Goal: Task Accomplishment & Management: Complete application form

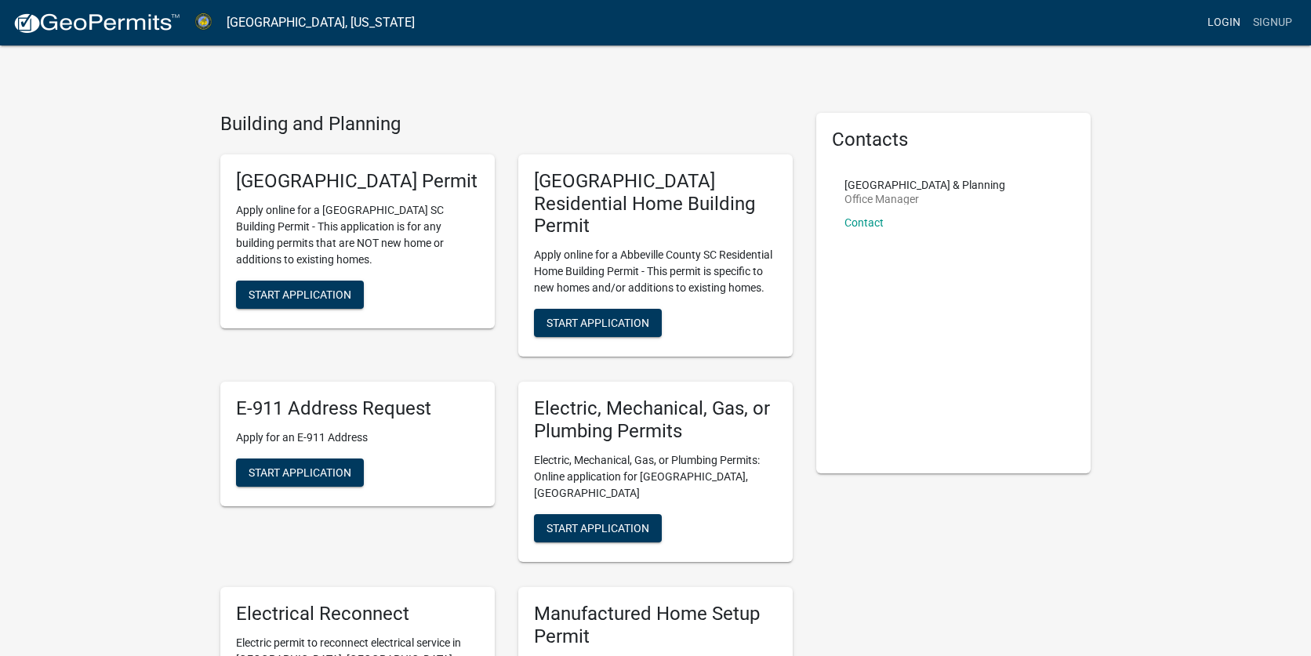
click at [1220, 25] on link "Login" at bounding box center [1223, 23] width 45 height 30
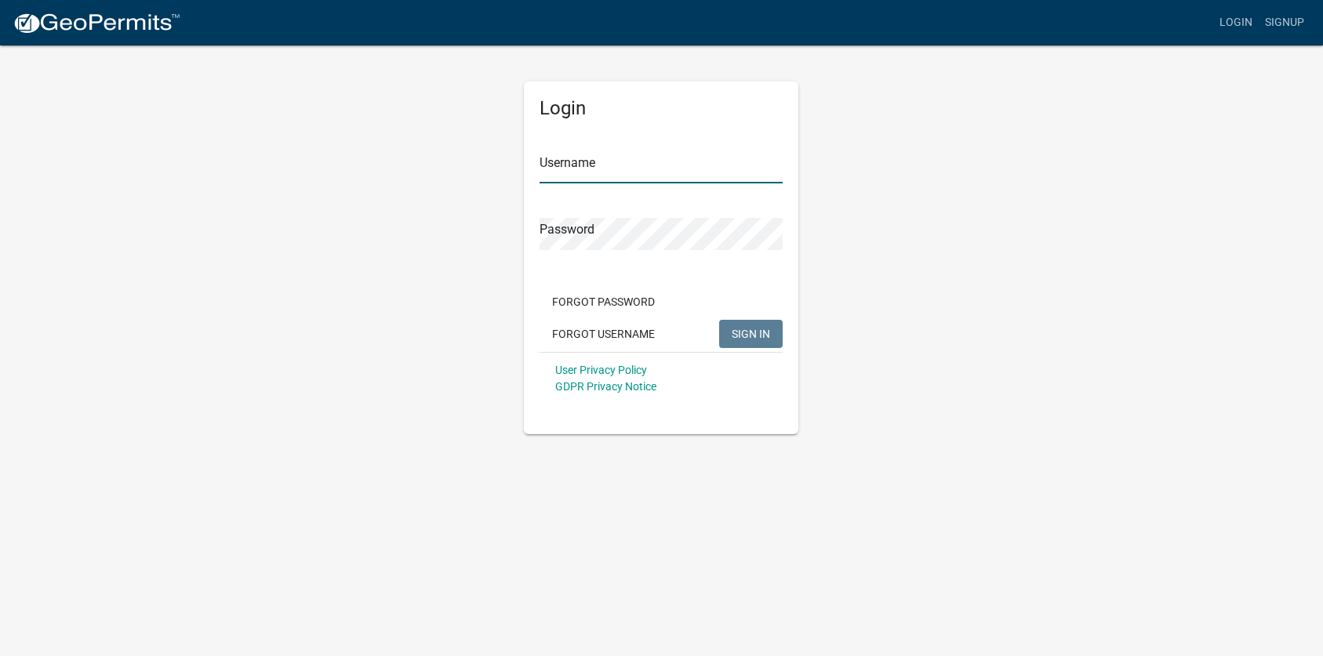
click at [710, 169] on input "Username" at bounding box center [660, 167] width 243 height 32
click at [666, 172] on input "Username" at bounding box center [660, 167] width 243 height 32
type input "[EMAIL_ADDRESS][DOMAIN_NAME]"
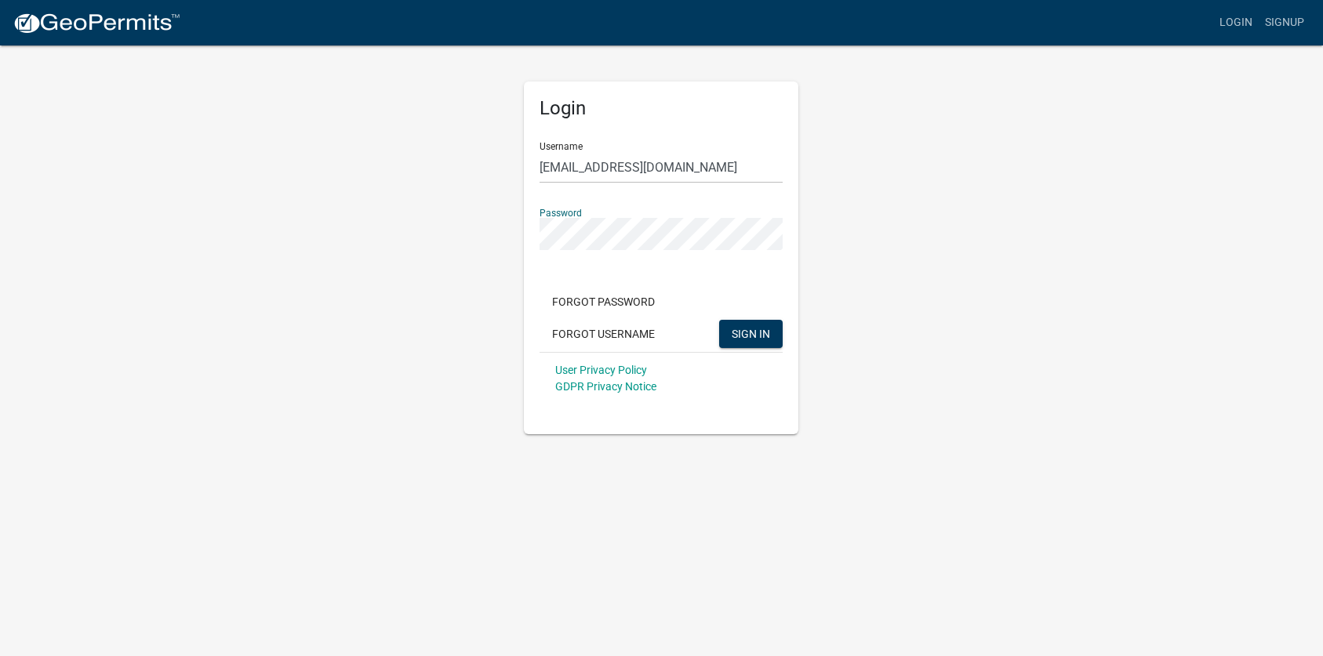
click at [719, 320] on button "SIGN IN" at bounding box center [751, 334] width 64 height 28
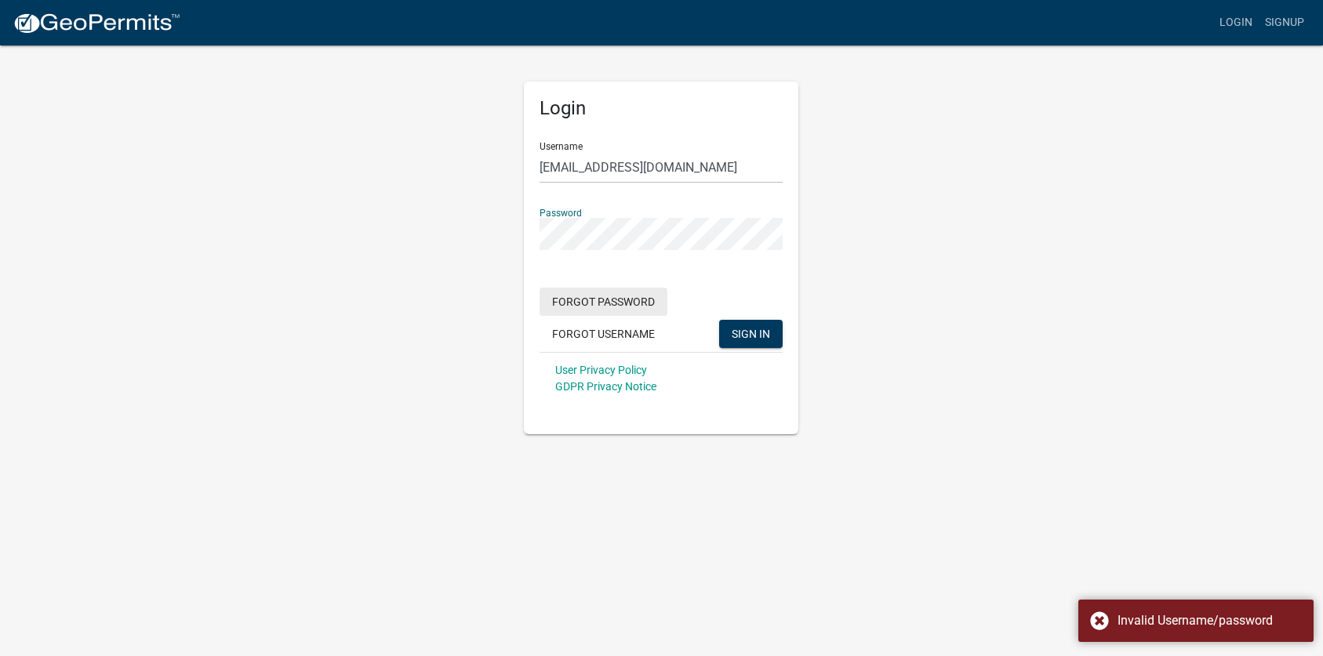
click at [619, 303] on button "Forgot Password" at bounding box center [603, 302] width 128 height 28
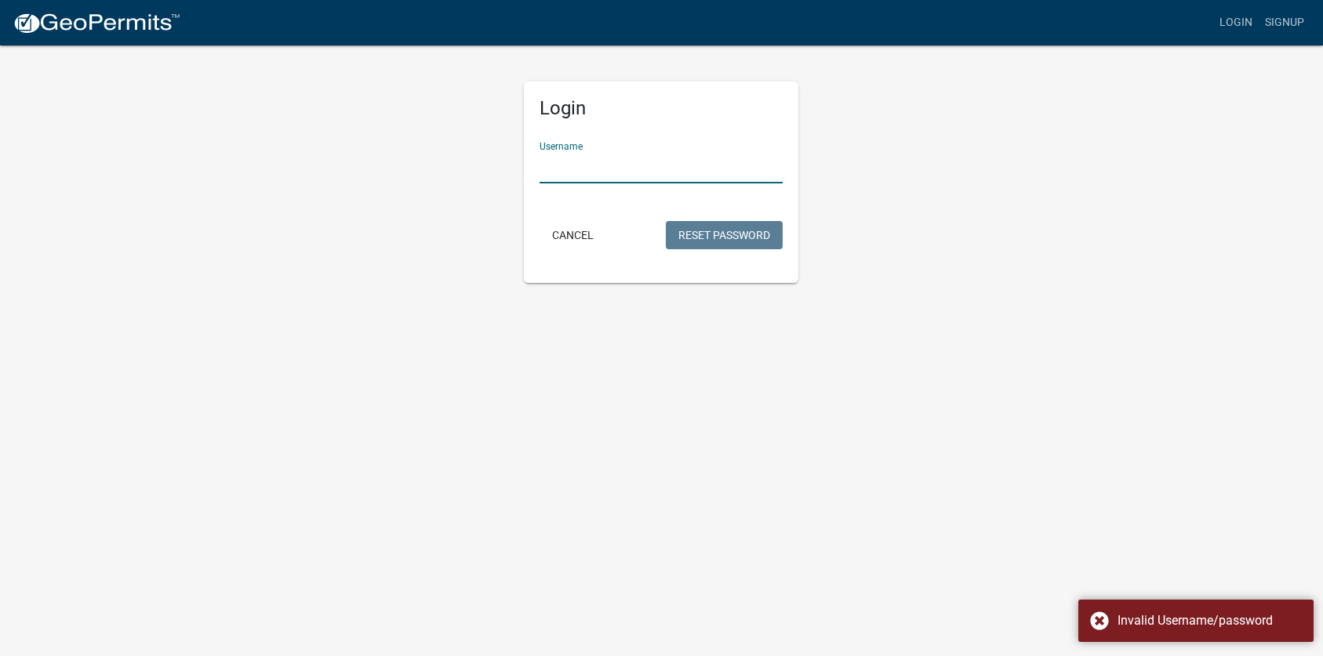
click at [606, 163] on input "Username" at bounding box center [660, 167] width 243 height 32
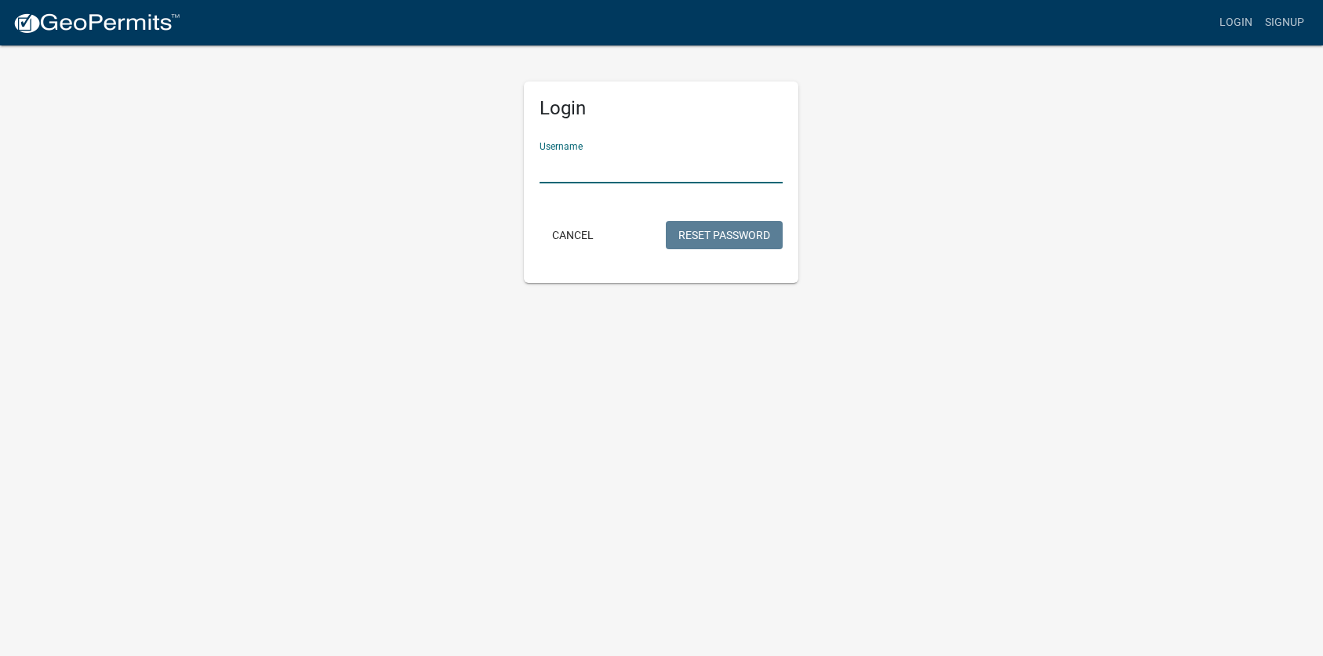
type input "[EMAIL_ADDRESS][DOMAIN_NAME]"
click at [738, 234] on button "Reset Password" at bounding box center [724, 235] width 117 height 28
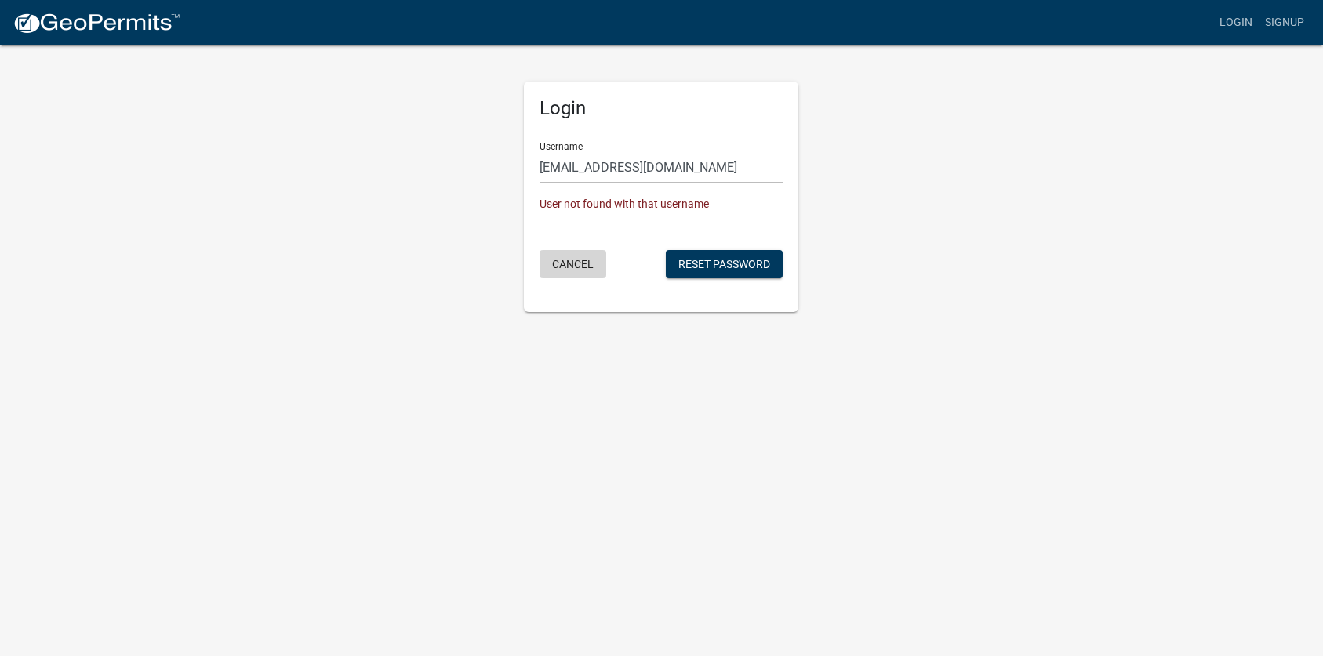
click at [578, 263] on button "Cancel" at bounding box center [572, 264] width 67 height 28
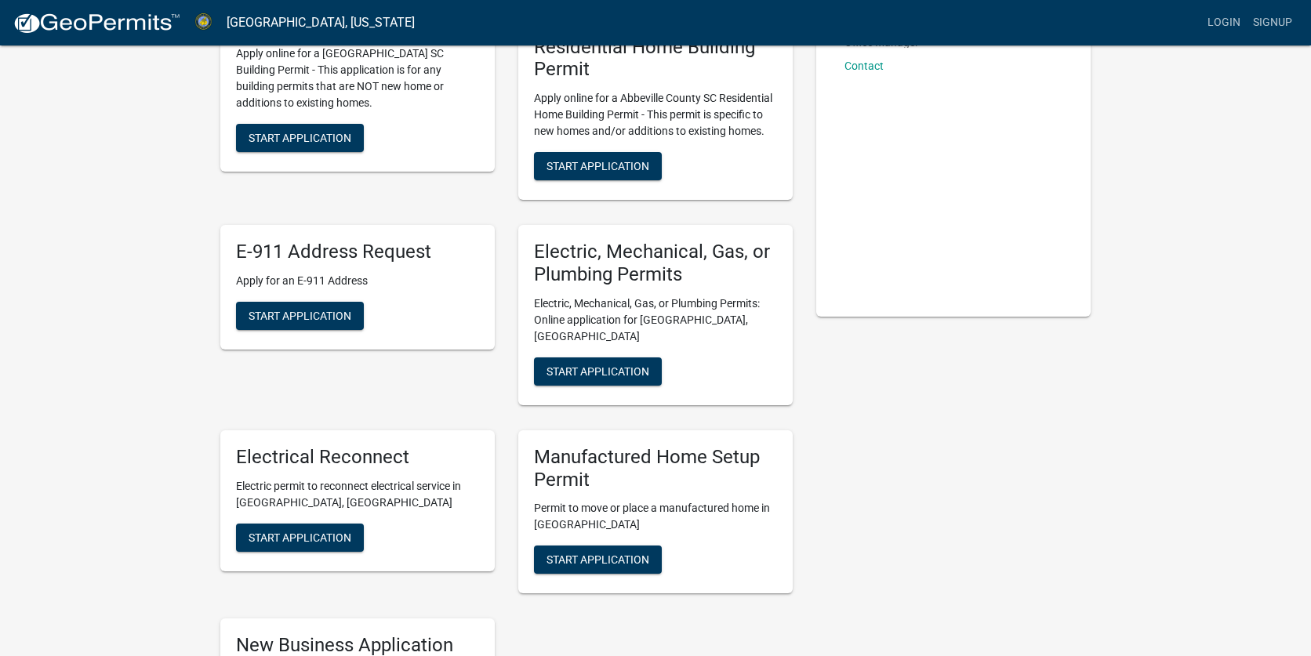
scroll to position [78, 0]
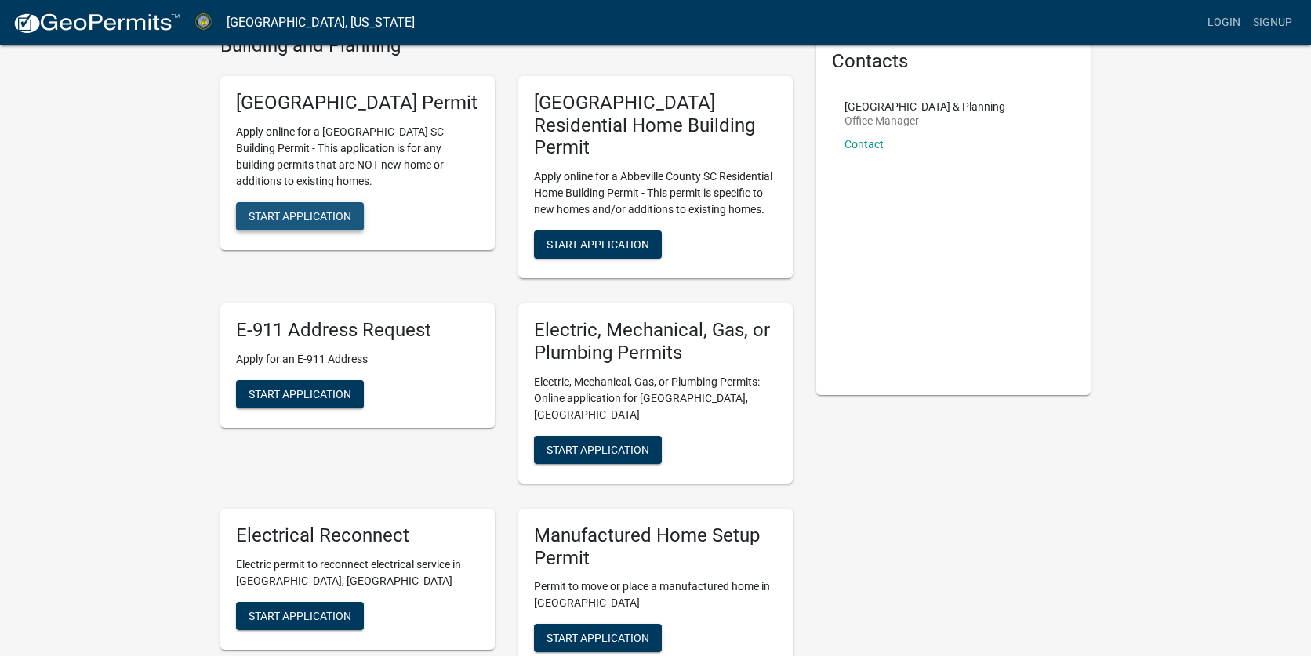
click at [316, 222] on span "Start Application" at bounding box center [300, 215] width 103 height 13
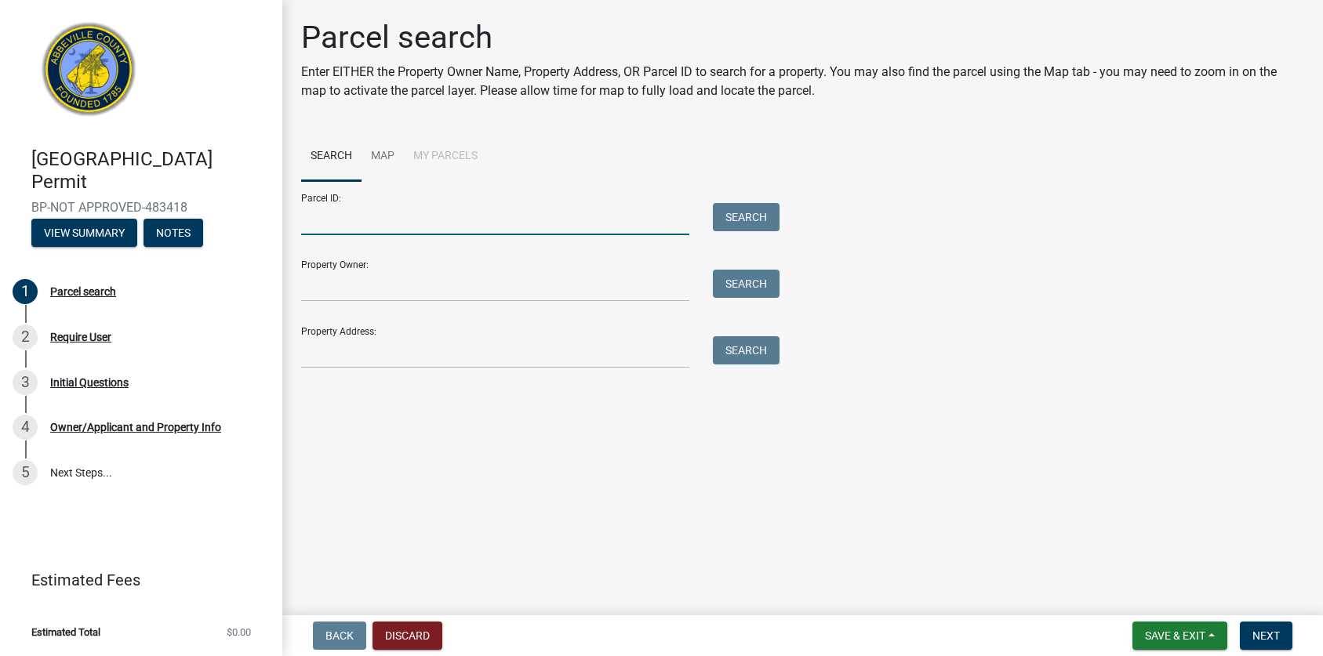
click at [351, 223] on input "Parcel ID:" at bounding box center [495, 219] width 388 height 32
click at [586, 296] on input "Property Owner:" at bounding box center [495, 286] width 388 height 32
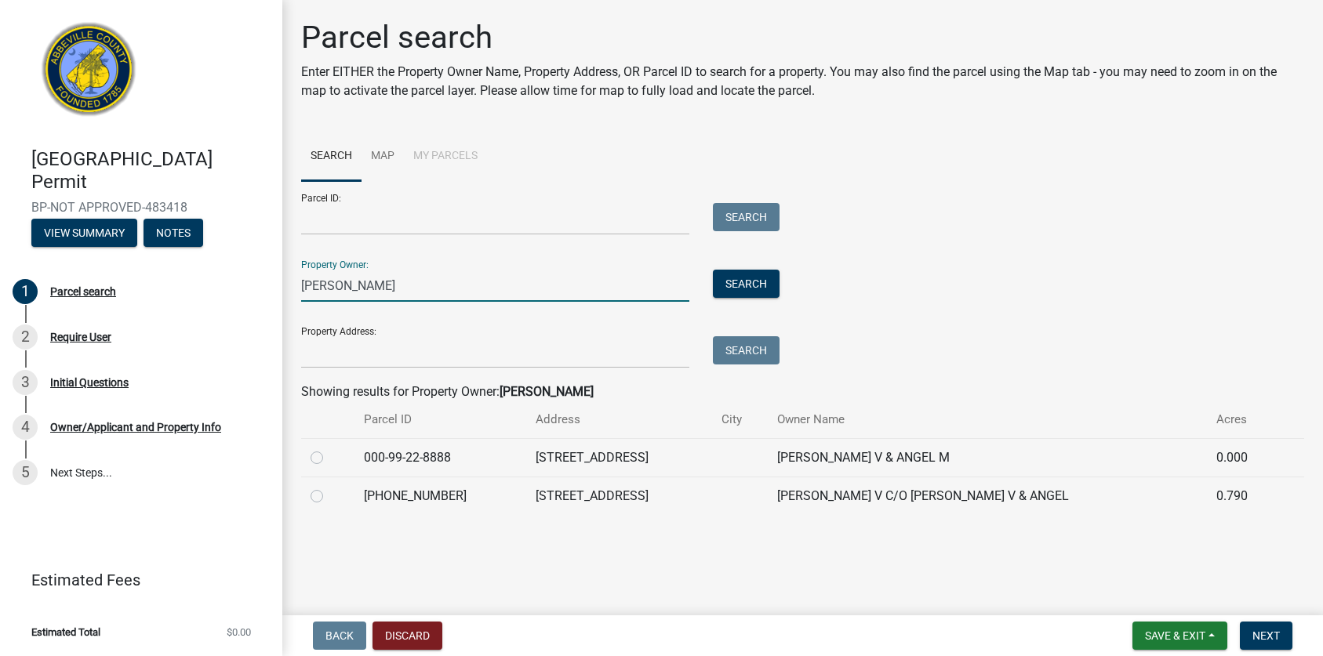
type input "manley harris"
click at [332, 464] on div at bounding box center [327, 457] width 34 height 19
click at [329, 448] on label at bounding box center [329, 448] width 0 height 0
click at [329, 459] on input "radio" at bounding box center [334, 453] width 10 height 10
radio input "true"
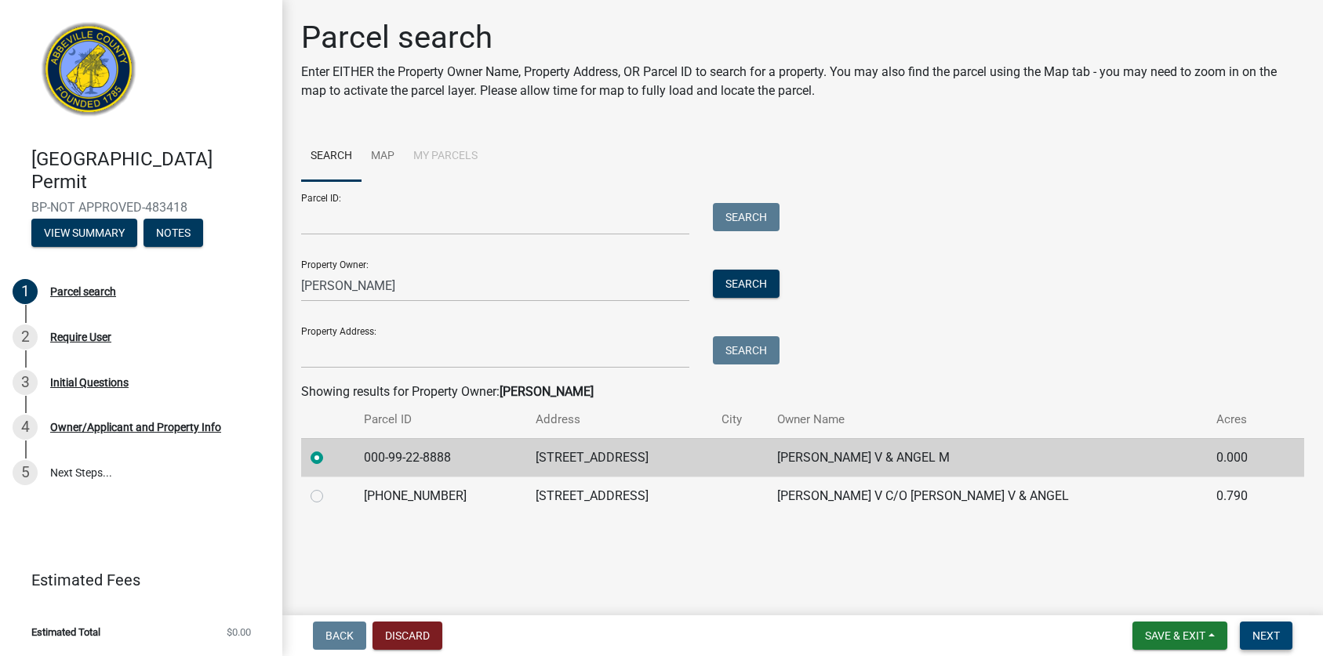
click at [1255, 633] on span "Next" at bounding box center [1265, 636] width 27 height 13
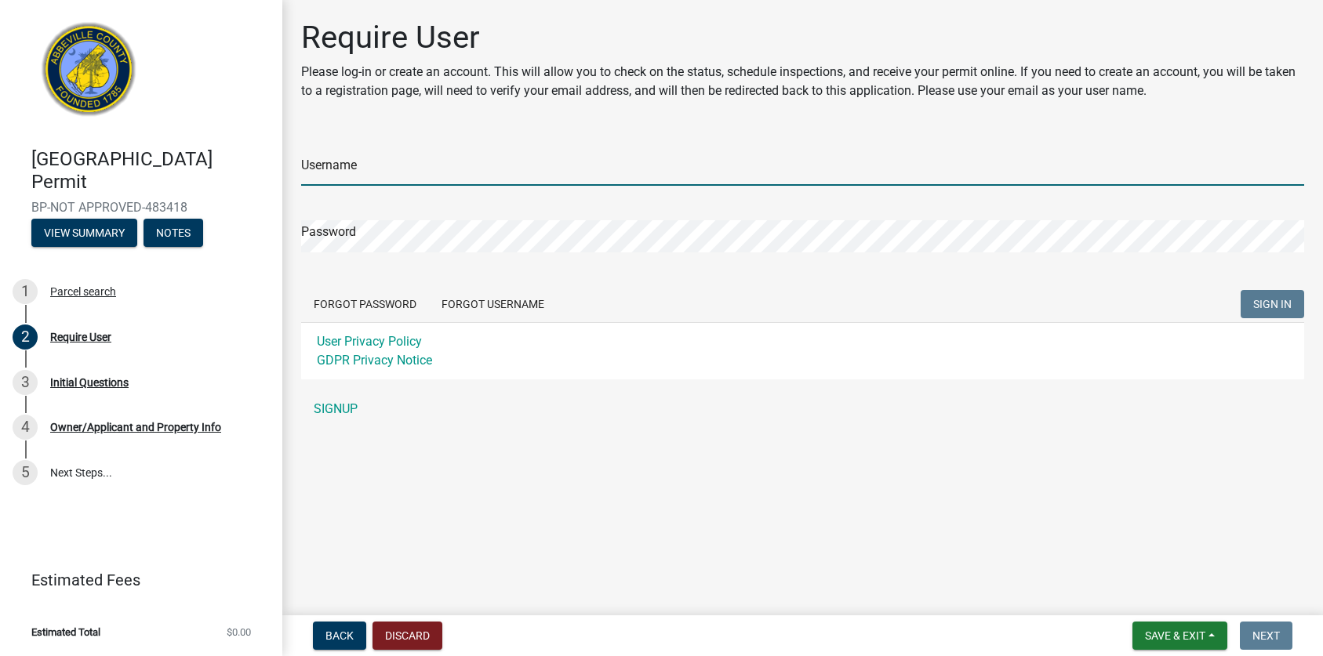
click at [428, 164] on input "Username" at bounding box center [802, 170] width 1003 height 32
click at [328, 399] on div "Username Password Forgot Password Forgot Username SIGN IN User Privacy Policy G…" at bounding box center [802, 278] width 1003 height 293
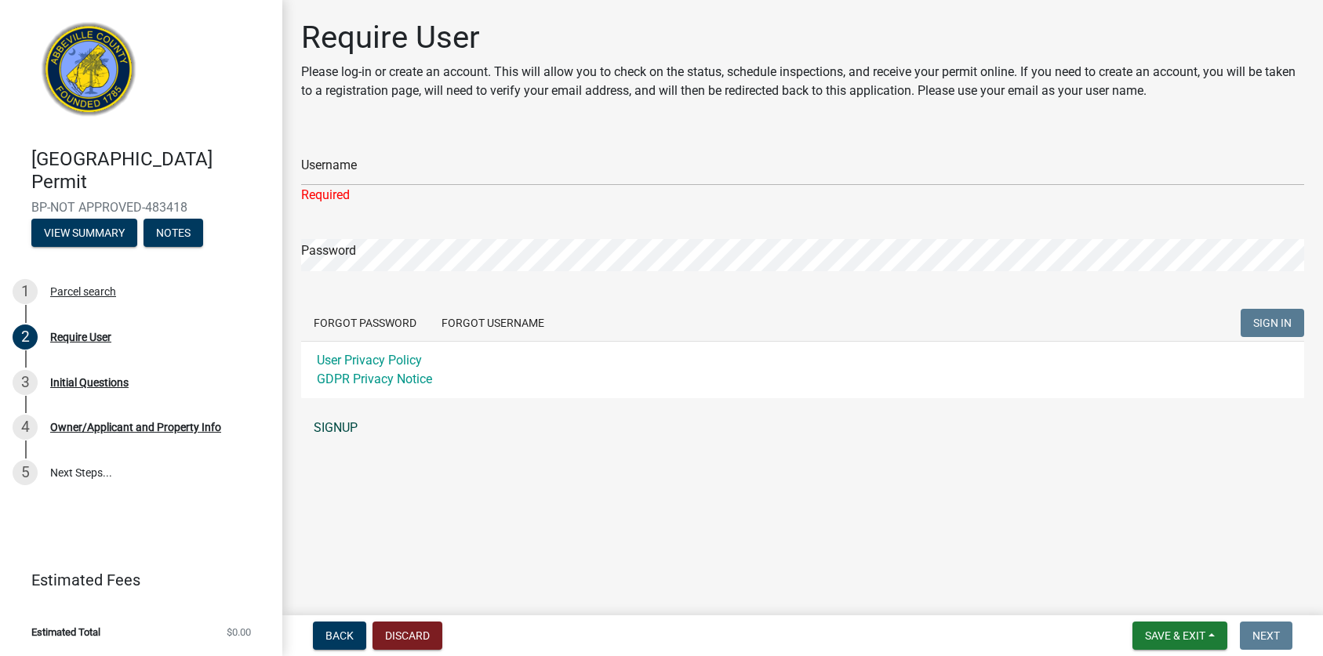
click at [347, 433] on link "SIGNUP" at bounding box center [802, 427] width 1003 height 31
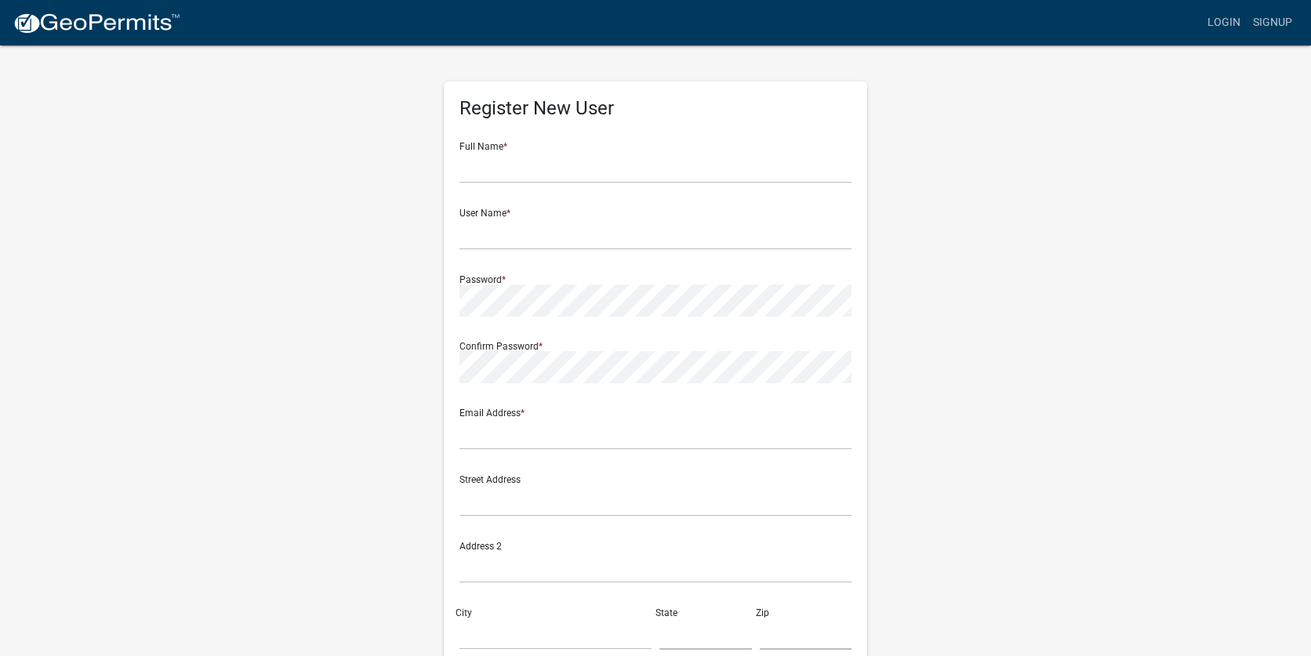
click at [492, 149] on div "Full Name *" at bounding box center [655, 156] width 392 height 54
click at [492, 169] on input "text" at bounding box center [655, 167] width 392 height 32
type input "[PERSON_NAME]"
type input "[EMAIL_ADDRESS][DOMAIN_NAME]"
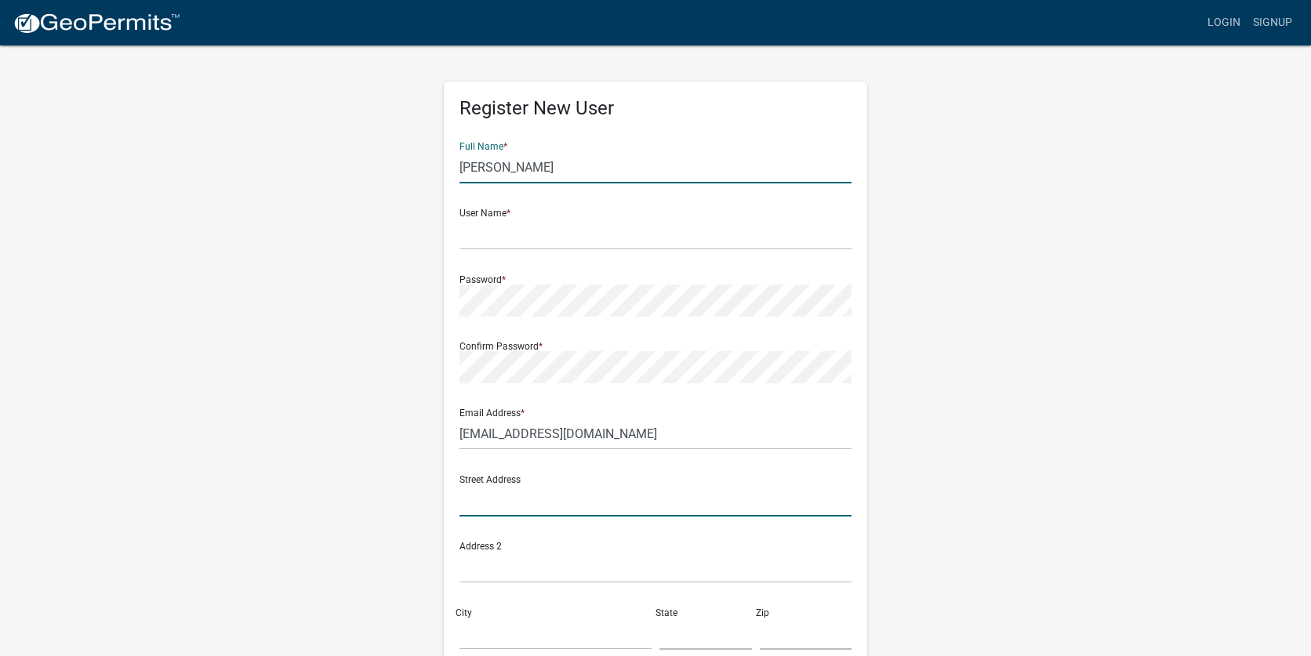
type input "13453 N Main Street, Suite 205, Jacksonville, FL 32218"
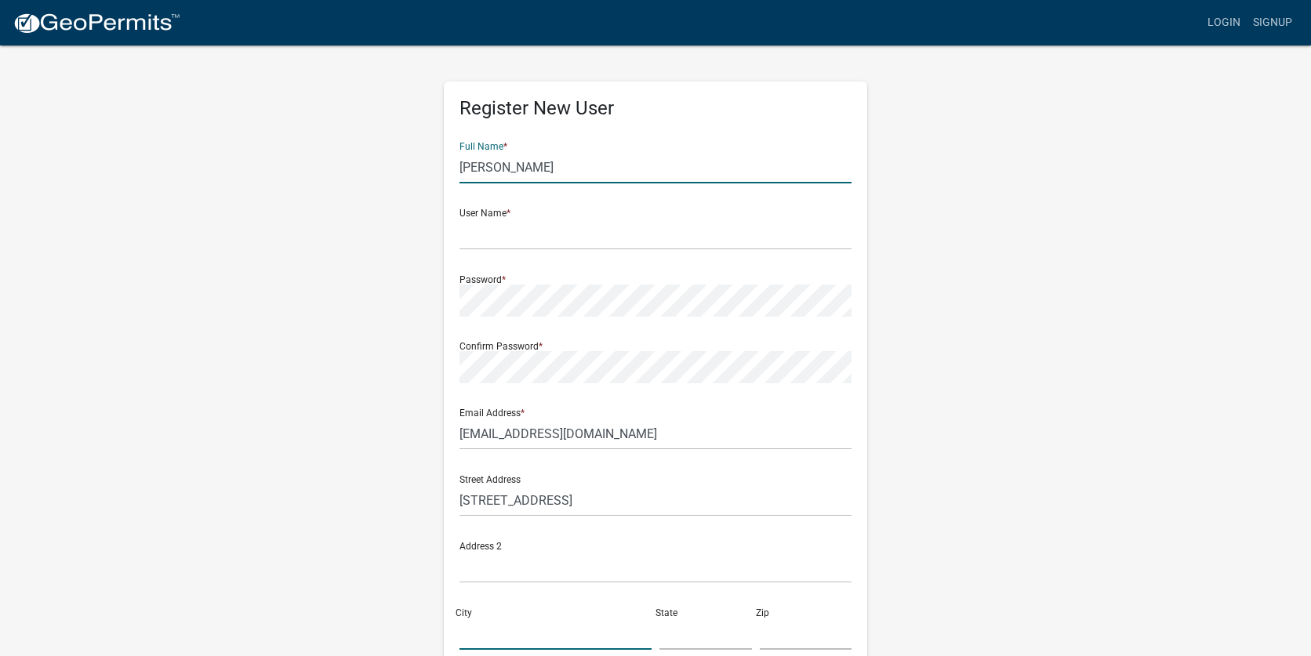
type input "Jacksonville"
type input "State"
type input "32097"
type input "7272236795"
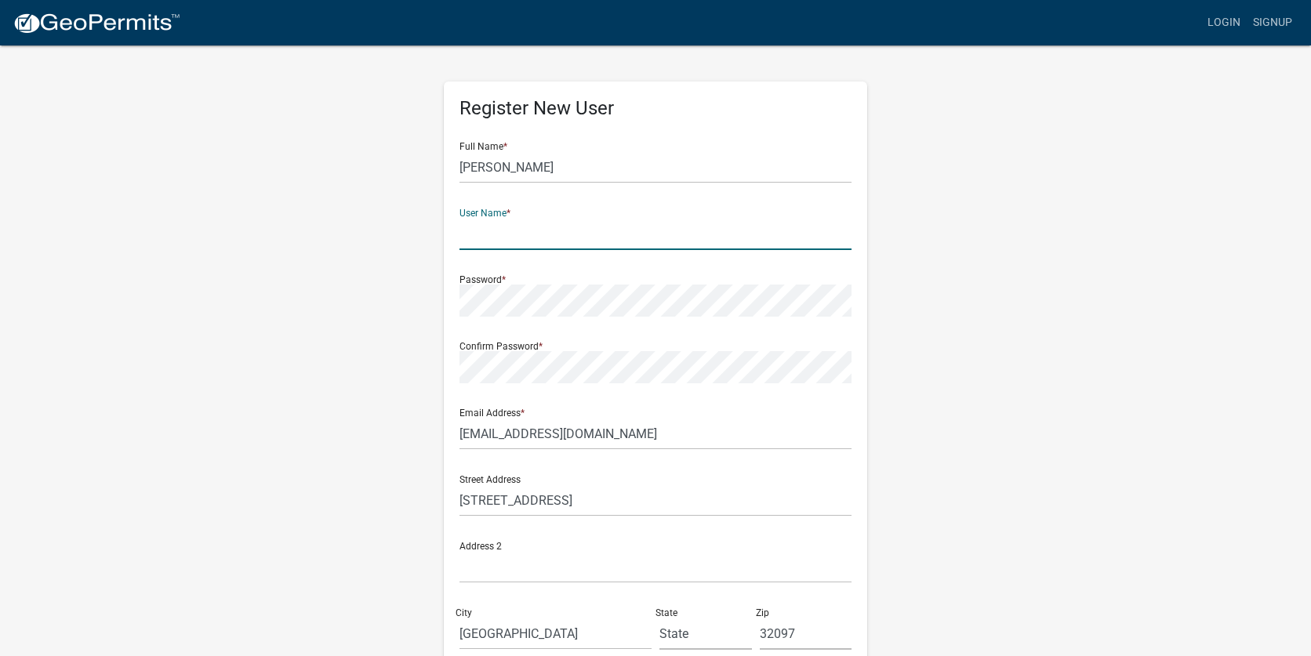
click at [538, 228] on input "text" at bounding box center [655, 234] width 392 height 32
type input "[EMAIL_ADDRESS][DOMAIN_NAME]"
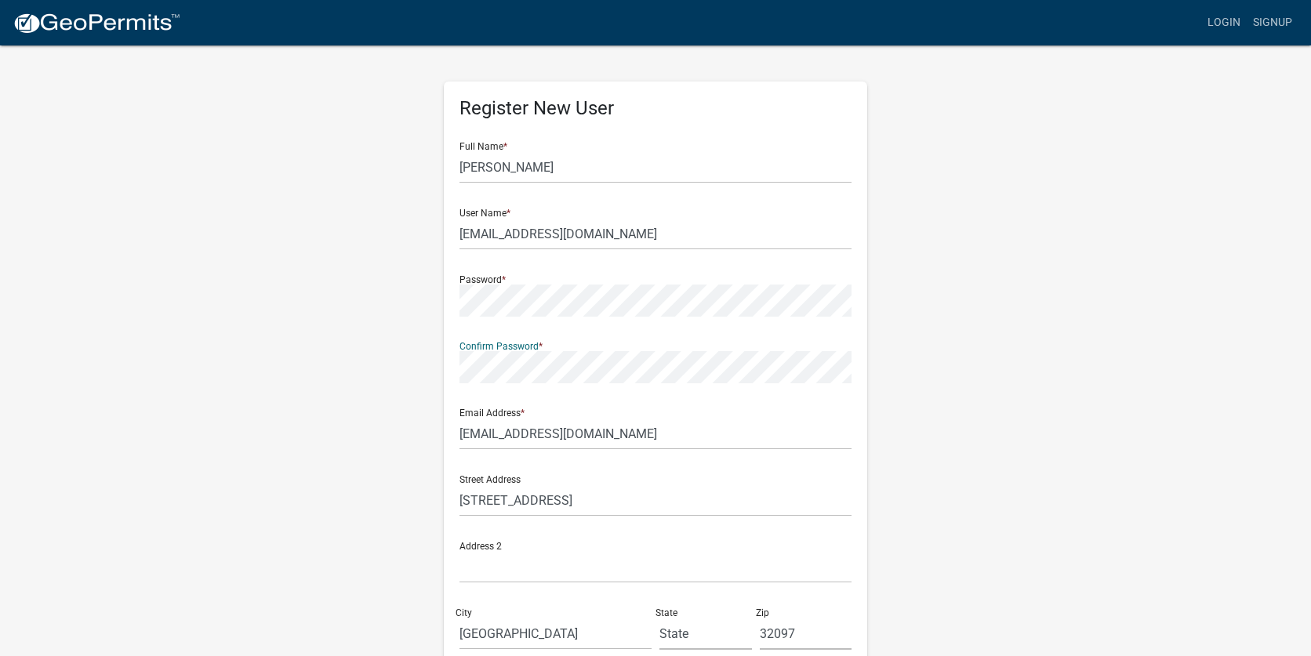
scroll to position [78, 0]
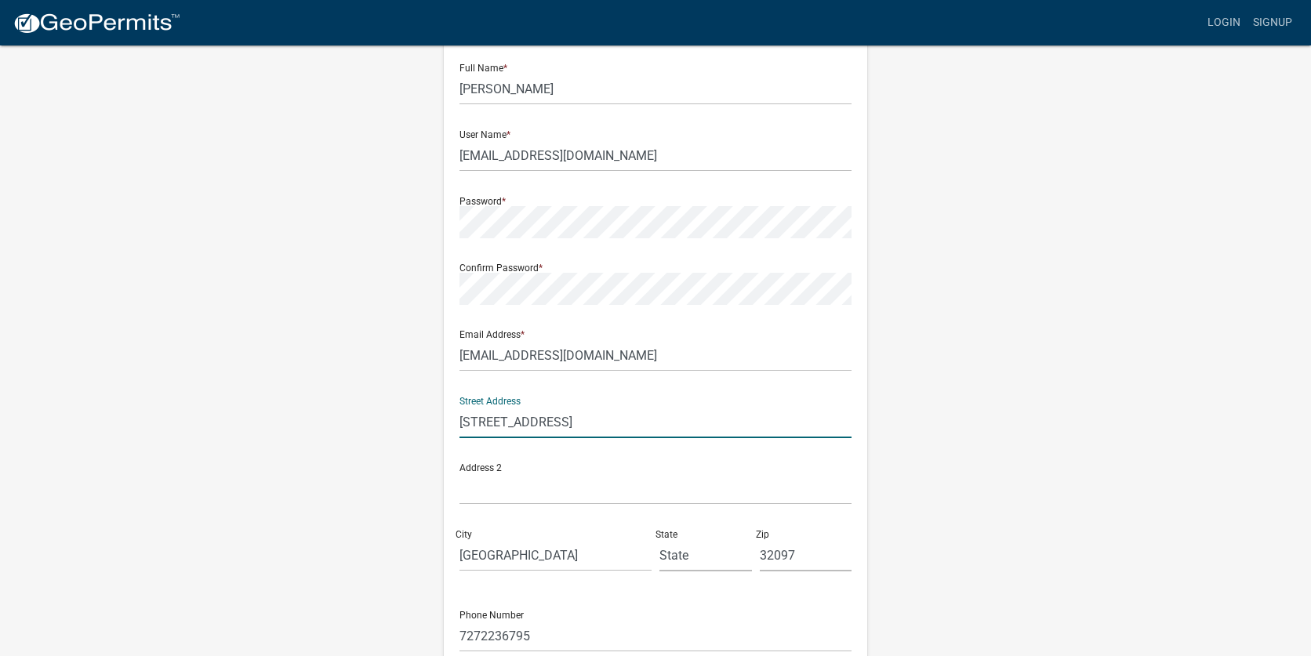
drag, startPoint x: 658, startPoint y: 431, endPoint x: 715, endPoint y: 430, distance: 57.3
click at [658, 431] on input "13453 N Main Street, Suite 205, Jacksonville, FL 32218" at bounding box center [655, 422] width 392 height 32
drag, startPoint x: 784, startPoint y: 426, endPoint x: 695, endPoint y: 423, distance: 89.4
click at [695, 423] on input "13453 N Main Street, Suite 205, Jacksonville, FL 32218" at bounding box center [655, 422] width 392 height 32
click at [632, 419] on input "13453 N Main Street, Suite 205, Jacksonville, FL 32218" at bounding box center [655, 422] width 392 height 32
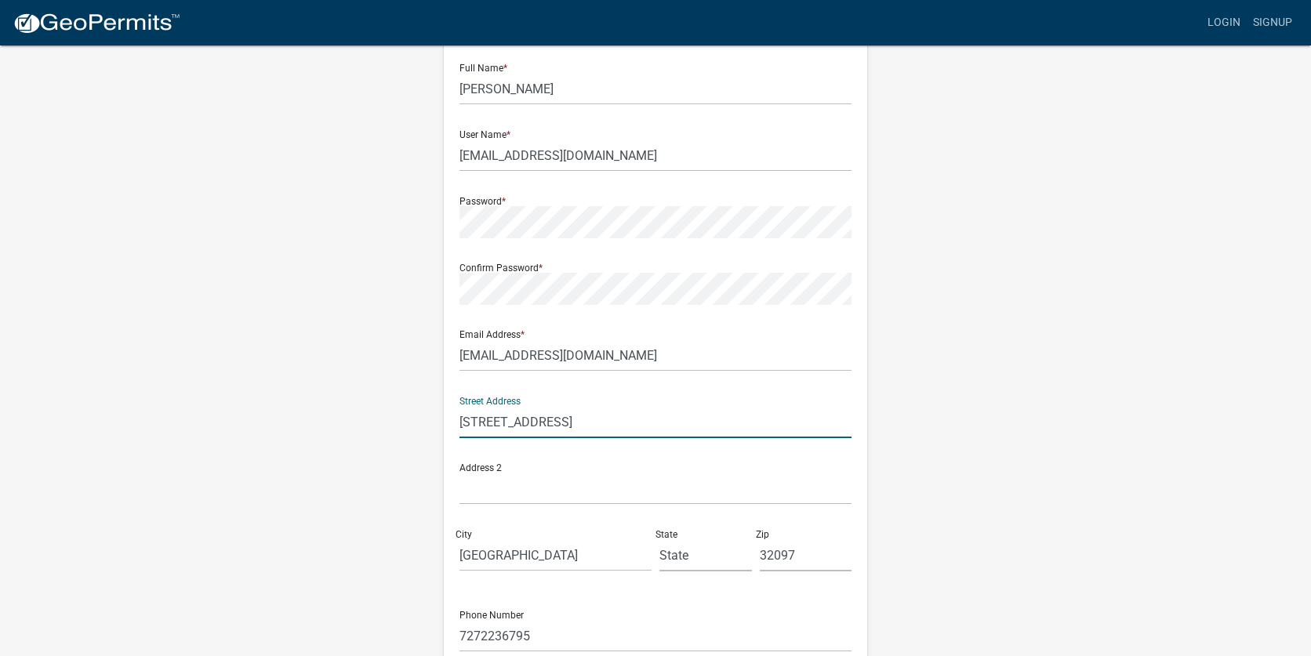
drag, startPoint x: 764, startPoint y: 415, endPoint x: 573, endPoint y: 421, distance: 191.4
click at [573, 421] on input "13453 N Main Street, Suite , Jacksonville, FL 32218" at bounding box center [655, 422] width 392 height 32
type input "13453 N Main Street"
click at [436, 470] on div "Register New User Full Name * Tamara Babcock User Name * tbabcock@mobilehometr.…" at bounding box center [655, 385] width 447 height 839
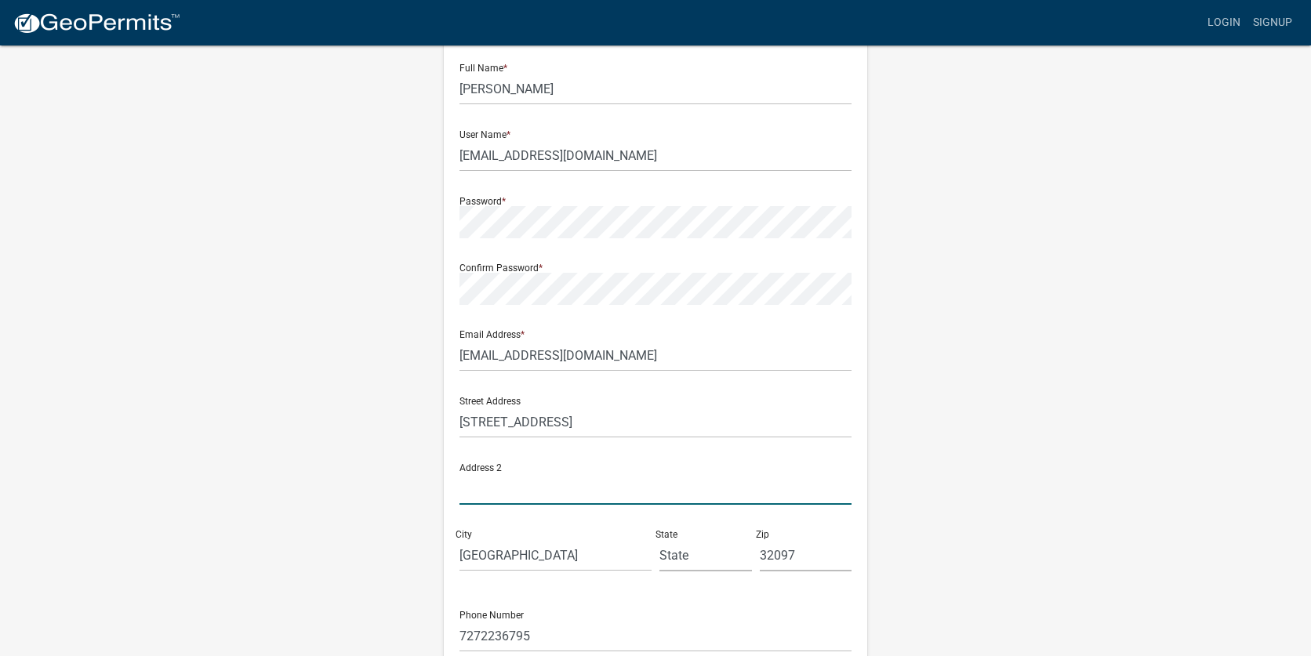
click at [512, 488] on input "text" at bounding box center [655, 489] width 392 height 32
type input "Suite 401"
click at [771, 448] on div "Street Address 13453 N Main Street" at bounding box center [656, 417] width 400 height 67
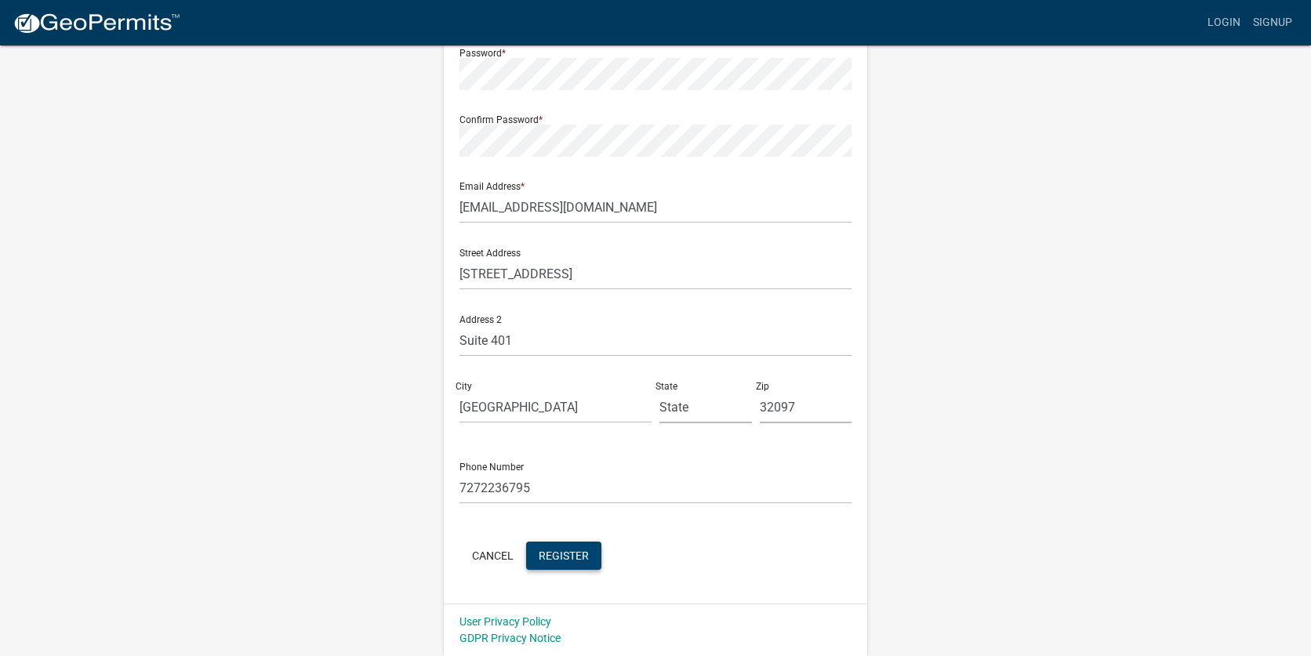
click at [554, 557] on span "Register" at bounding box center [564, 555] width 50 height 13
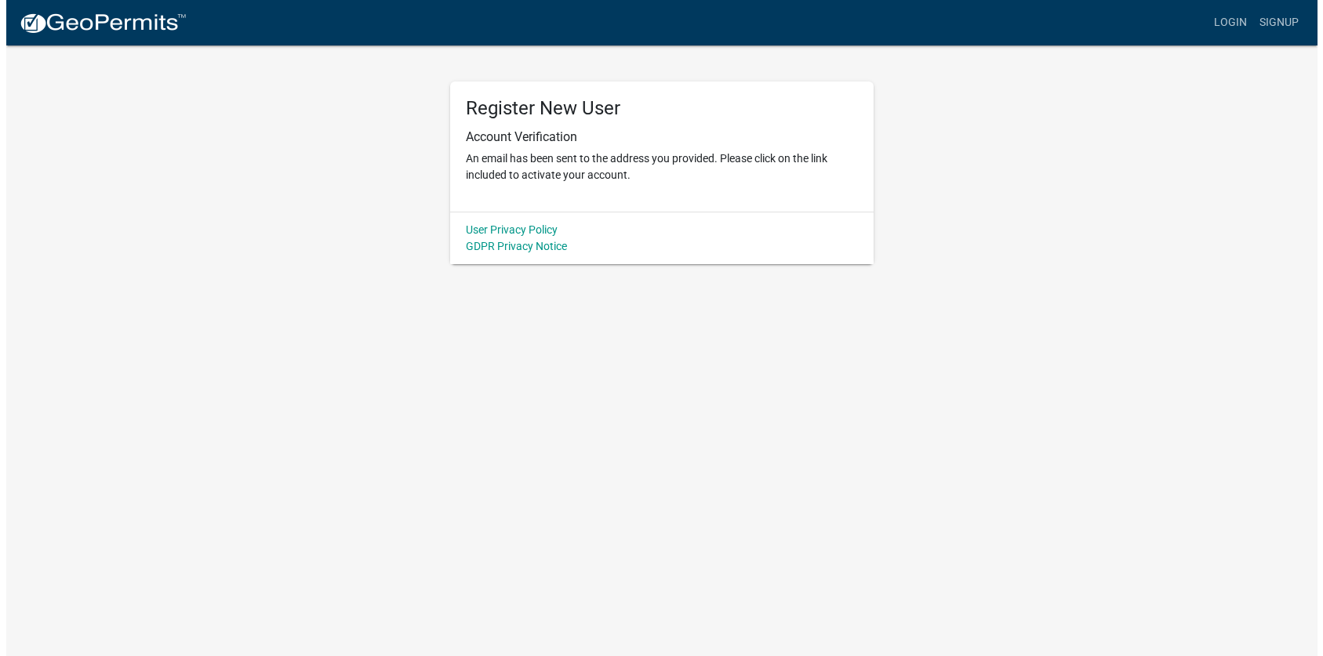
scroll to position [0, 0]
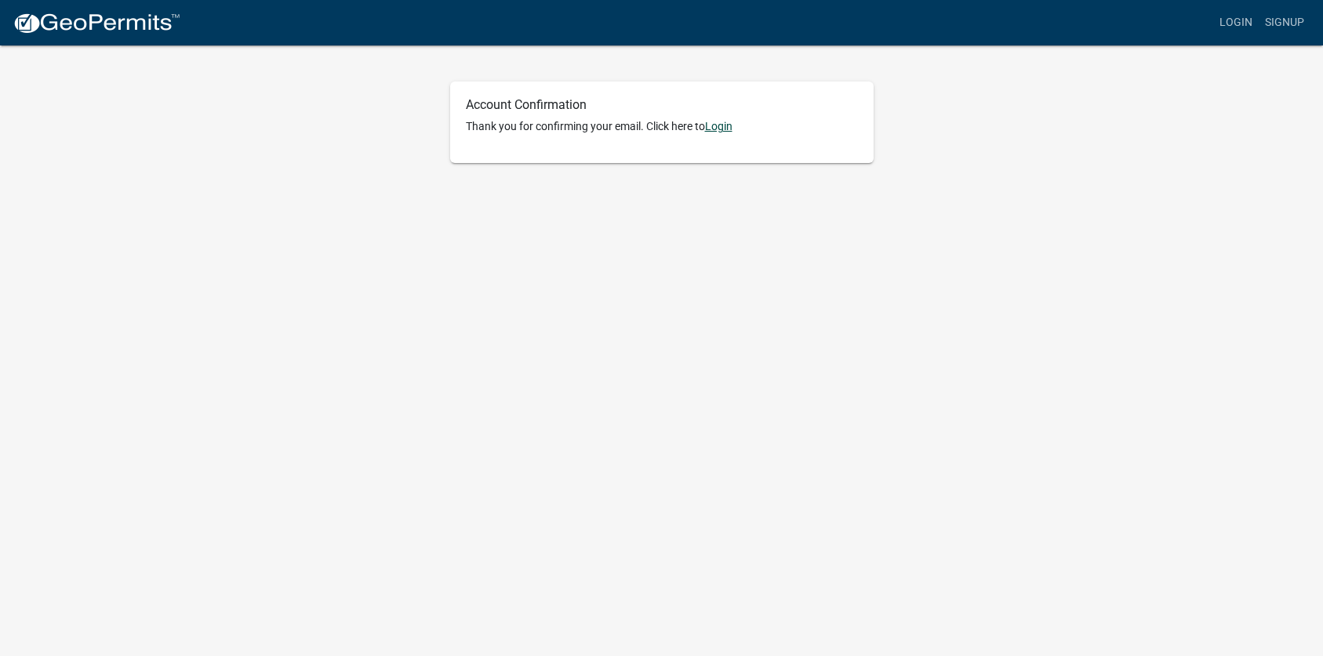
click at [716, 120] on link "Login" at bounding box center [718, 126] width 27 height 13
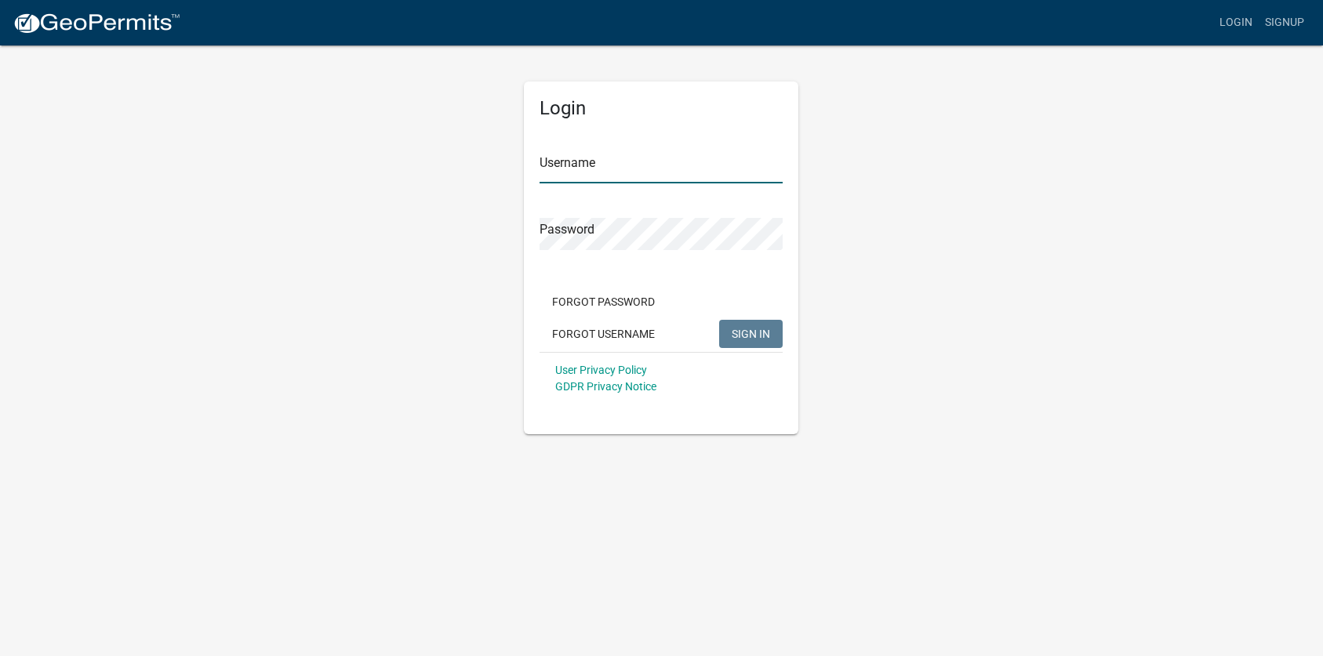
click at [648, 181] on input "Username" at bounding box center [660, 167] width 243 height 32
type input "[EMAIL_ADDRESS][DOMAIN_NAME]"
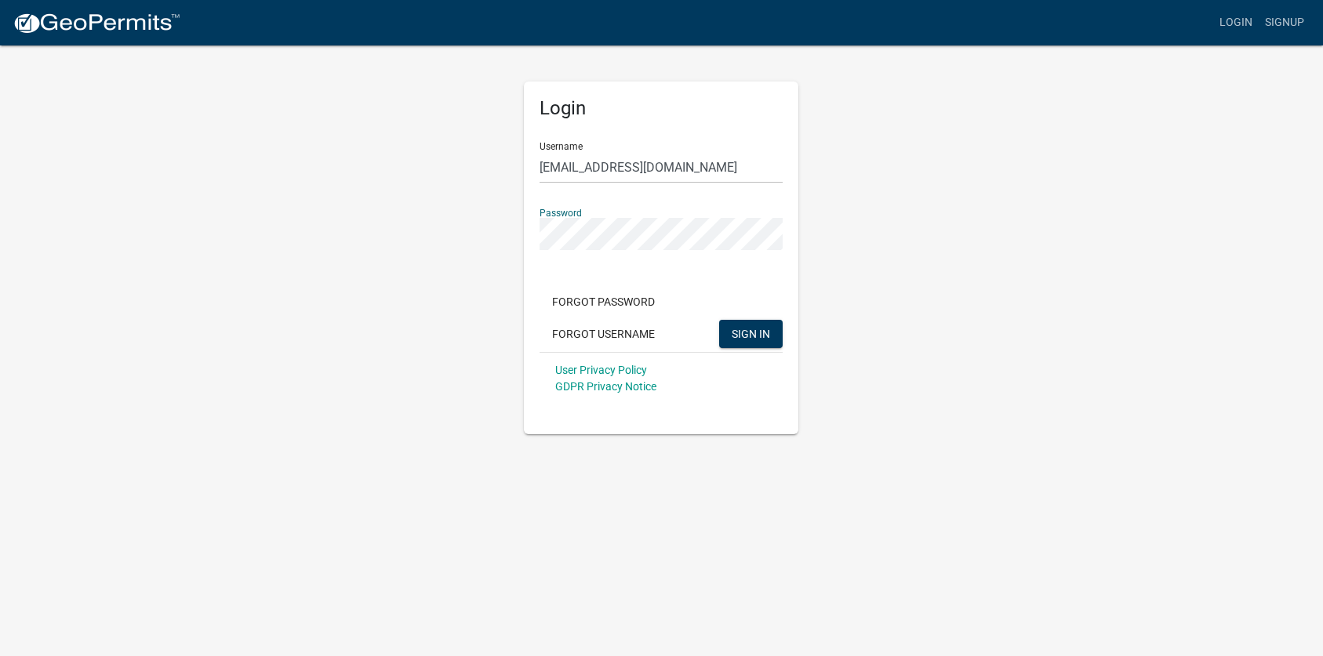
click at [719, 320] on button "SIGN IN" at bounding box center [751, 334] width 64 height 28
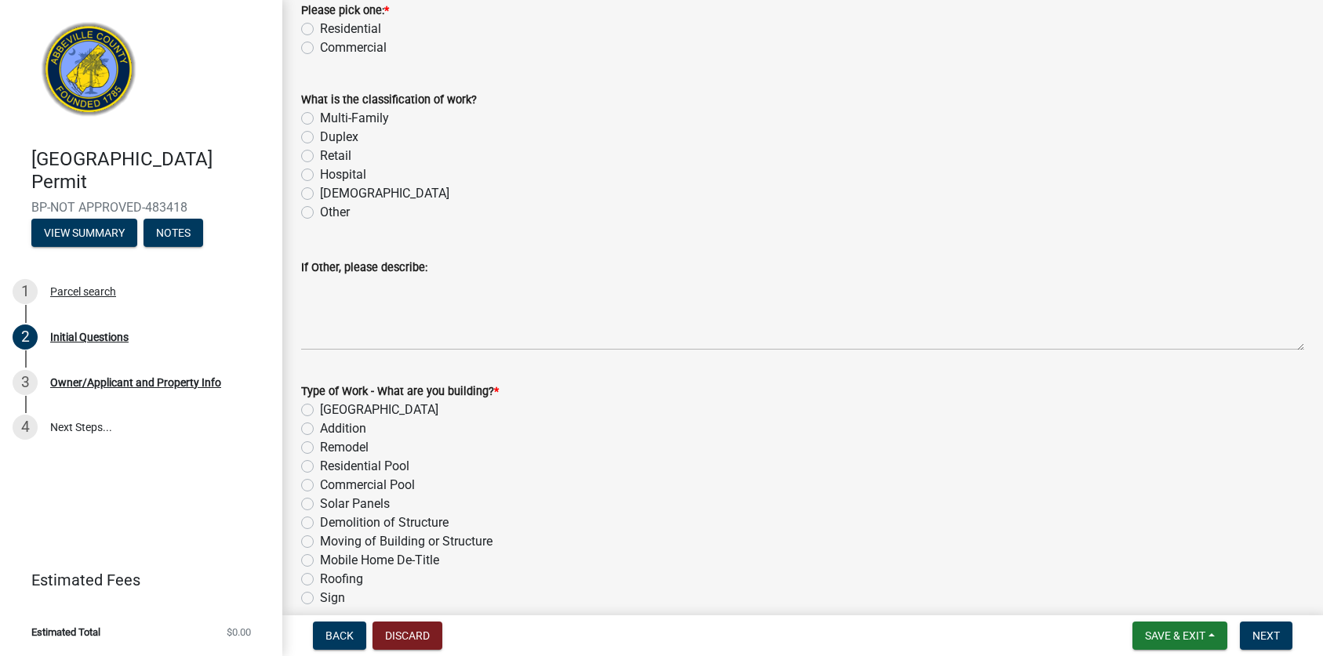
scroll to position [314, 0]
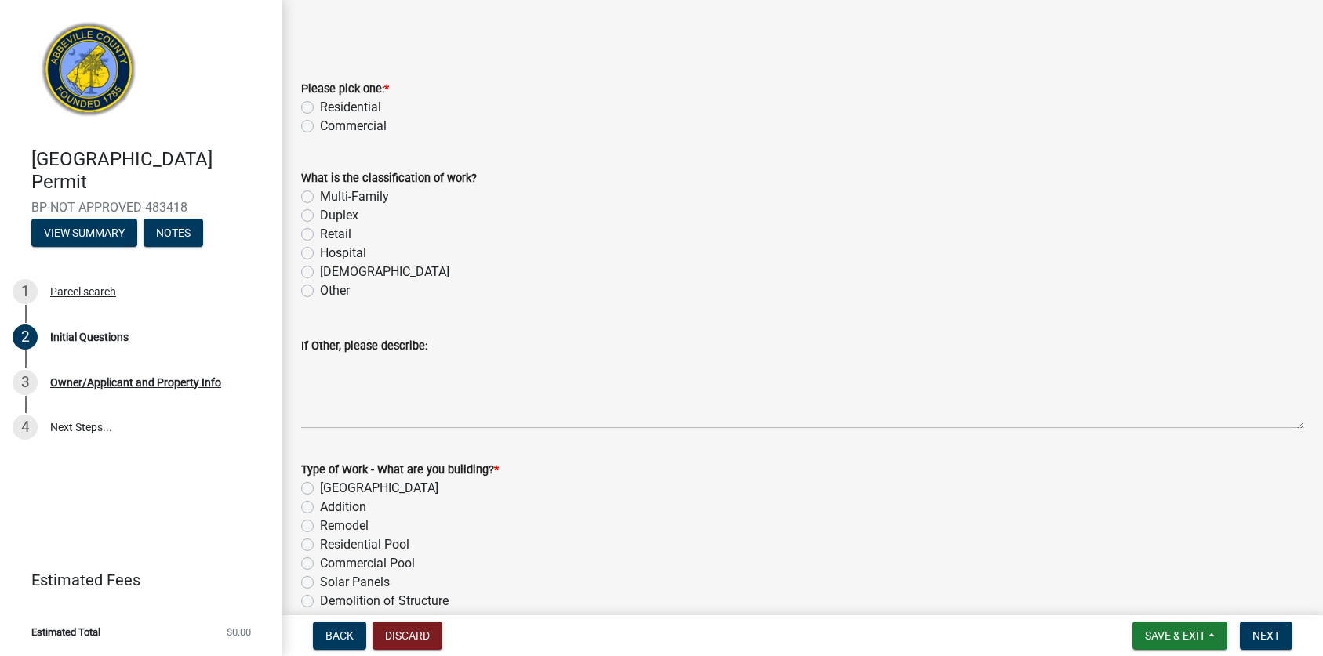
click at [362, 108] on label "Residential" at bounding box center [350, 107] width 61 height 19
click at [330, 108] on input "Residential" at bounding box center [325, 103] width 10 height 10
radio input "true"
click at [327, 289] on label "Other" at bounding box center [335, 290] width 30 height 19
click at [327, 289] on input "Other" at bounding box center [325, 286] width 10 height 10
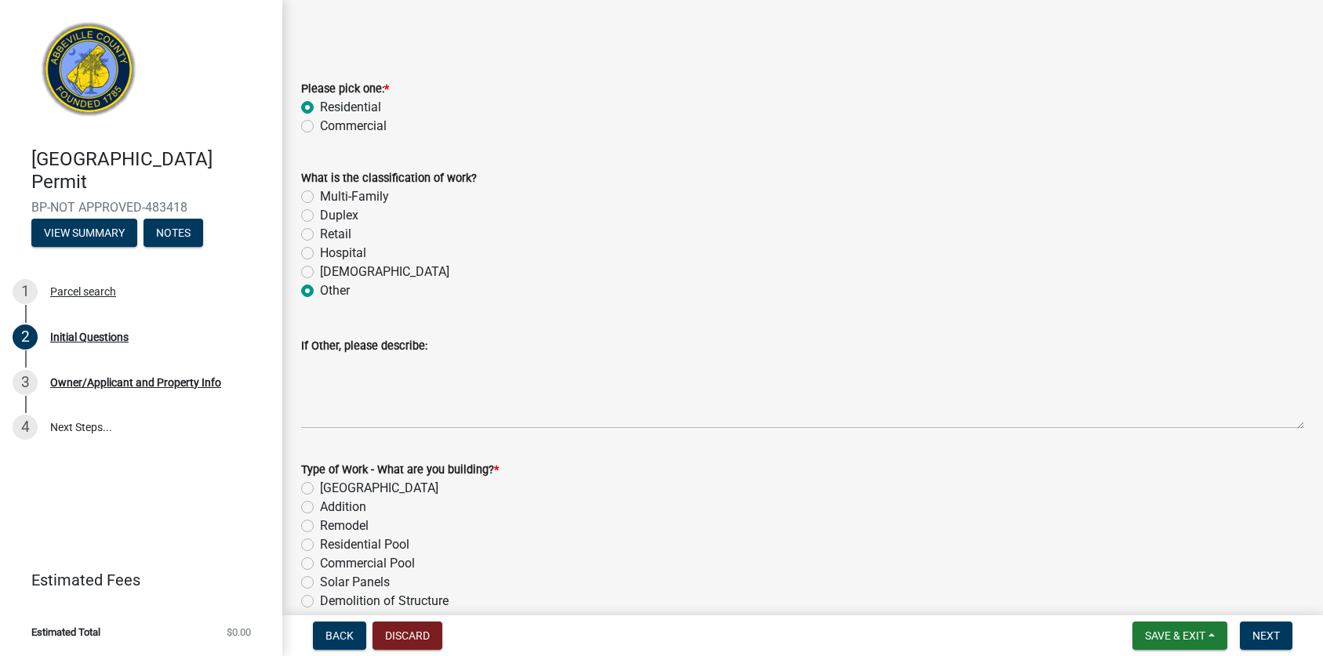
radio input "true"
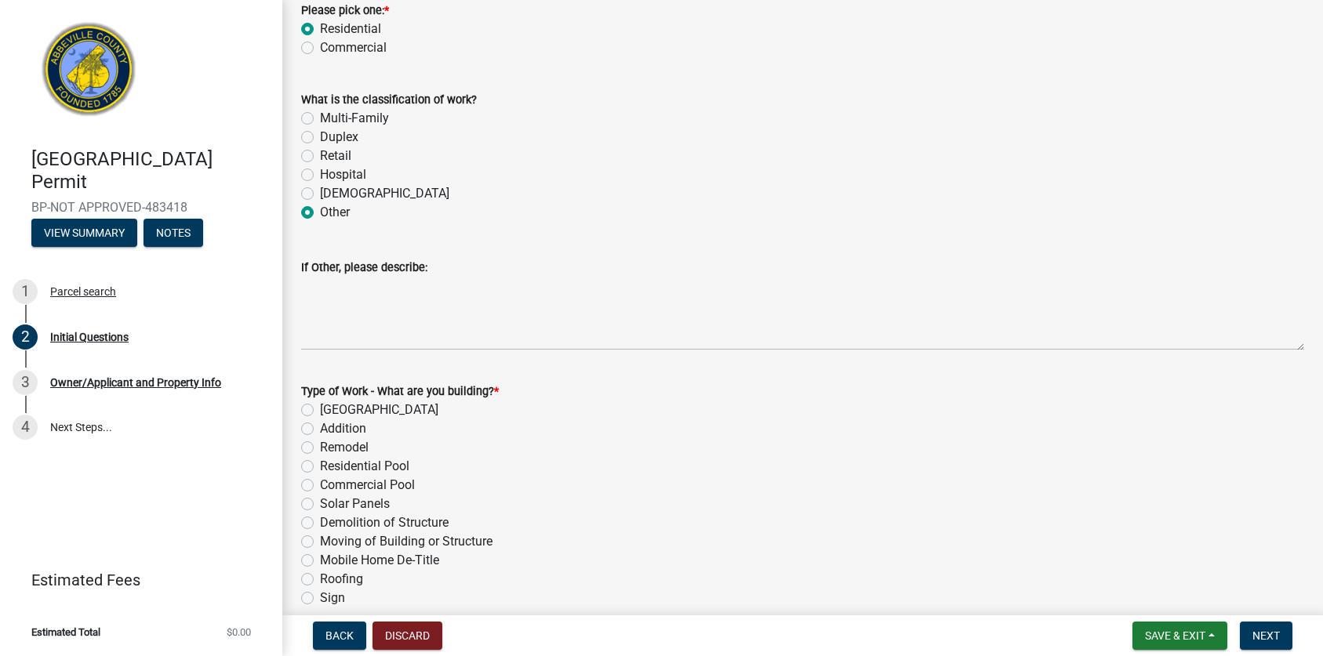
click at [320, 208] on label "Other" at bounding box center [335, 212] width 30 height 19
click at [320, 208] on input "Other" at bounding box center [325, 208] width 10 height 10
click at [419, 554] on label "Mobile Home De-Title" at bounding box center [379, 560] width 119 height 19
click at [330, 554] on input "Mobile Home De-Title" at bounding box center [325, 556] width 10 height 10
radio input "true"
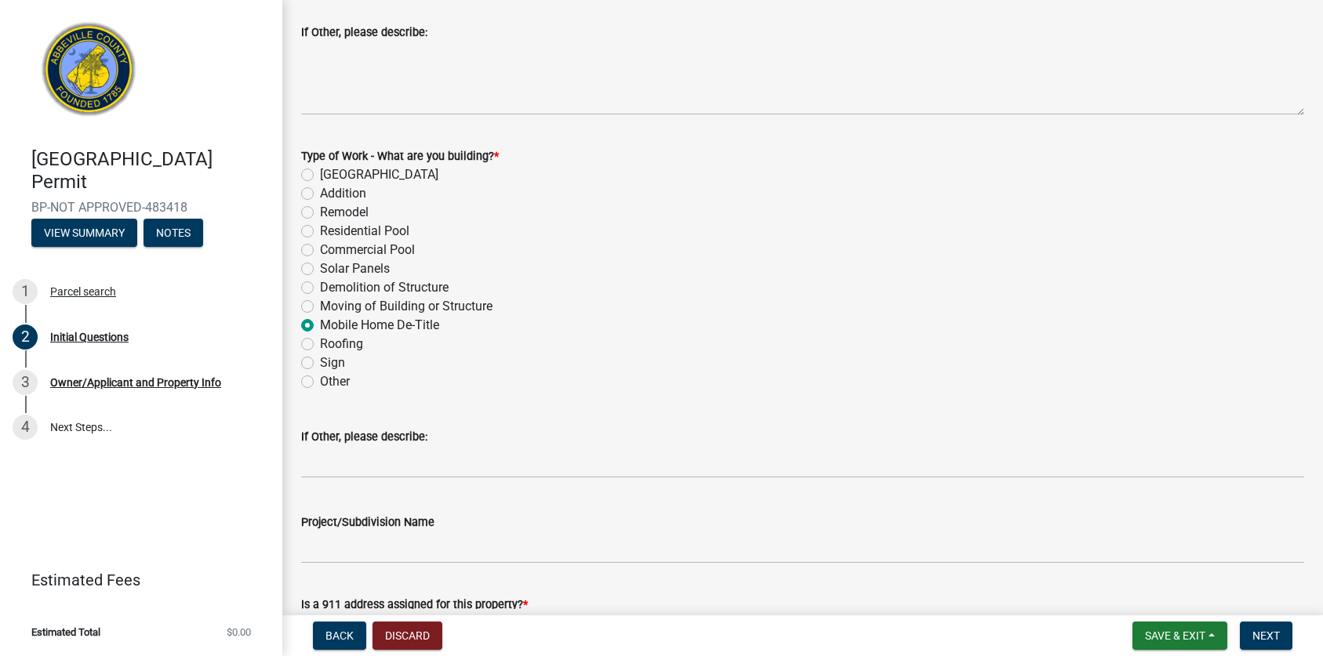
scroll to position [745, 0]
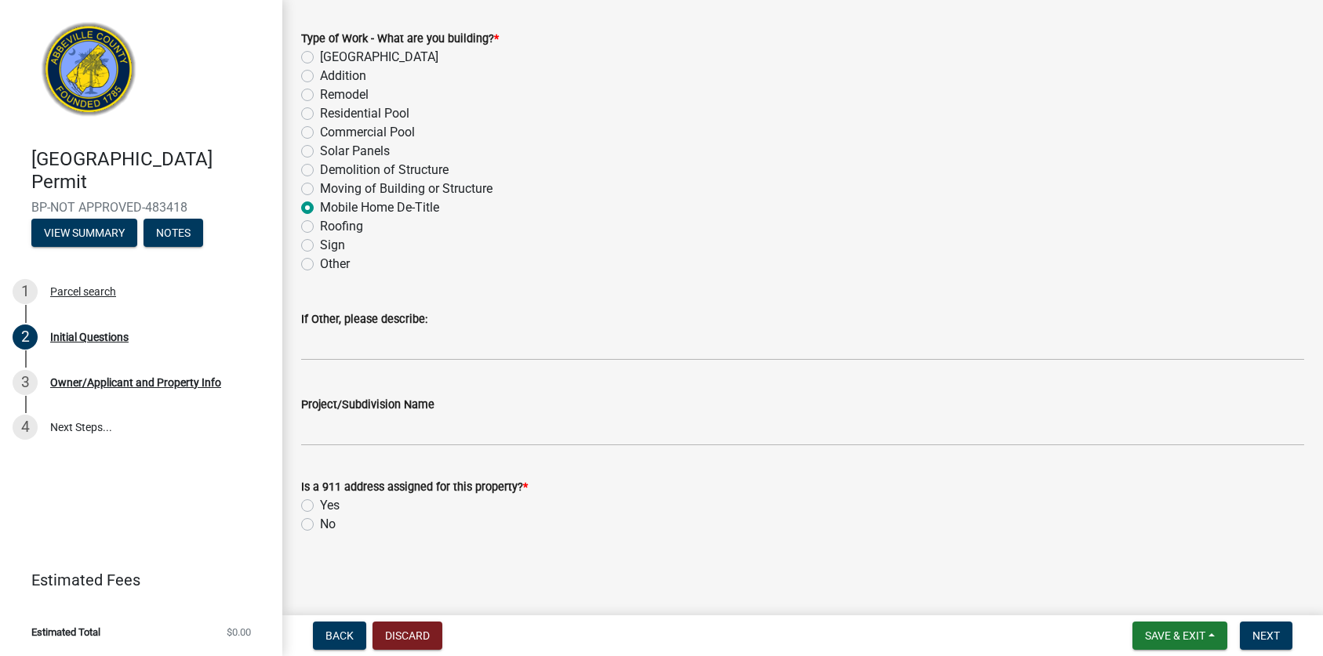
click at [320, 508] on label "Yes" at bounding box center [330, 505] width 20 height 19
click at [320, 506] on input "Yes" at bounding box center [325, 501] width 10 height 10
radio input "true"
click at [1273, 631] on span "Next" at bounding box center [1265, 636] width 27 height 13
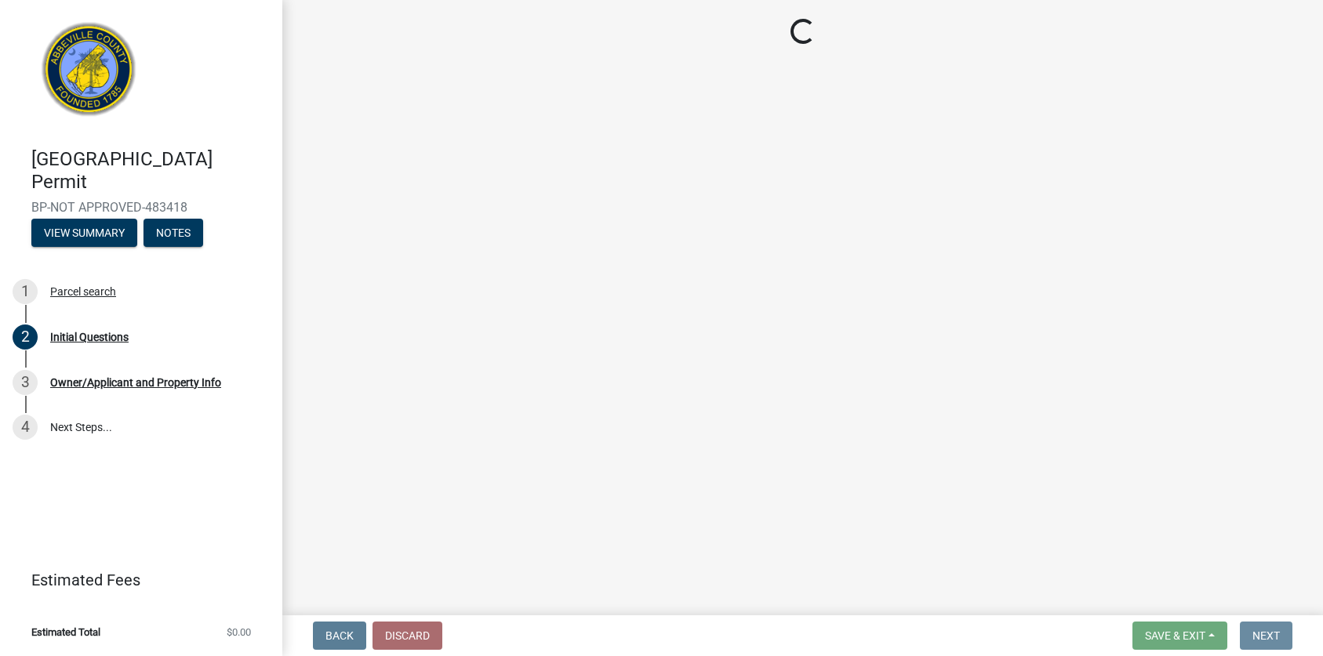
scroll to position [0, 0]
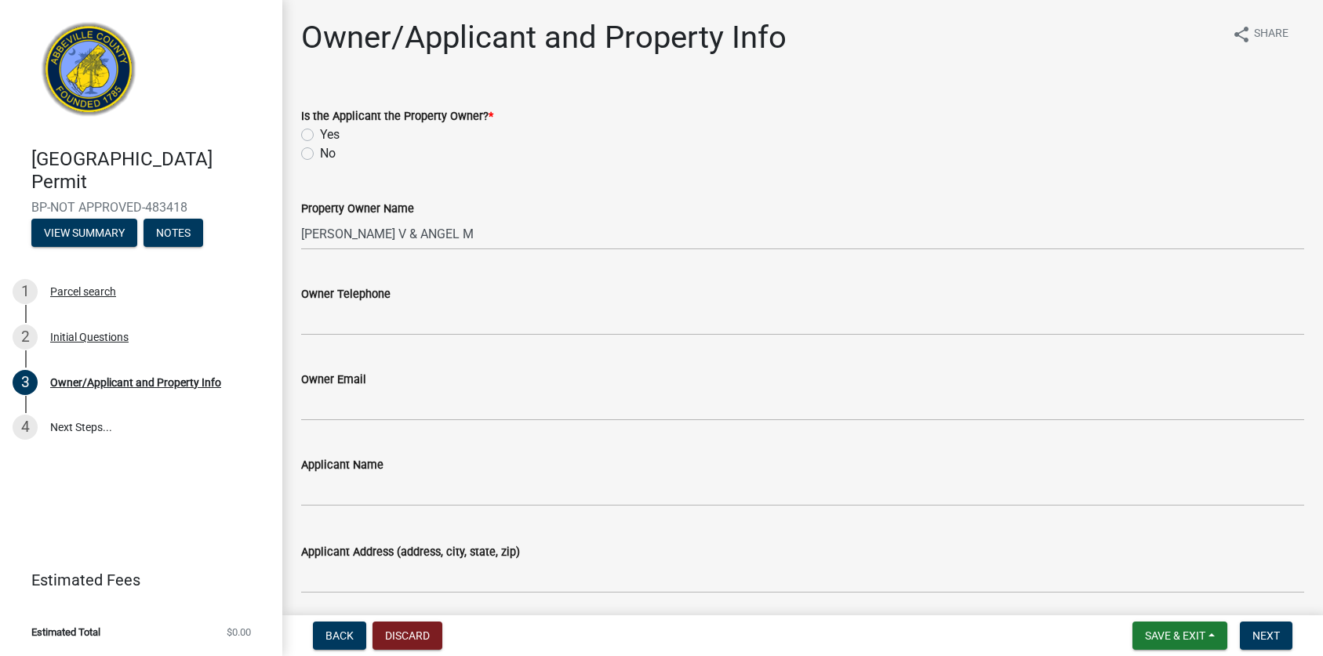
click at [320, 132] on label "Yes" at bounding box center [330, 134] width 20 height 19
click at [320, 132] on input "Yes" at bounding box center [325, 130] width 10 height 10
radio input "true"
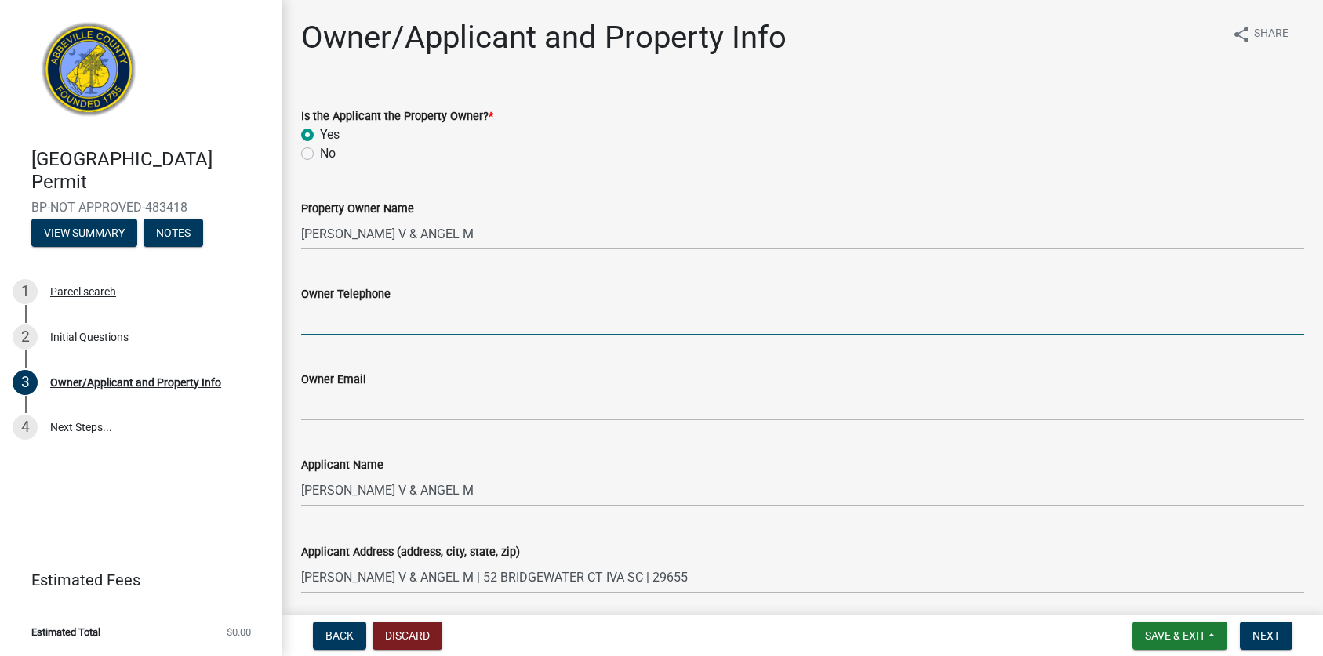
click at [316, 330] on input "Owner Telephone" at bounding box center [802, 319] width 1003 height 32
type input "7272236795"
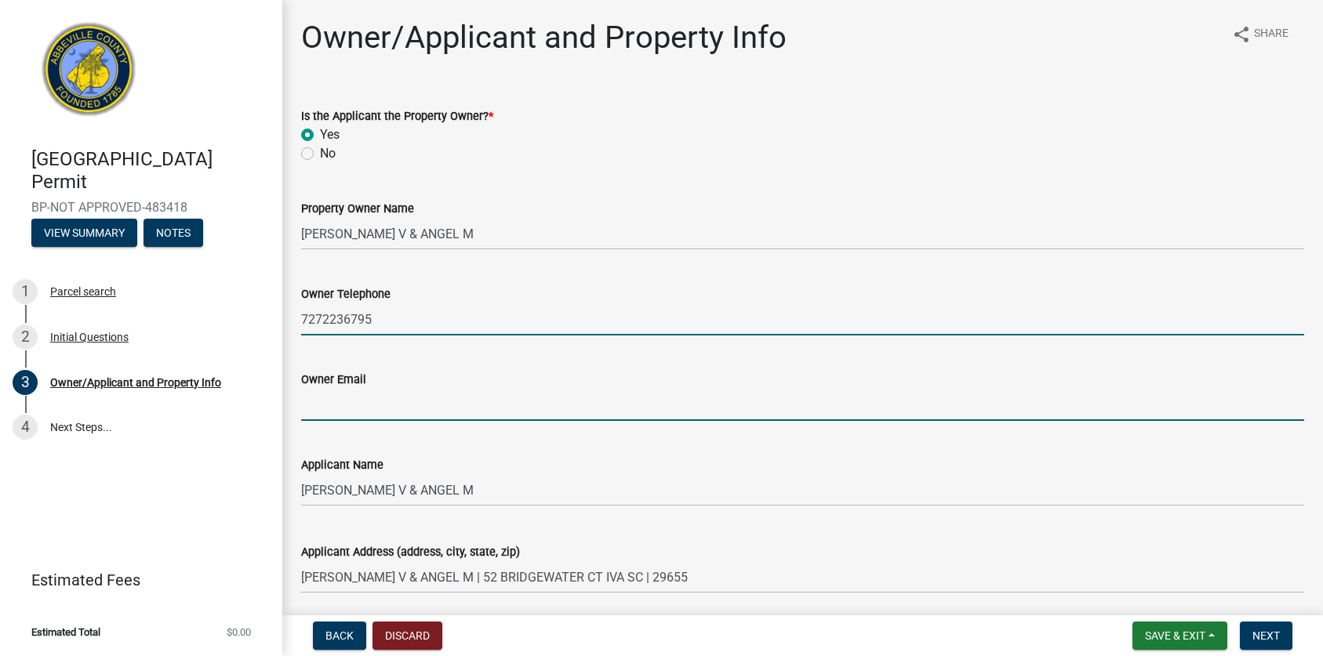
type input "tbabcock@mobilehometr.com"
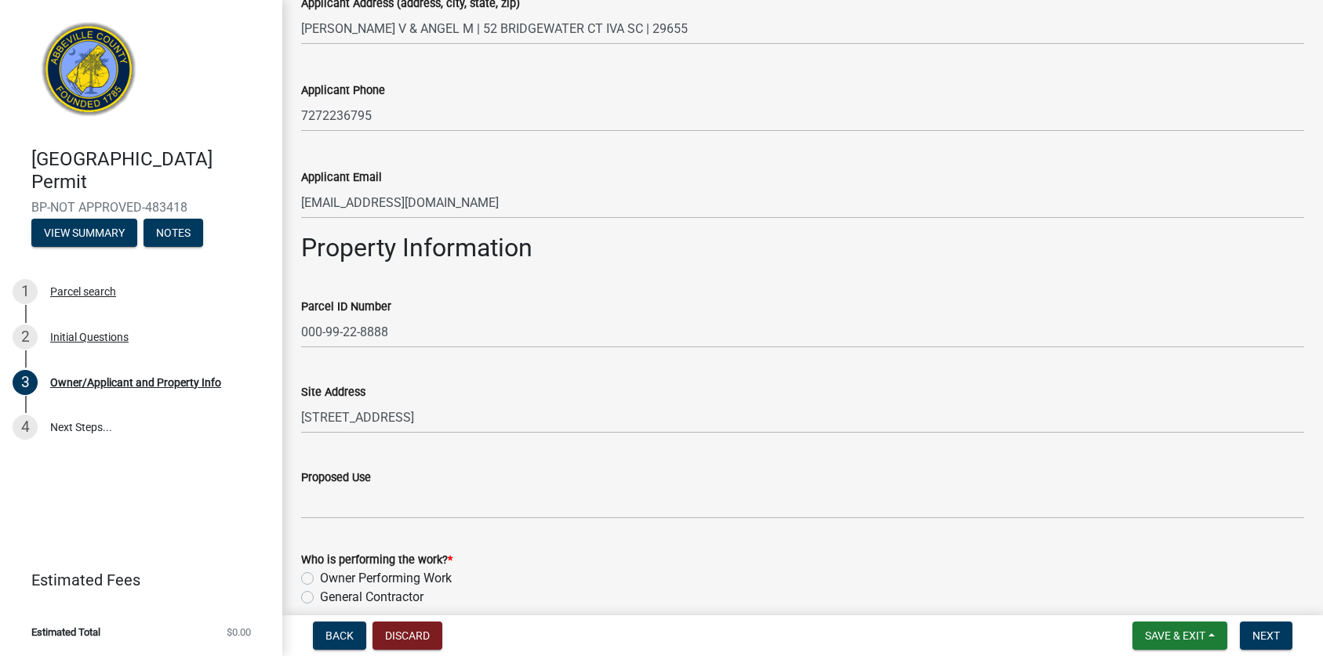
scroll to position [622, 0]
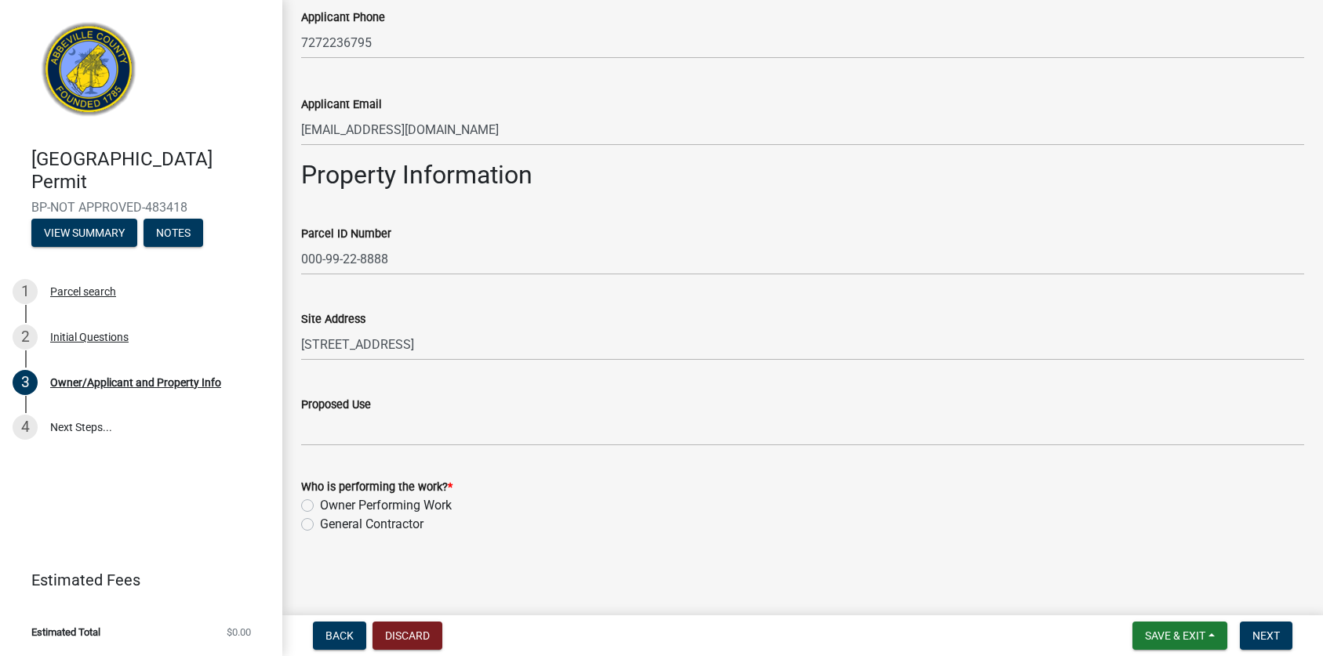
click at [423, 510] on label "Owner Performing Work" at bounding box center [386, 505] width 132 height 19
click at [320, 503] on label "Owner Performing Work" at bounding box center [386, 505] width 132 height 19
click at [320, 503] on input "Owner Performing Work" at bounding box center [325, 501] width 10 height 10
radio input "true"
click at [1267, 637] on span "Next" at bounding box center [1265, 636] width 27 height 13
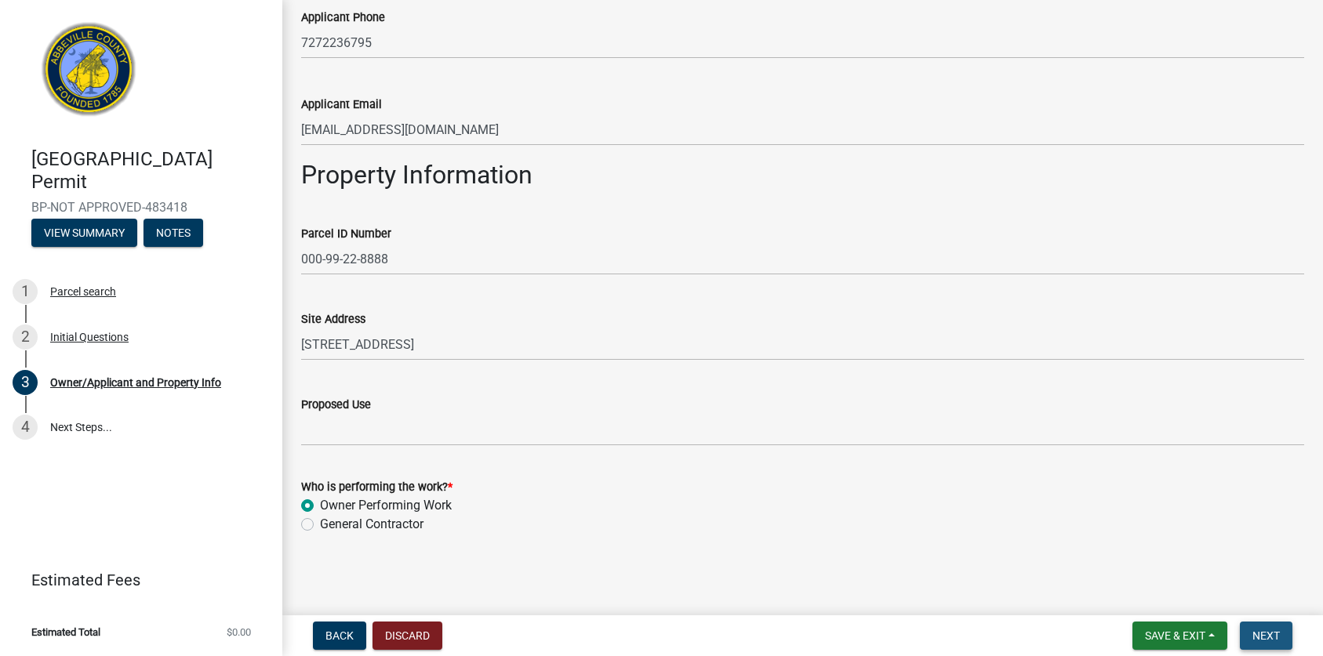
scroll to position [0, 0]
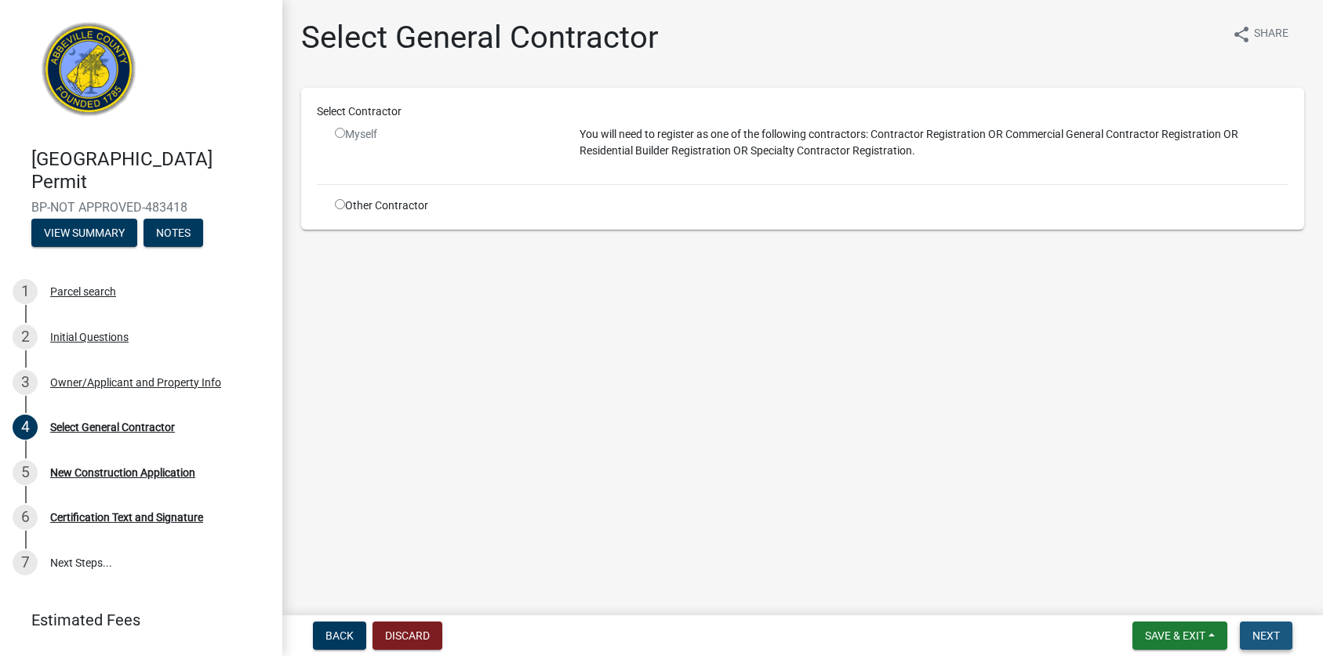
click at [1276, 641] on span "Next" at bounding box center [1265, 636] width 27 height 13
click at [370, 141] on div "Myself" at bounding box center [445, 134] width 221 height 16
click at [358, 132] on div "Myself" at bounding box center [445, 134] width 221 height 16
click at [336, 132] on input "radio" at bounding box center [340, 133] width 10 height 10
click at [337, 132] on input "radio" at bounding box center [340, 133] width 10 height 10
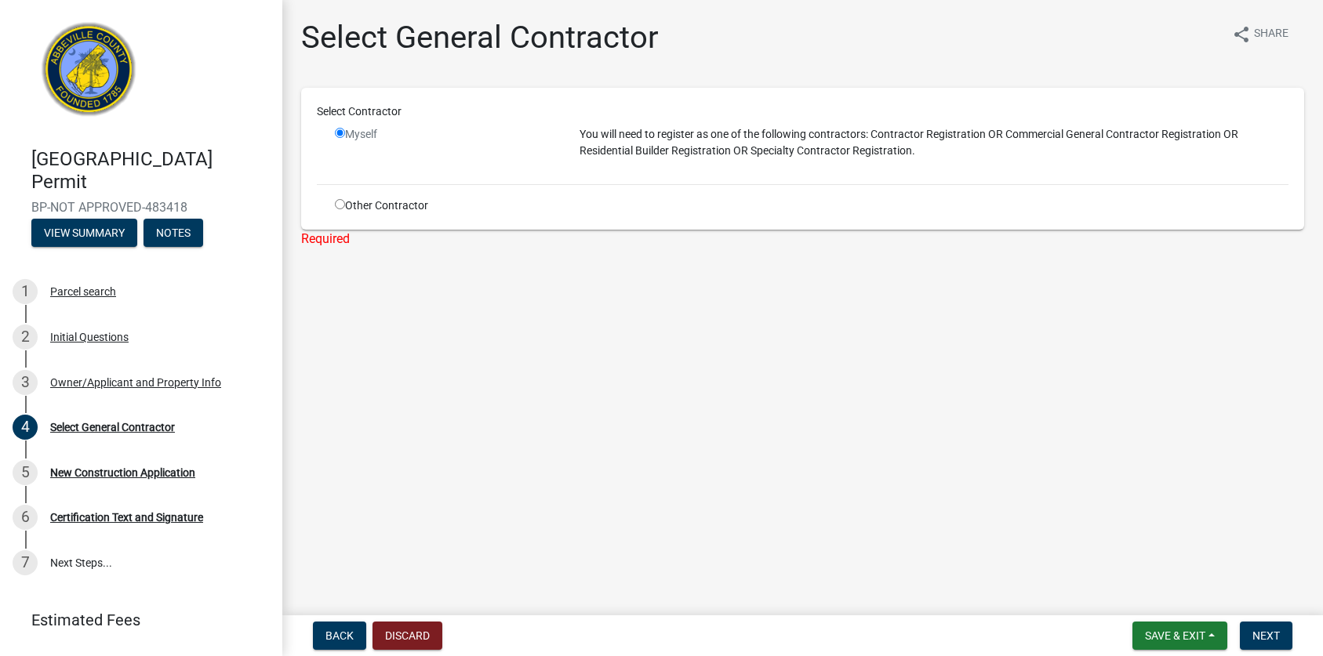
radio input "false"
click at [337, 201] on input "radio" at bounding box center [340, 204] width 10 height 10
radio input "true"
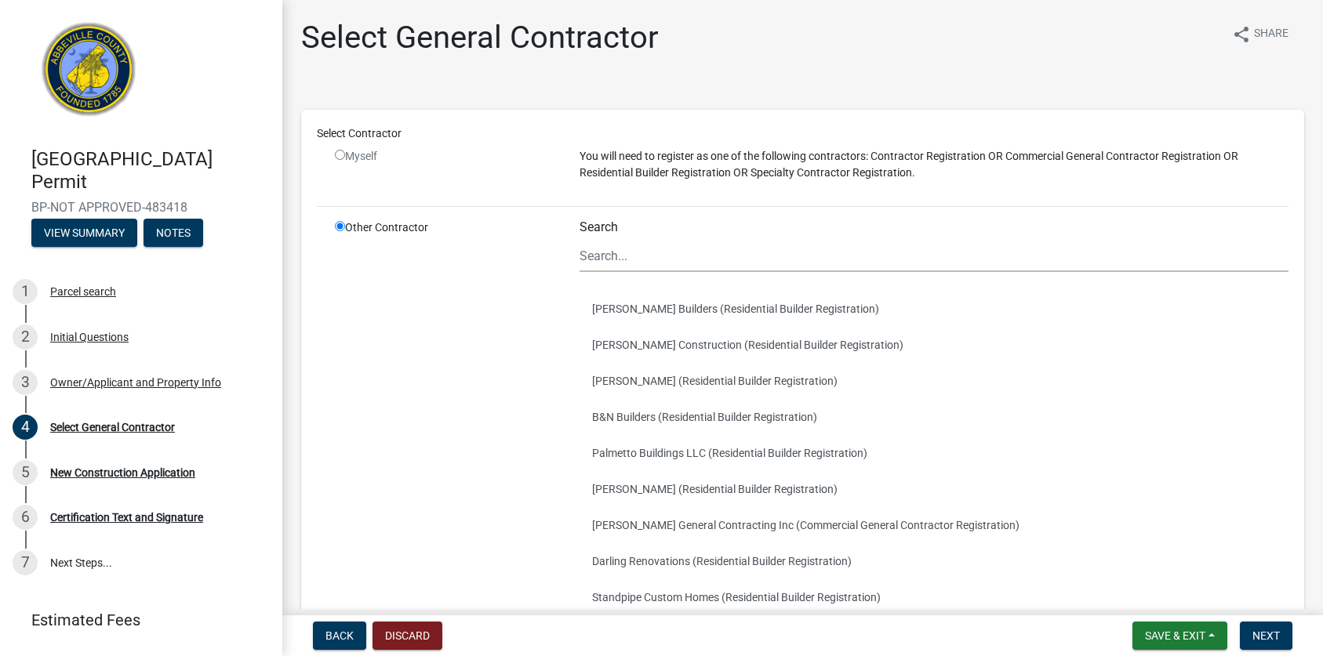
scroll to position [221, 0]
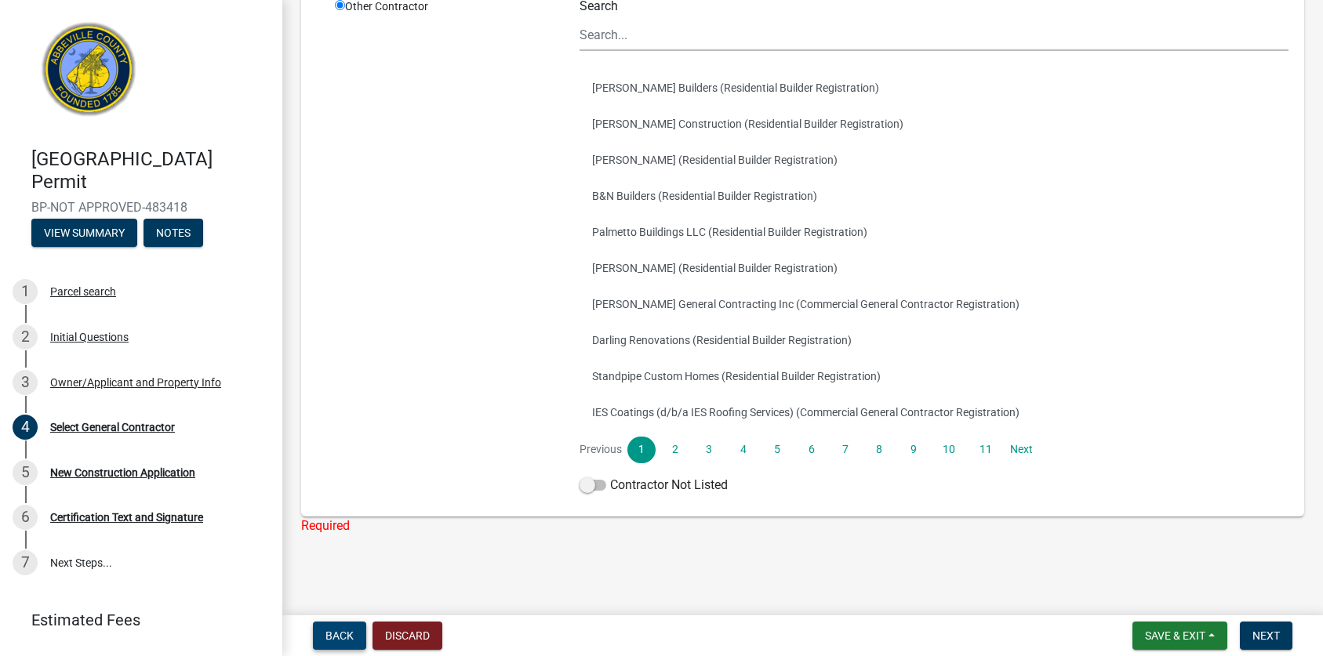
click at [341, 641] on span "Back" at bounding box center [339, 636] width 28 height 13
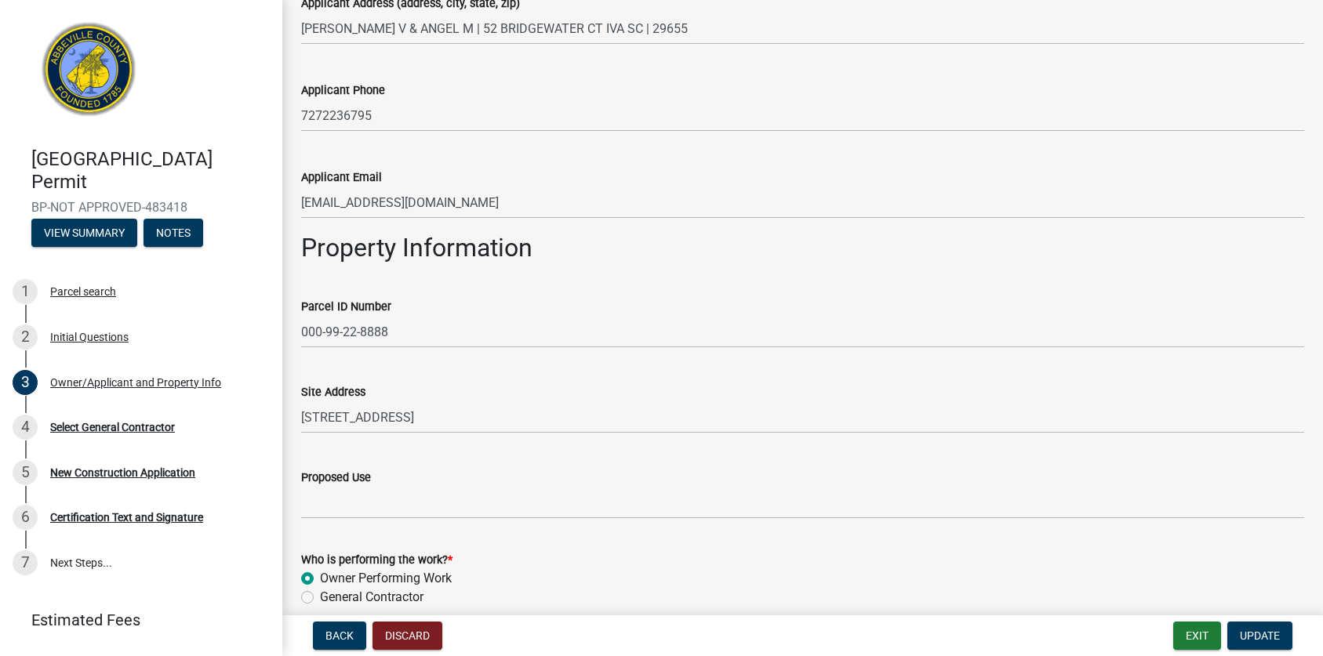
scroll to position [622, 0]
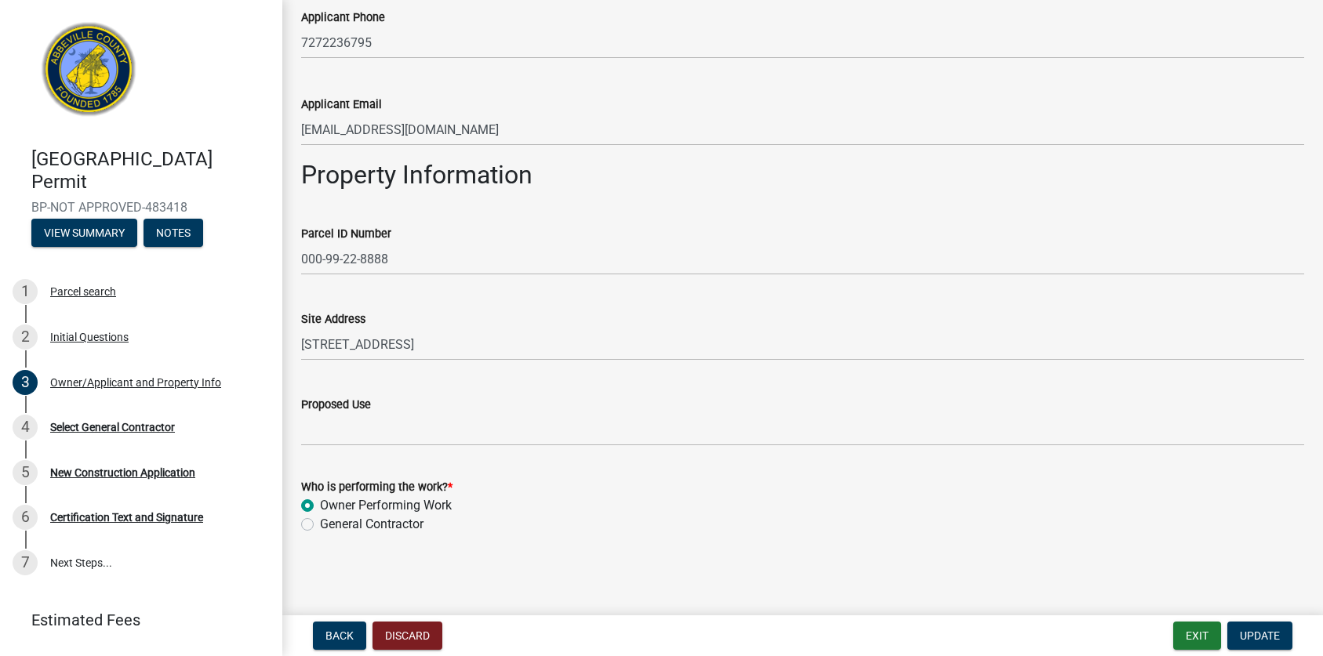
click at [391, 526] on label "General Contractor" at bounding box center [371, 524] width 103 height 19
click at [330, 525] on input "General Contractor" at bounding box center [325, 520] width 10 height 10
radio input "true"
click at [1250, 631] on span "Update" at bounding box center [1260, 636] width 40 height 13
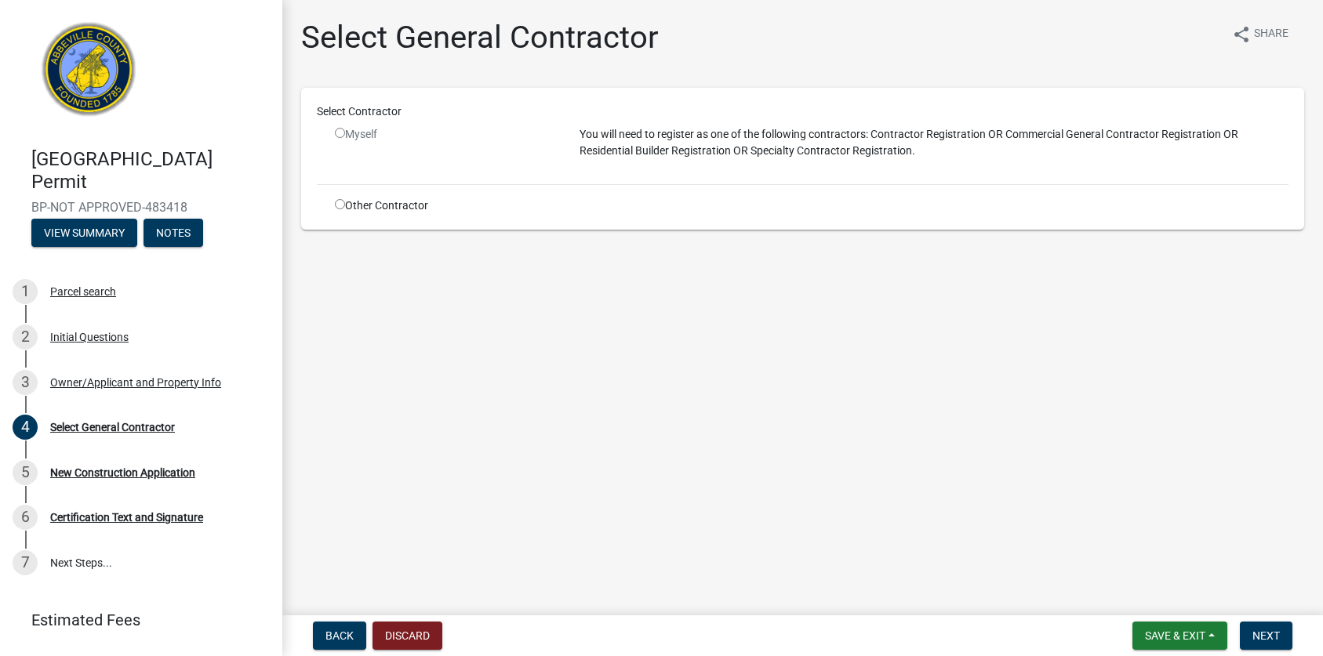
click at [416, 204] on div "Other Contractor" at bounding box center [445, 206] width 245 height 16
click at [342, 203] on input "radio" at bounding box center [340, 204] width 10 height 10
radio input "true"
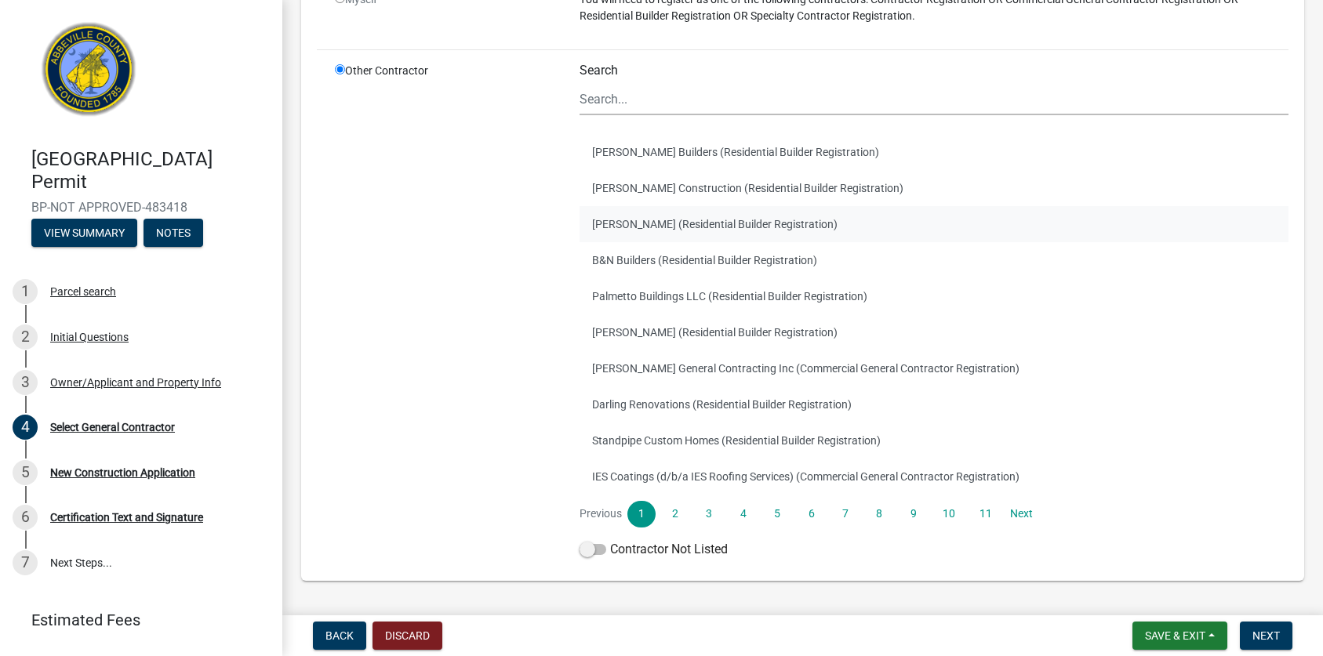
scroll to position [202, 0]
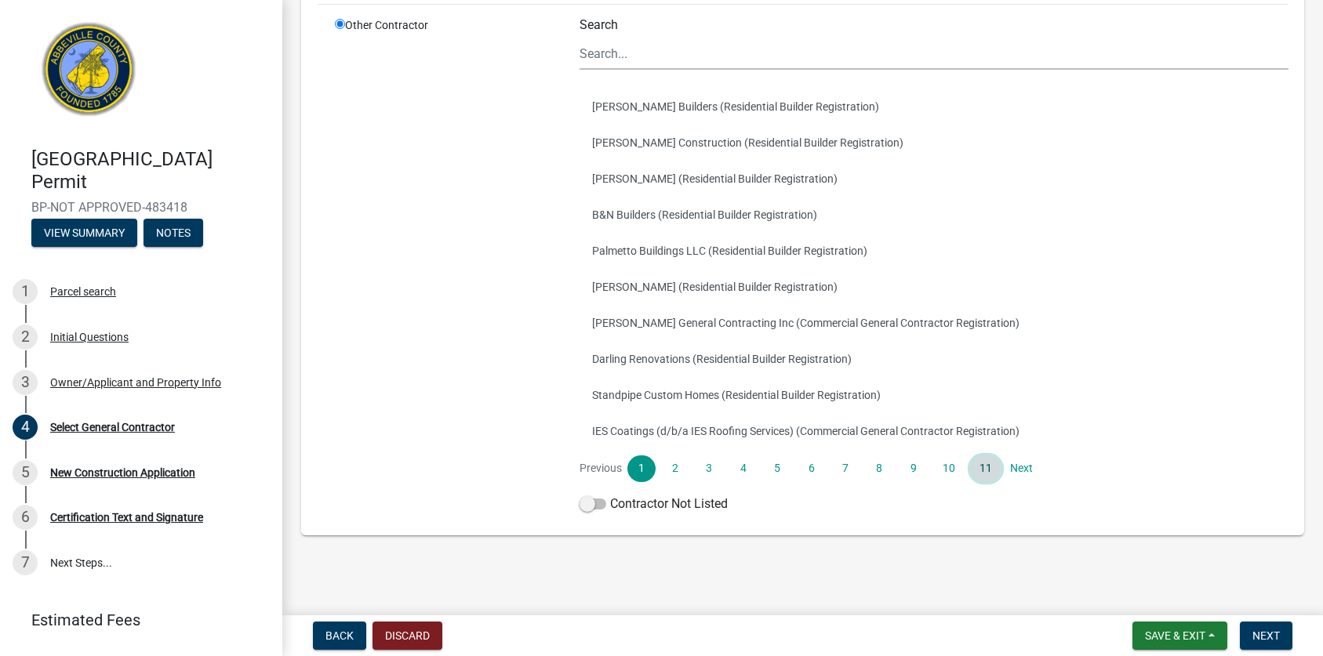
click at [989, 468] on link "11" at bounding box center [985, 469] width 31 height 27
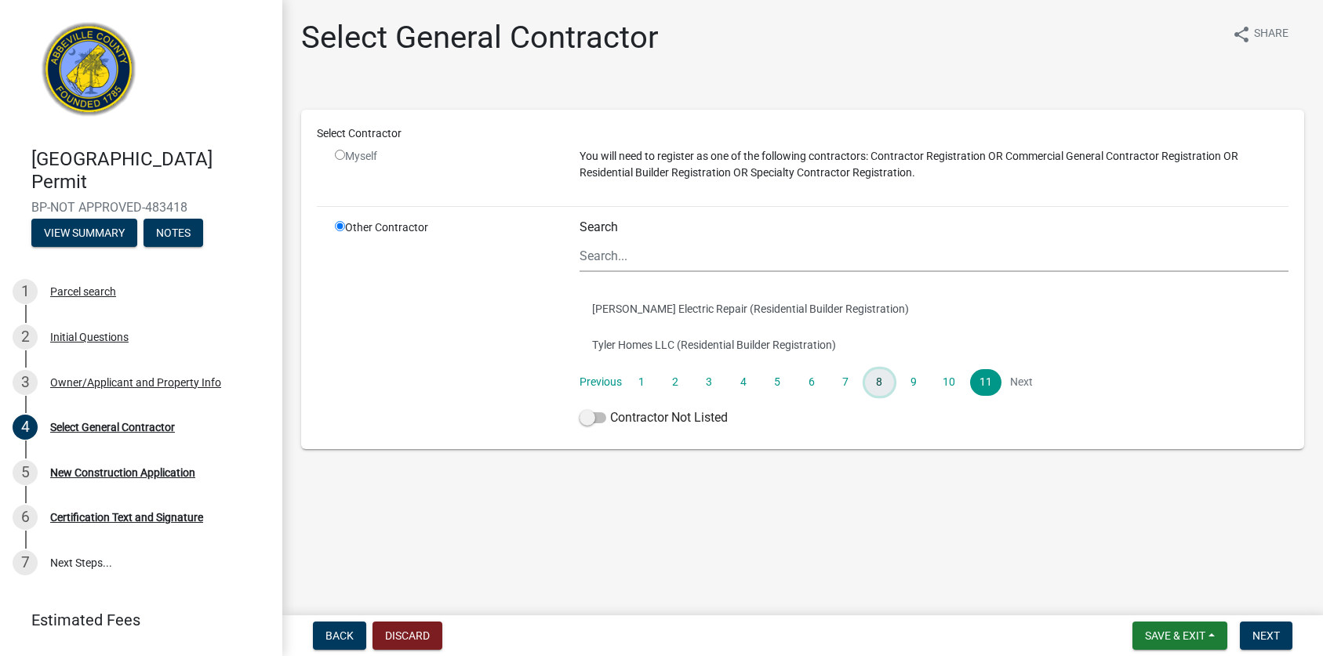
click at [888, 376] on link "8" at bounding box center [879, 382] width 28 height 27
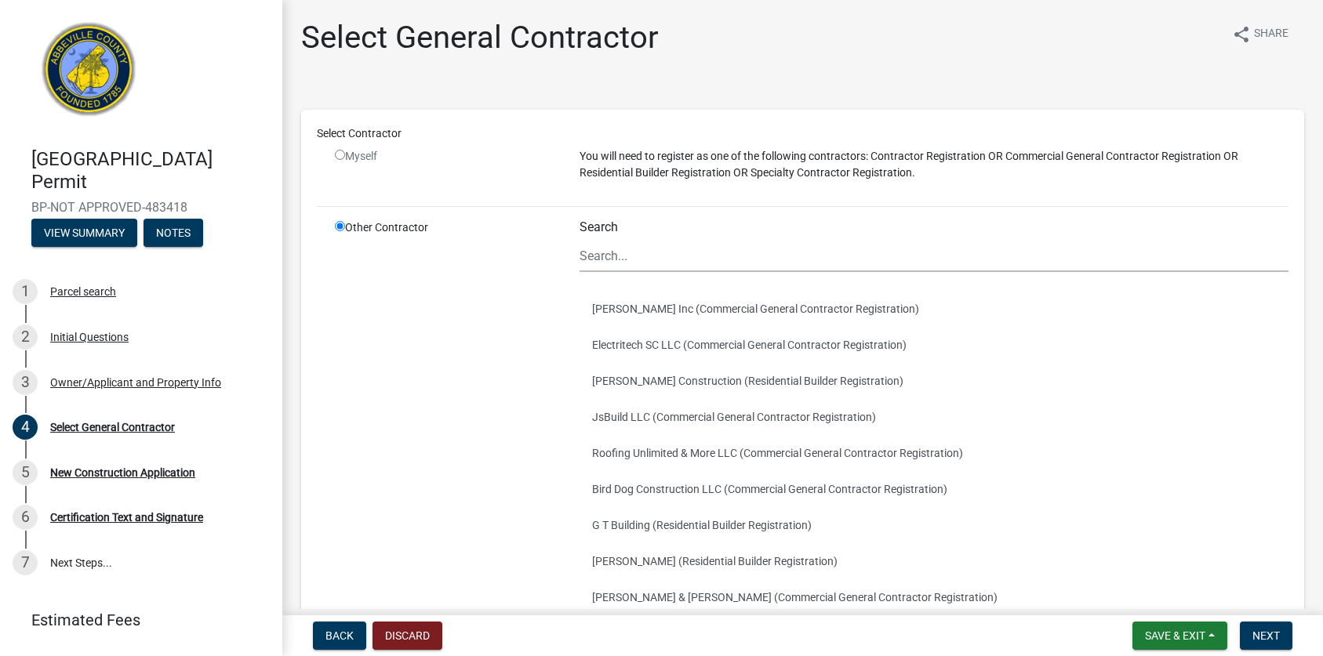
scroll to position [202, 0]
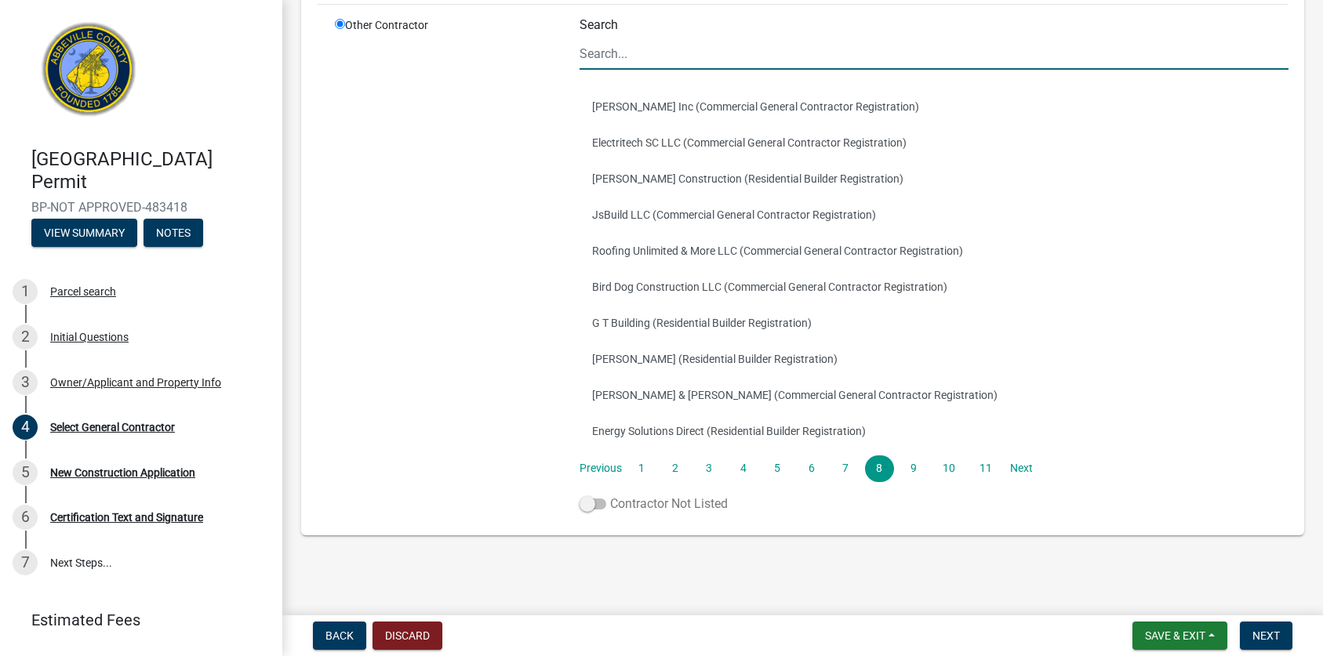
click at [579, 503] on span at bounding box center [592, 504] width 27 height 11
click at [610, 495] on input "Contractor Not Listed" at bounding box center [610, 495] width 0 height 0
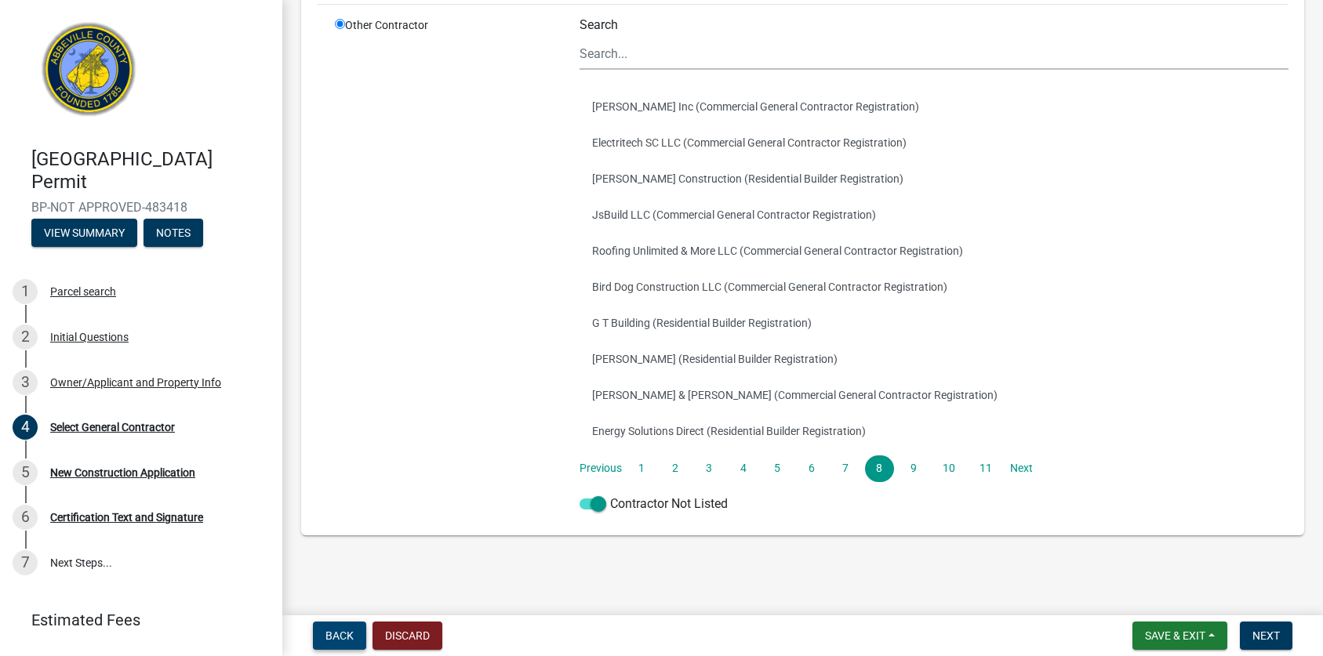
click at [333, 634] on span "Back" at bounding box center [339, 636] width 28 height 13
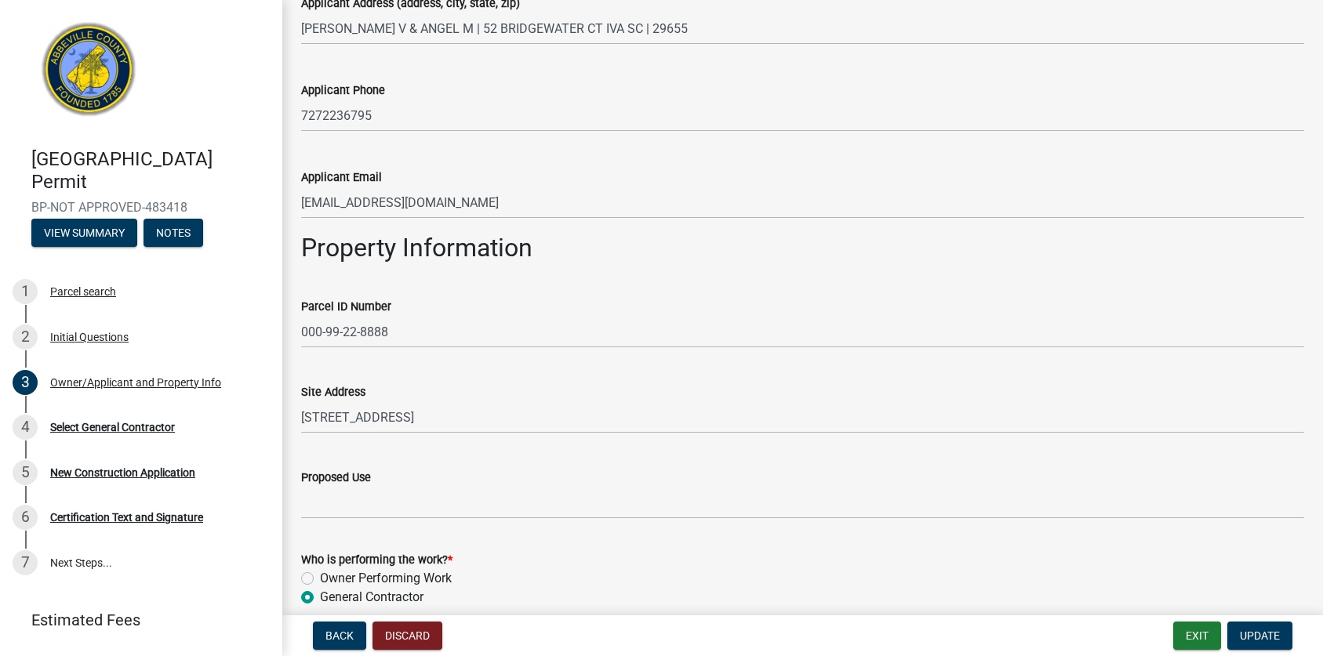
scroll to position [622, 0]
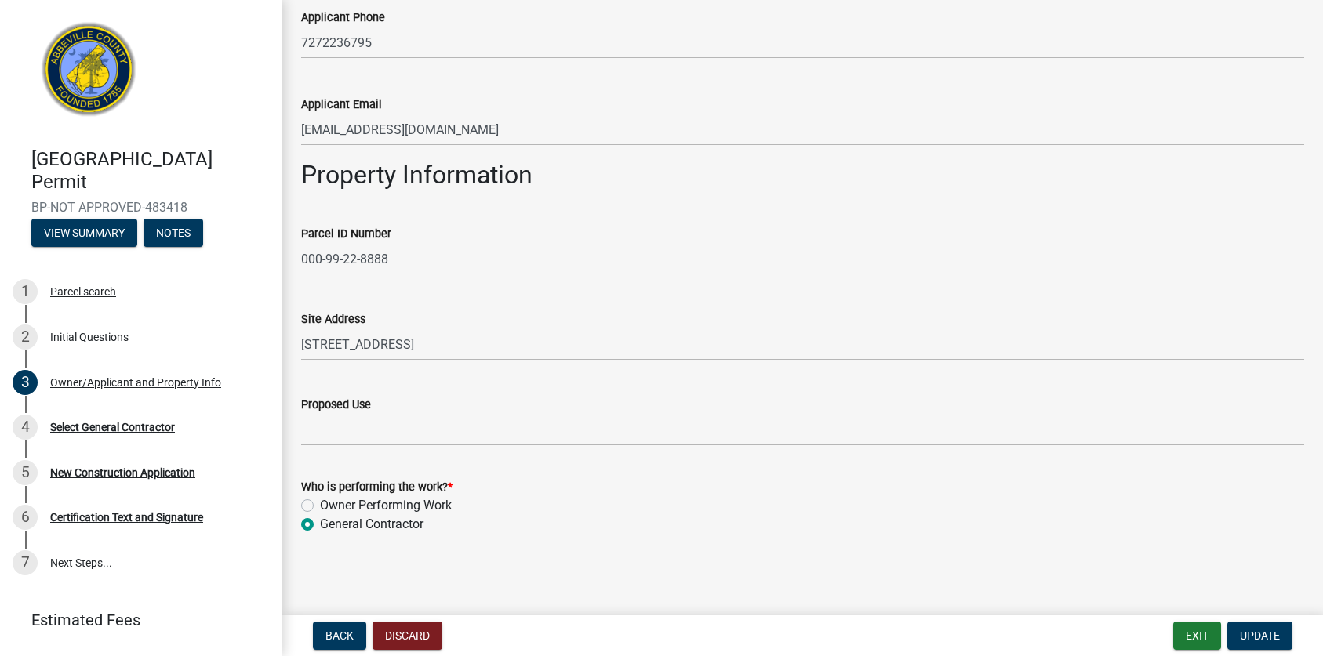
click at [402, 502] on label "Owner Performing Work" at bounding box center [386, 505] width 132 height 19
click at [330, 502] on input "Owner Performing Work" at bounding box center [325, 501] width 10 height 10
radio input "true"
click at [1248, 634] on span "Update" at bounding box center [1260, 636] width 40 height 13
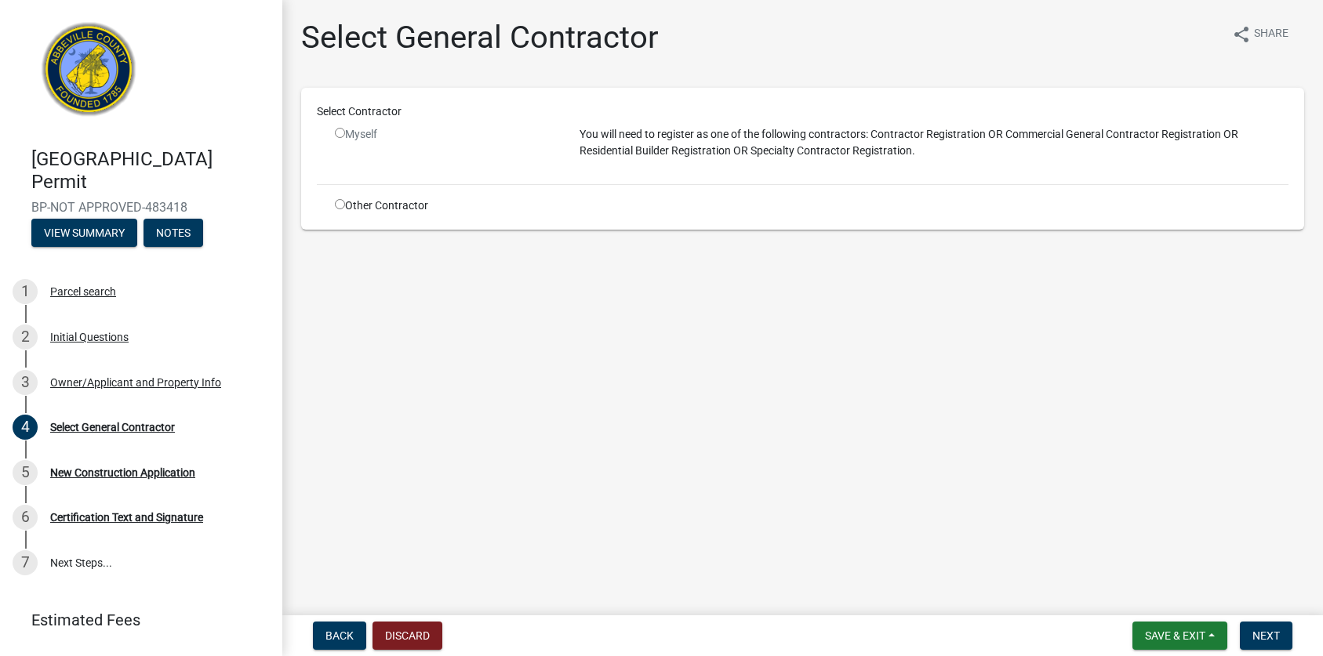
click at [396, 199] on div "Other Contractor" at bounding box center [445, 206] width 245 height 16
click at [339, 203] on input "radio" at bounding box center [340, 204] width 10 height 10
radio input "true"
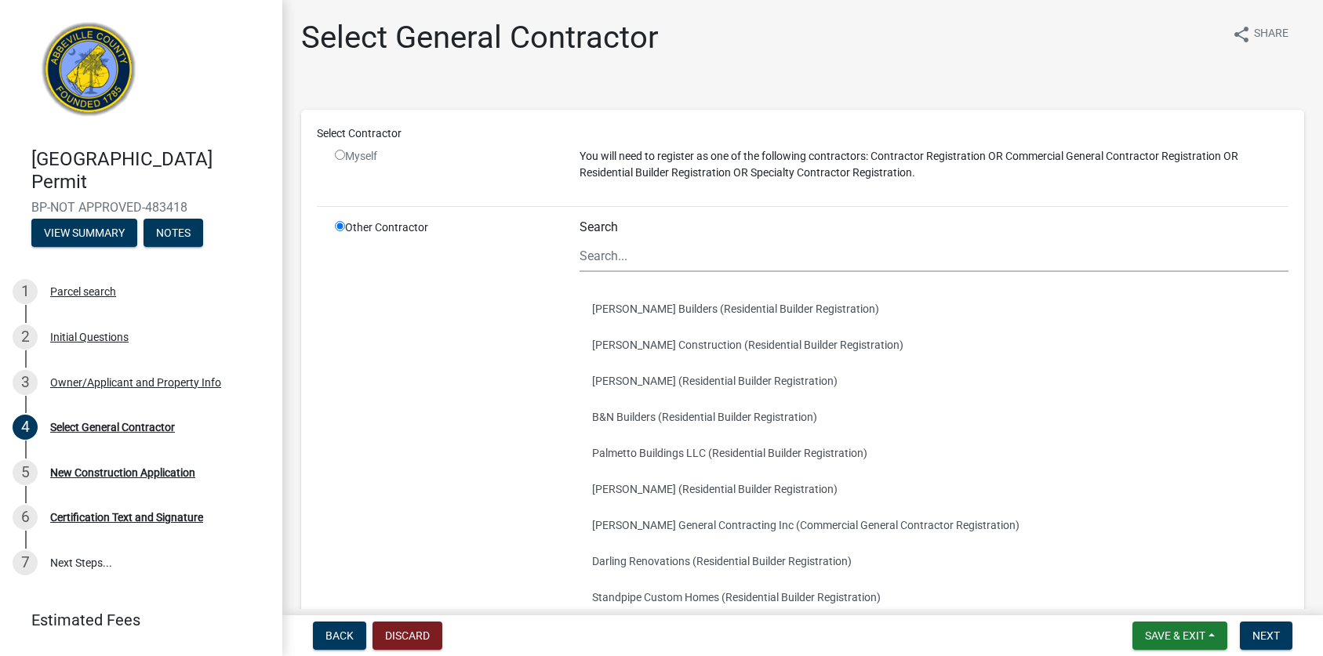
scroll to position [202, 0]
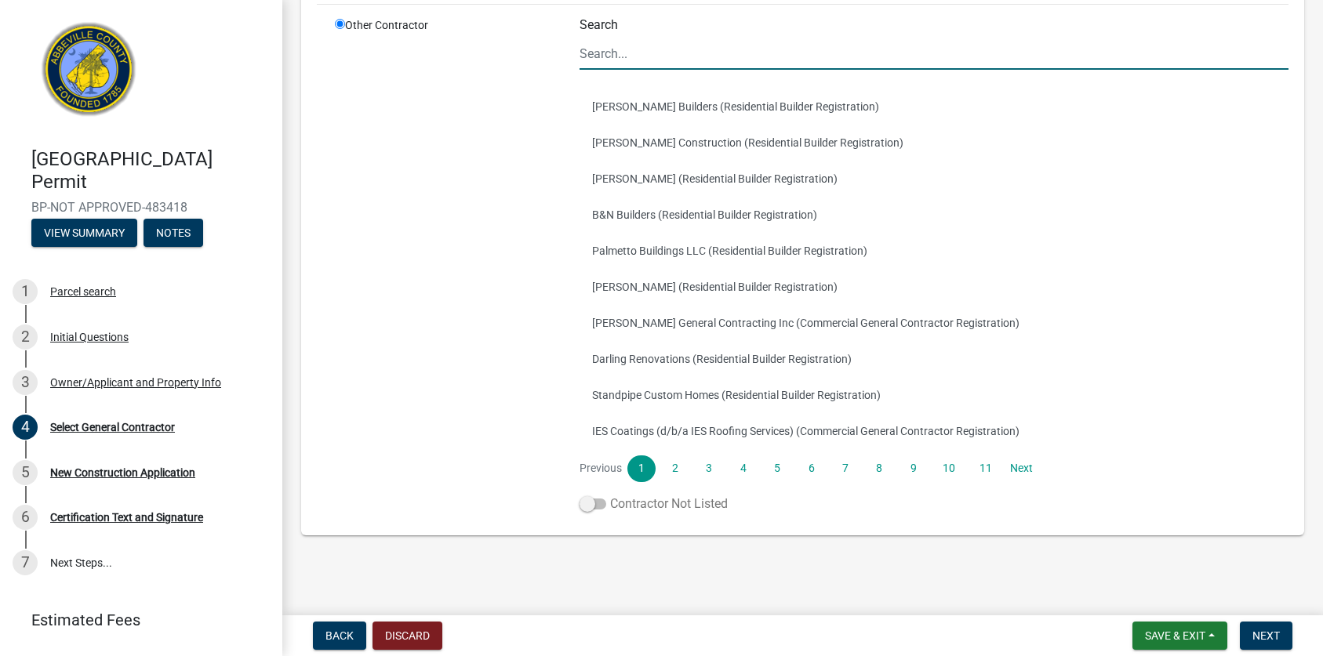
click at [643, 496] on label "Contractor Not Listed" at bounding box center [653, 504] width 148 height 19
click at [610, 495] on input "Contractor Not Listed" at bounding box center [610, 495] width 0 height 0
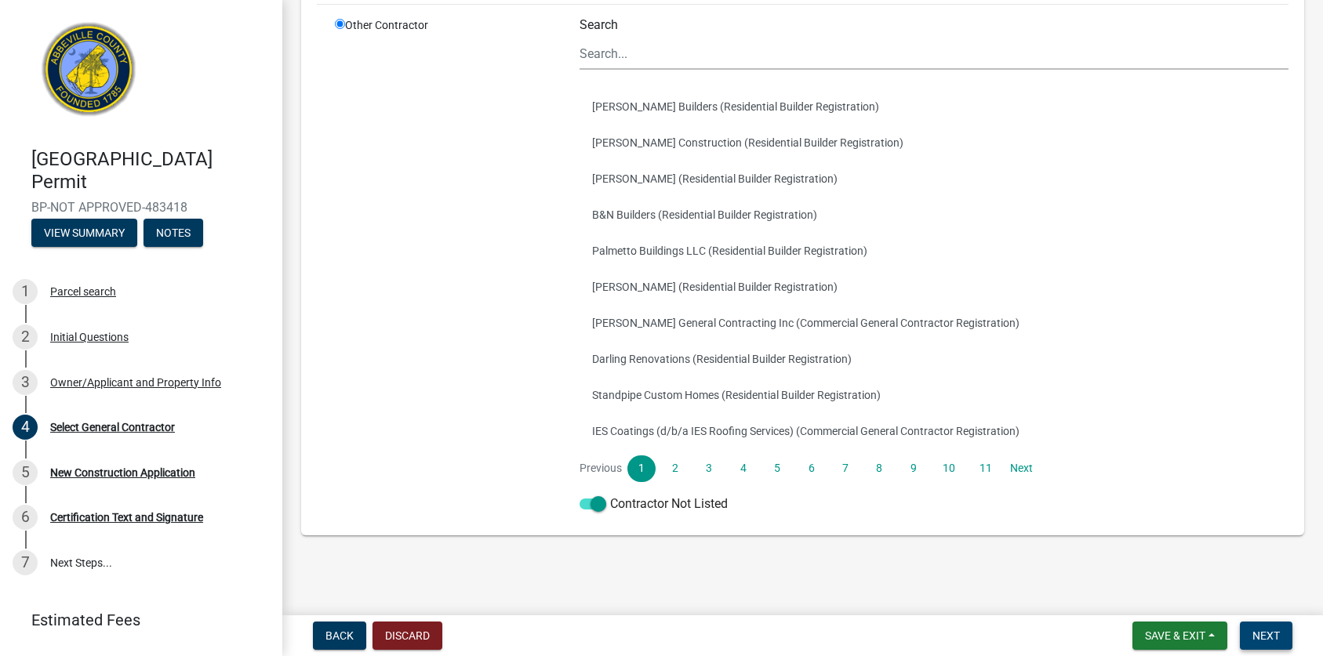
click at [1278, 630] on span "Next" at bounding box center [1265, 636] width 27 height 13
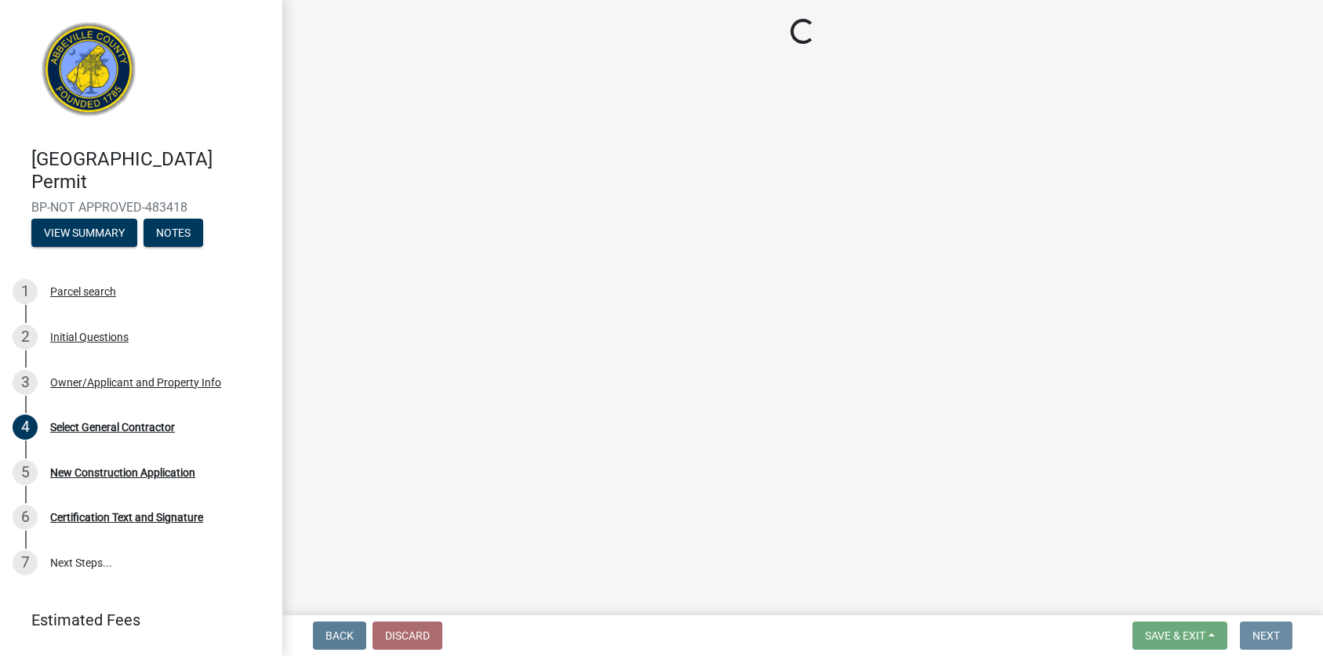
scroll to position [0, 0]
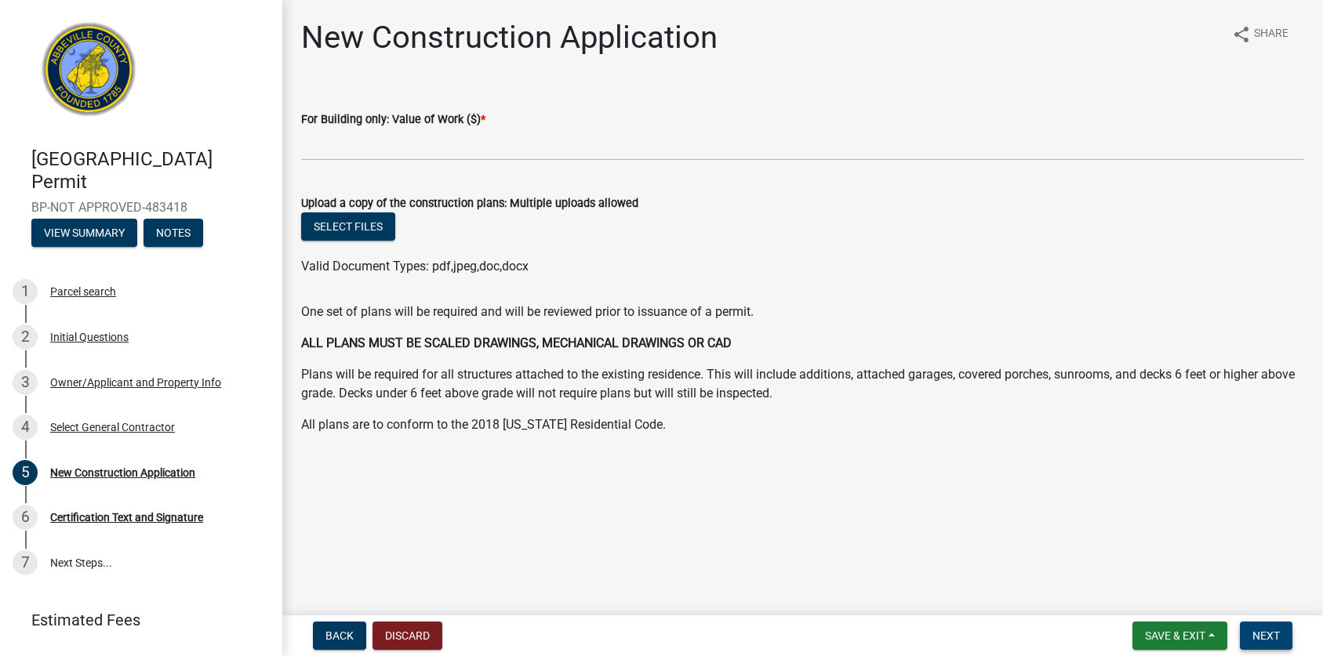
click at [1269, 634] on span "Next" at bounding box center [1265, 636] width 27 height 13
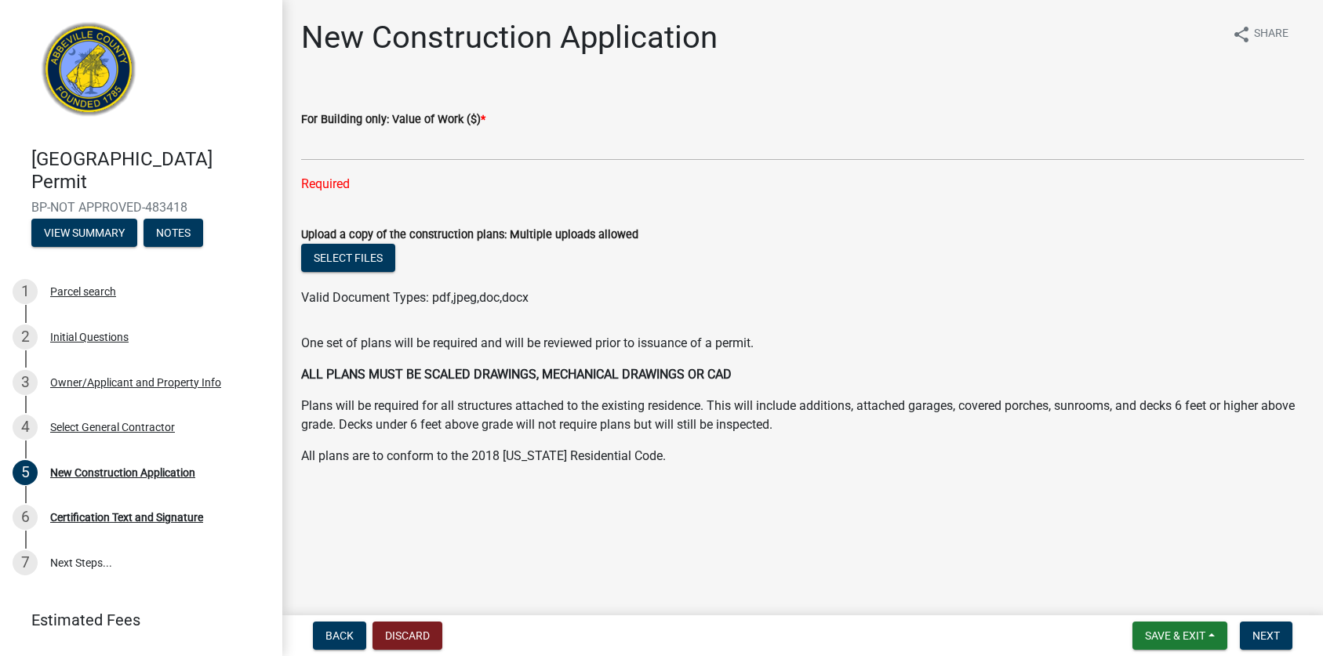
click at [1294, 203] on wm-data-entity-input "For Building only: Value of Work ($) * Required" at bounding box center [802, 147] width 1003 height 118
click at [357, 250] on button "Select files" at bounding box center [348, 258] width 94 height 28
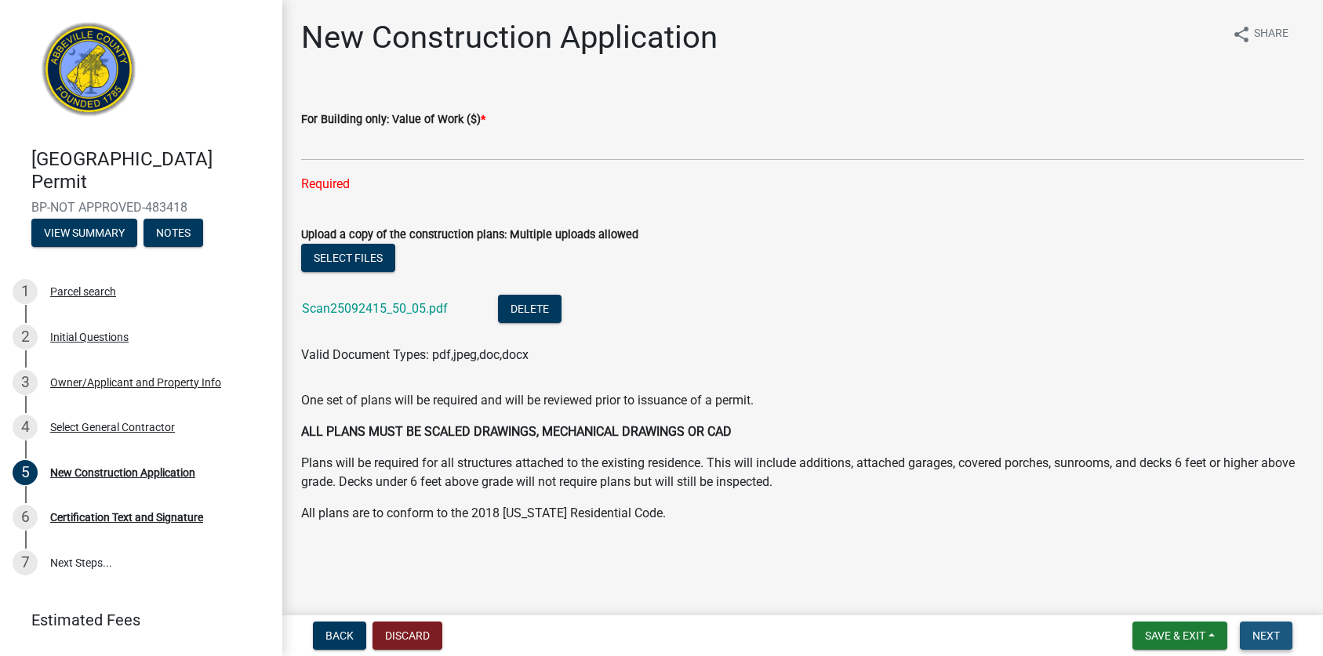
click at [1261, 626] on button "Next" at bounding box center [1266, 636] width 53 height 28
click at [1265, 637] on span "Next" at bounding box center [1265, 636] width 27 height 13
click at [1193, 449] on div "One set of plans will be required and will be reviewed prior to issuance of a p…" at bounding box center [802, 457] width 1003 height 132
click at [357, 305] on link "Scan25092415_50_05.pdf" at bounding box center [375, 308] width 146 height 15
click at [1264, 641] on span "Next" at bounding box center [1265, 636] width 27 height 13
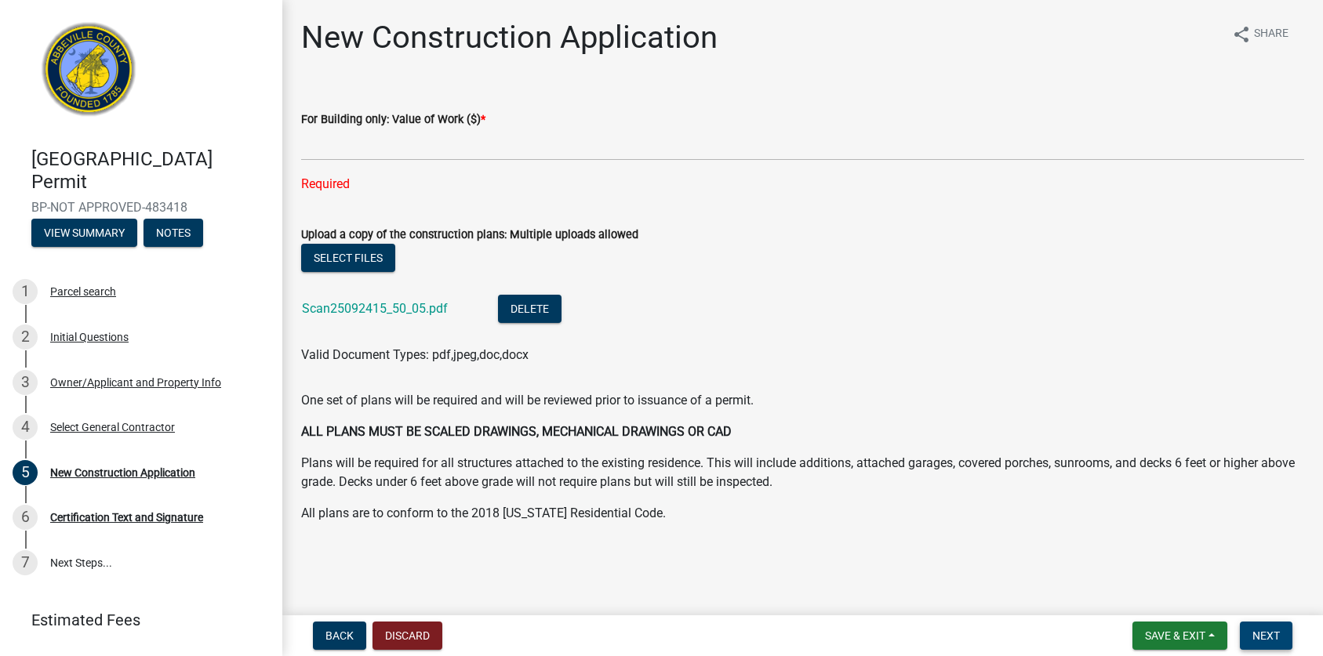
click at [1263, 637] on span "Next" at bounding box center [1265, 636] width 27 height 13
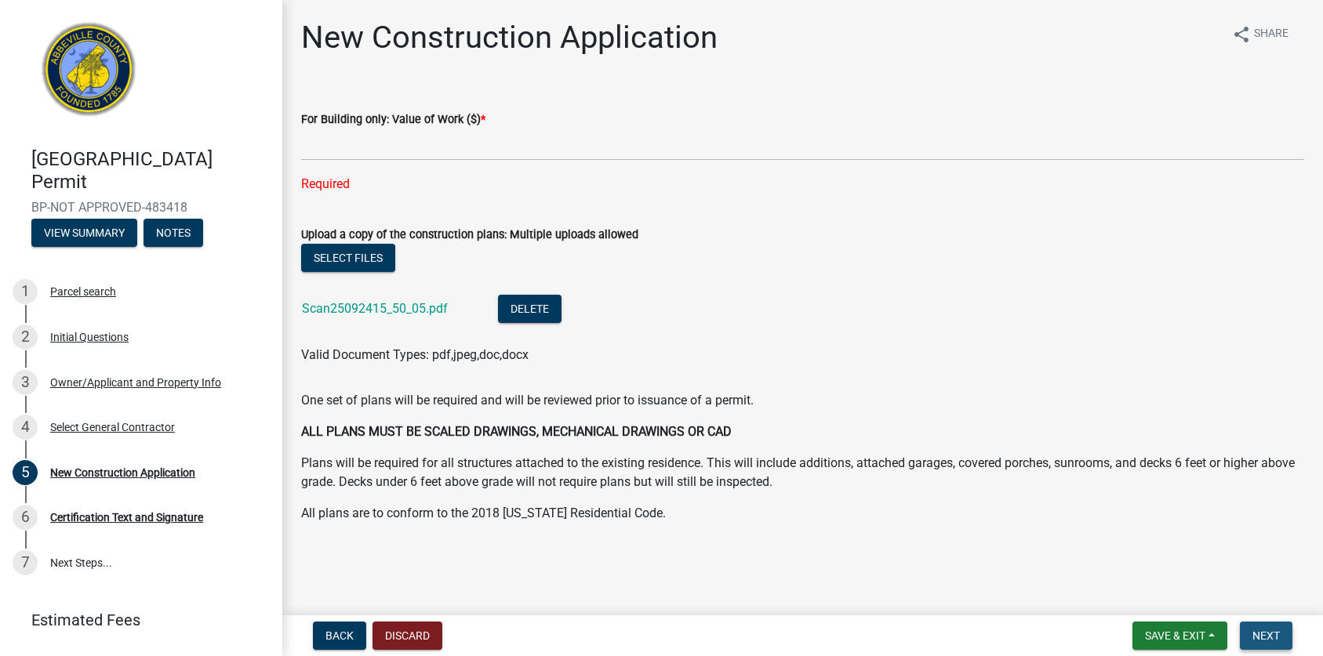
click at [1263, 637] on span "Next" at bounding box center [1265, 636] width 27 height 13
click at [345, 638] on span "Back" at bounding box center [339, 636] width 28 height 13
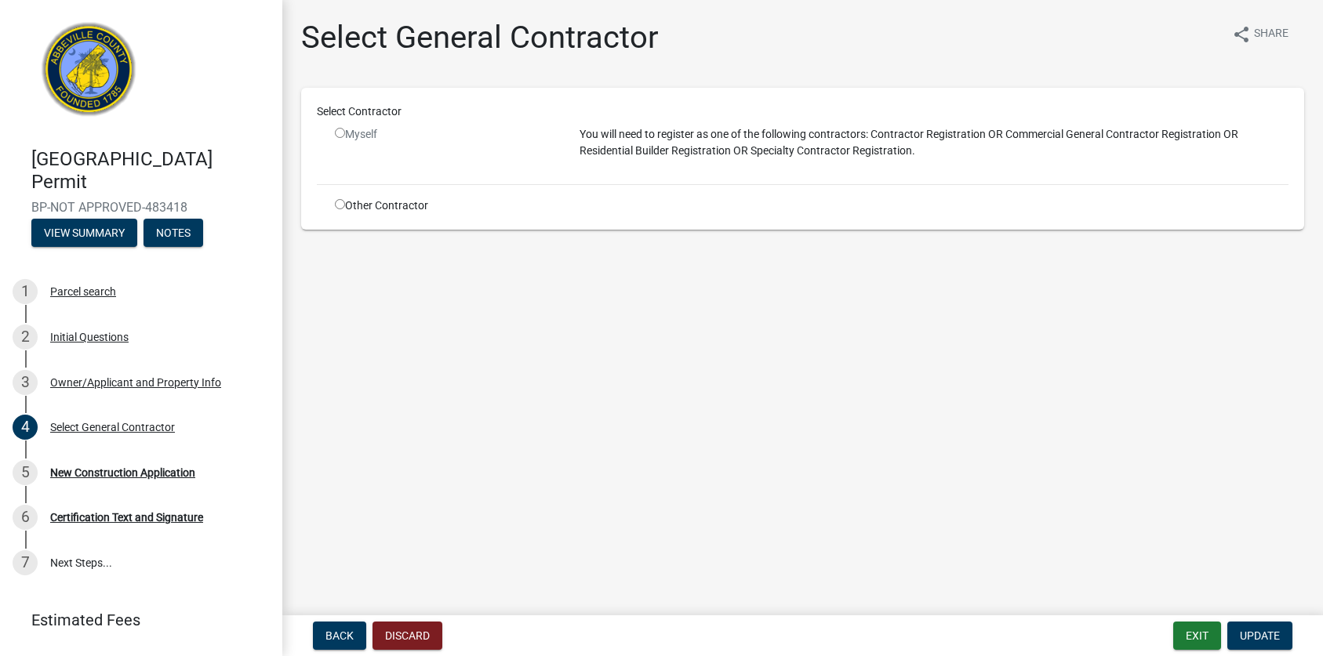
click at [360, 205] on div "Other Contractor" at bounding box center [445, 206] width 245 height 16
click at [338, 201] on input "radio" at bounding box center [340, 204] width 10 height 10
radio input "true"
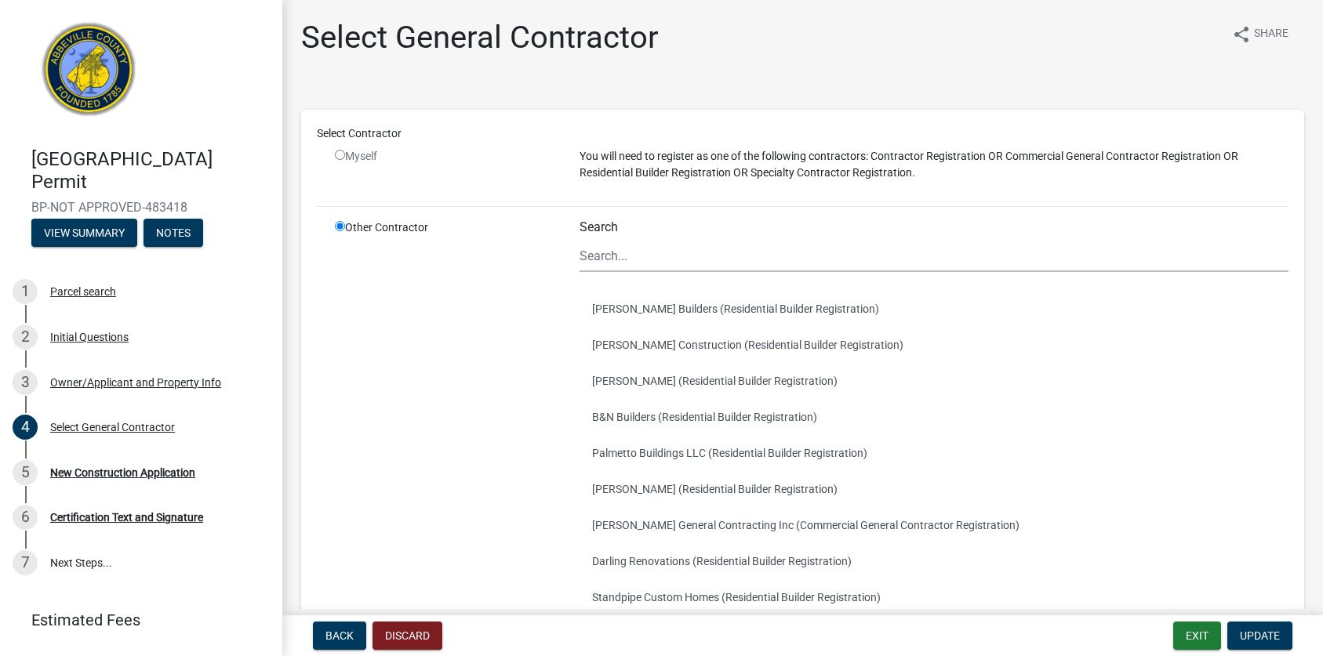
scroll to position [202, 0]
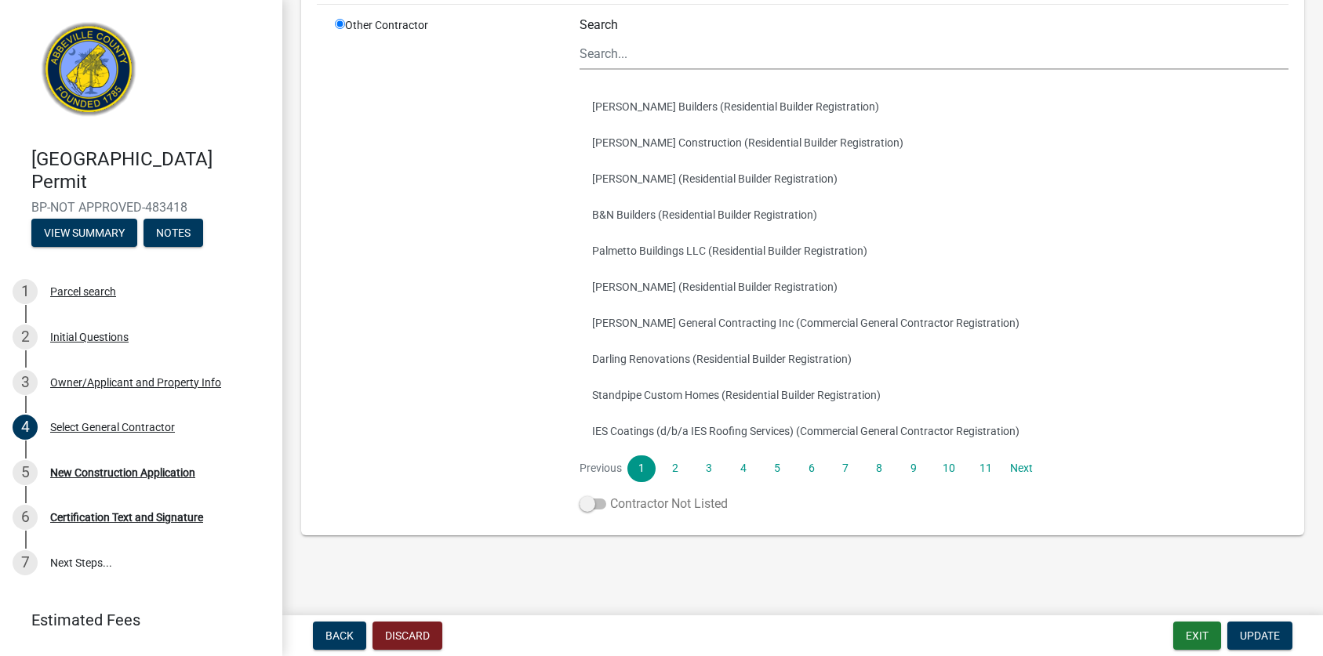
click at [589, 499] on span at bounding box center [592, 504] width 27 height 11
click at [610, 495] on input "Contractor Not Listed" at bounding box center [610, 495] width 0 height 0
click at [1268, 632] on span "Update" at bounding box center [1260, 636] width 40 height 13
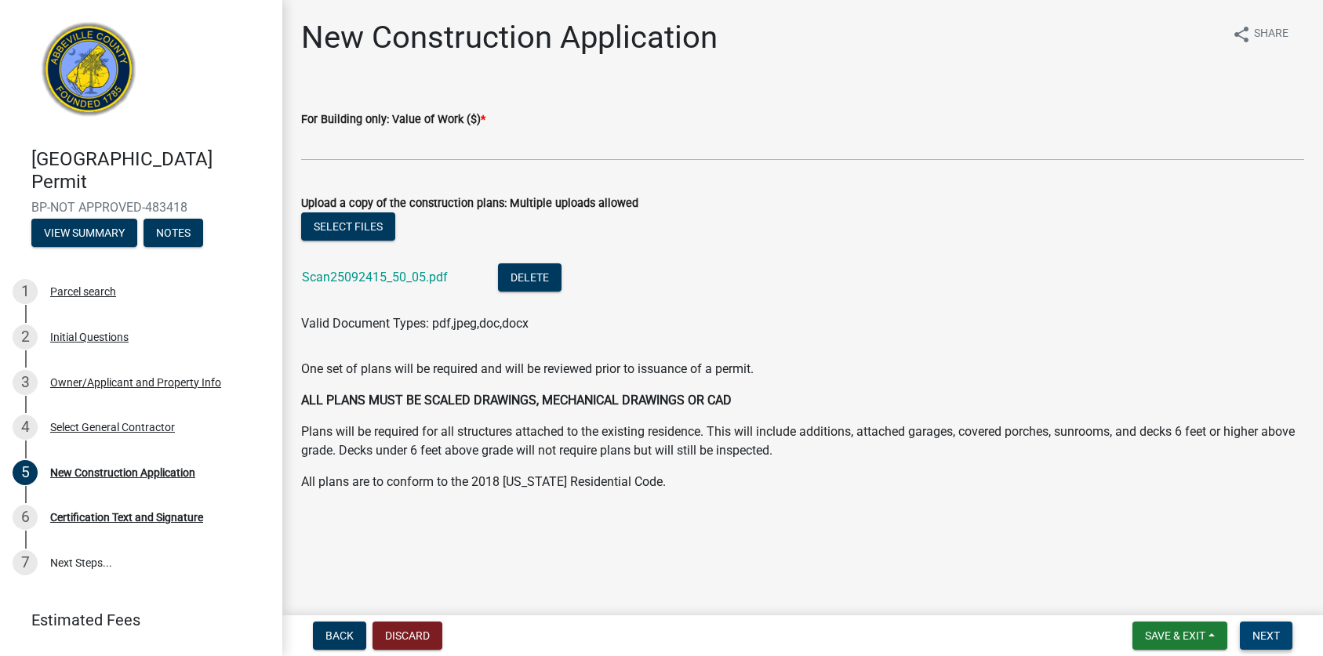
click at [1261, 633] on span "Next" at bounding box center [1265, 636] width 27 height 13
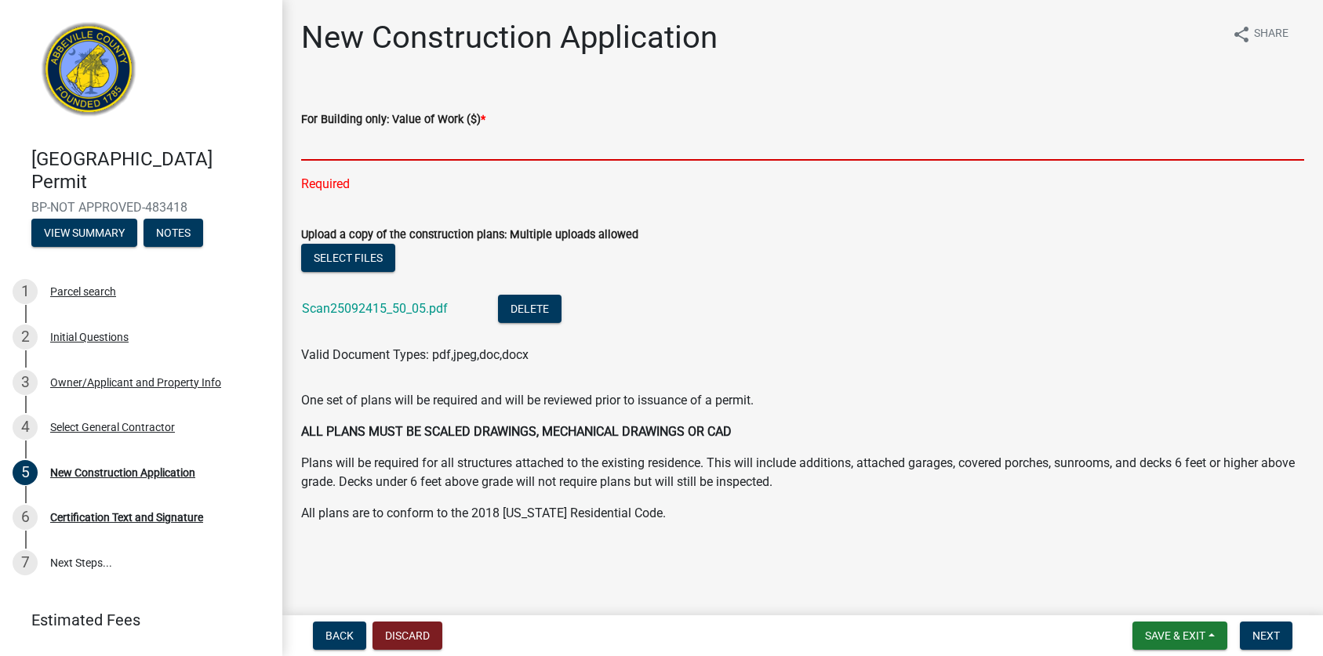
click at [470, 137] on input "text" at bounding box center [802, 145] width 1003 height 32
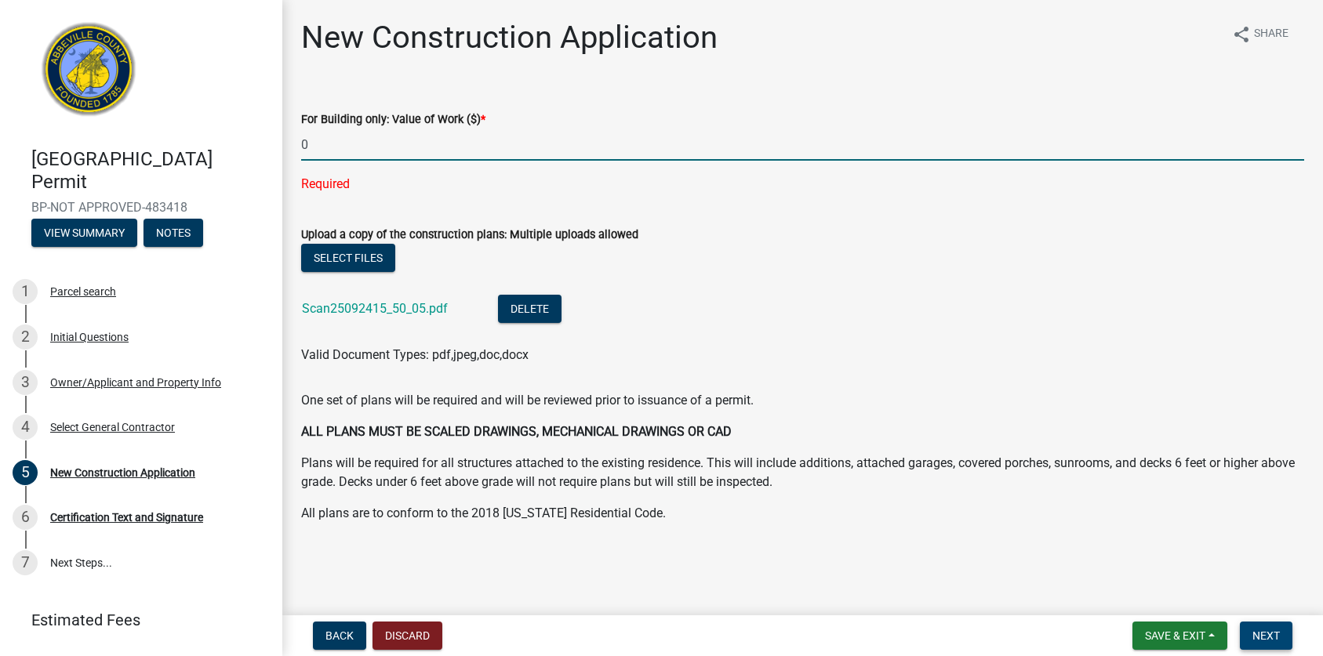
type input "0"
click at [1264, 638] on span "Next" at bounding box center [1265, 636] width 27 height 13
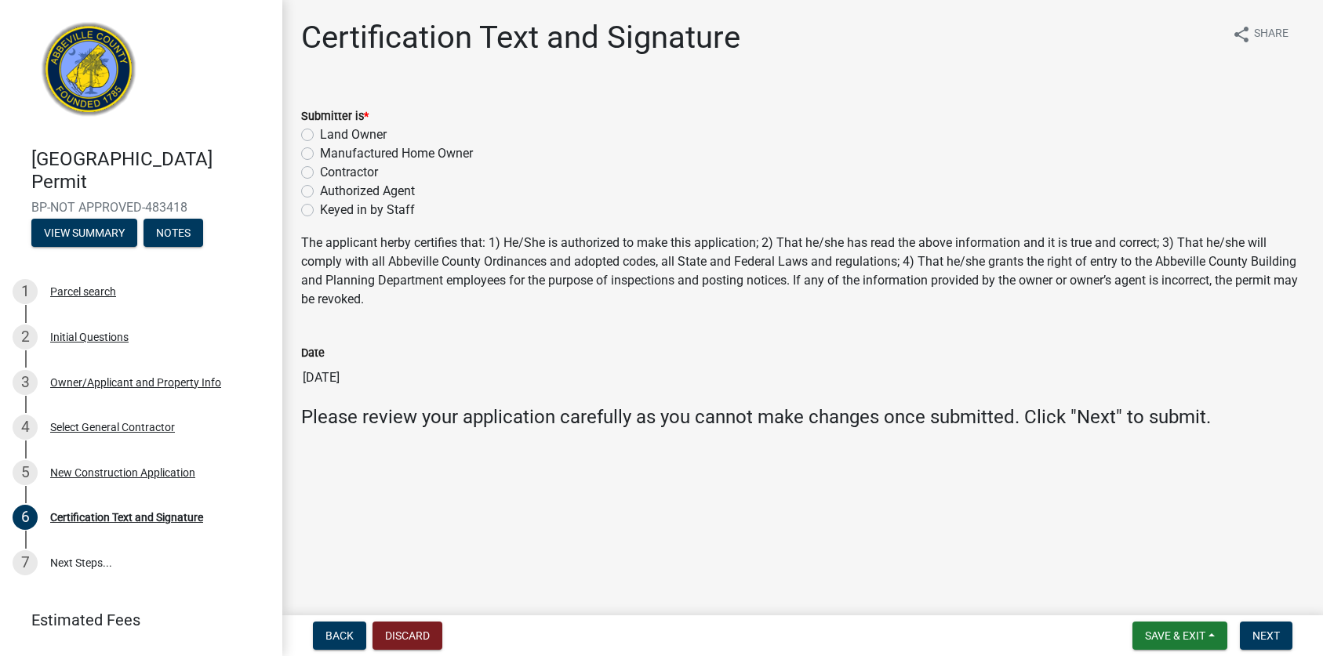
click at [381, 187] on label "Authorized Agent" at bounding box center [367, 191] width 95 height 19
click at [330, 187] on input "Authorized Agent" at bounding box center [325, 187] width 10 height 10
radio input "true"
click at [1273, 635] on span "Next" at bounding box center [1265, 636] width 27 height 13
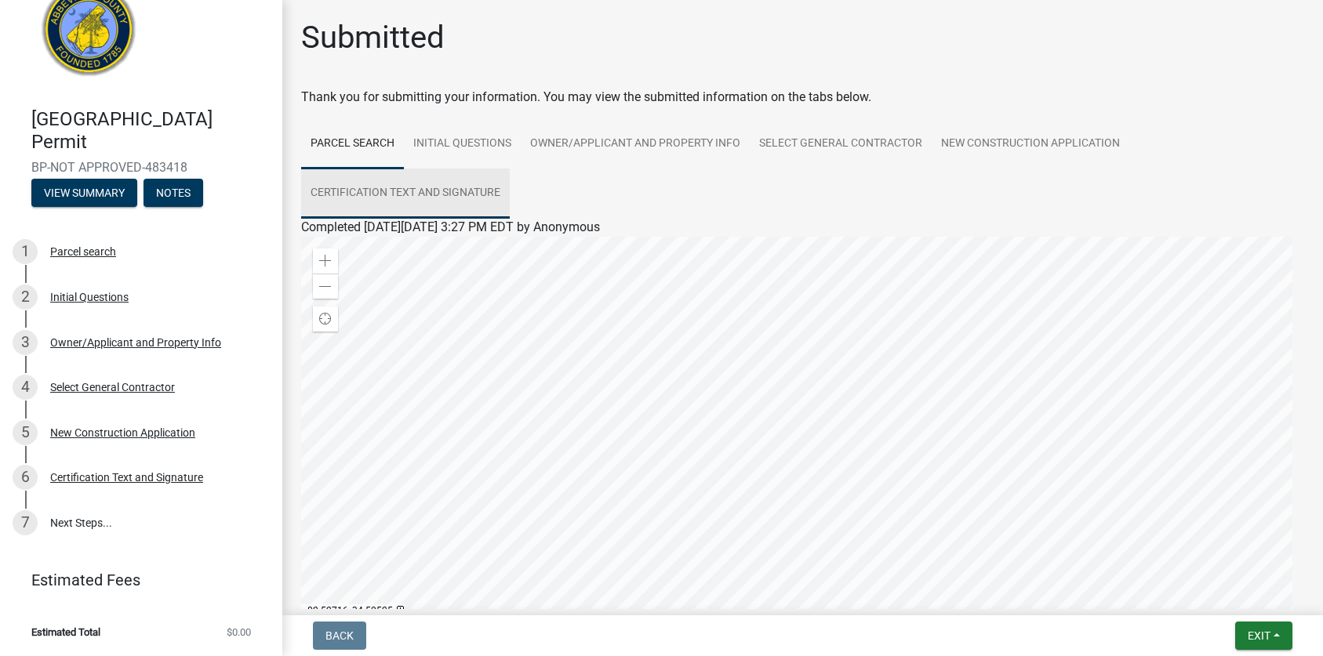
click at [442, 192] on link "Certification Text and Signature" at bounding box center [405, 194] width 209 height 50
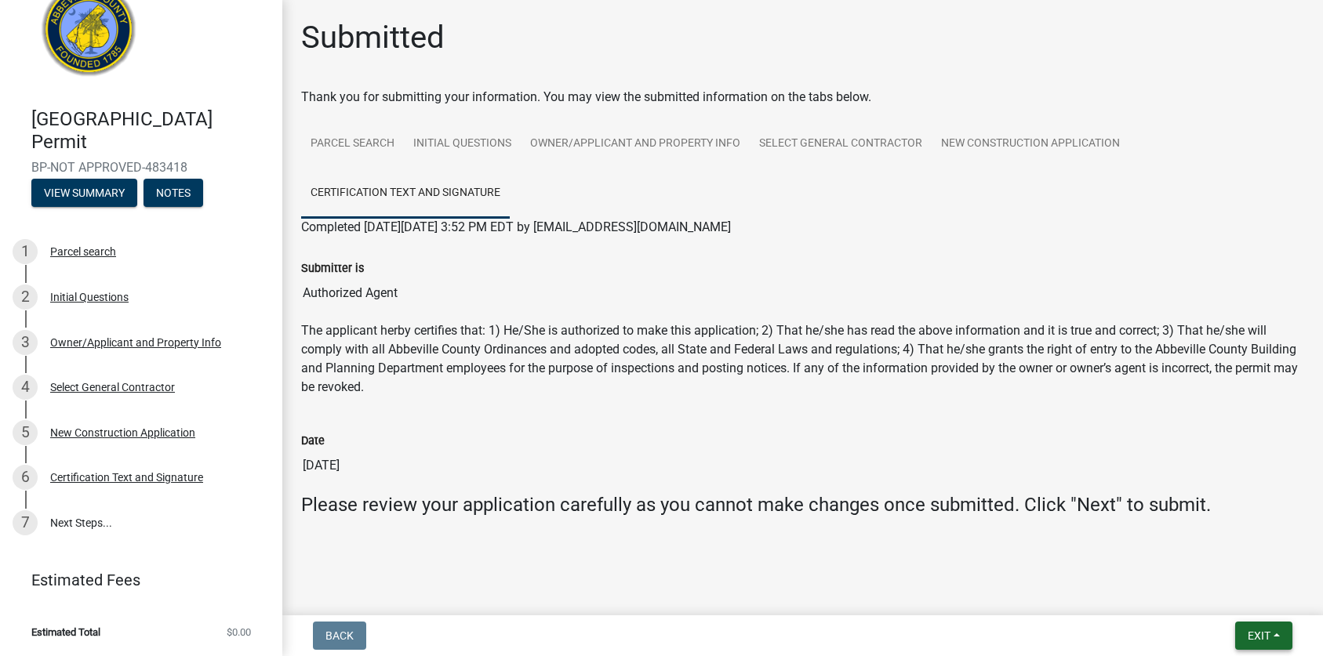
click at [1255, 638] on span "Exit" at bounding box center [1258, 636] width 23 height 13
click at [1221, 587] on button "Save & Exit" at bounding box center [1229, 595] width 125 height 38
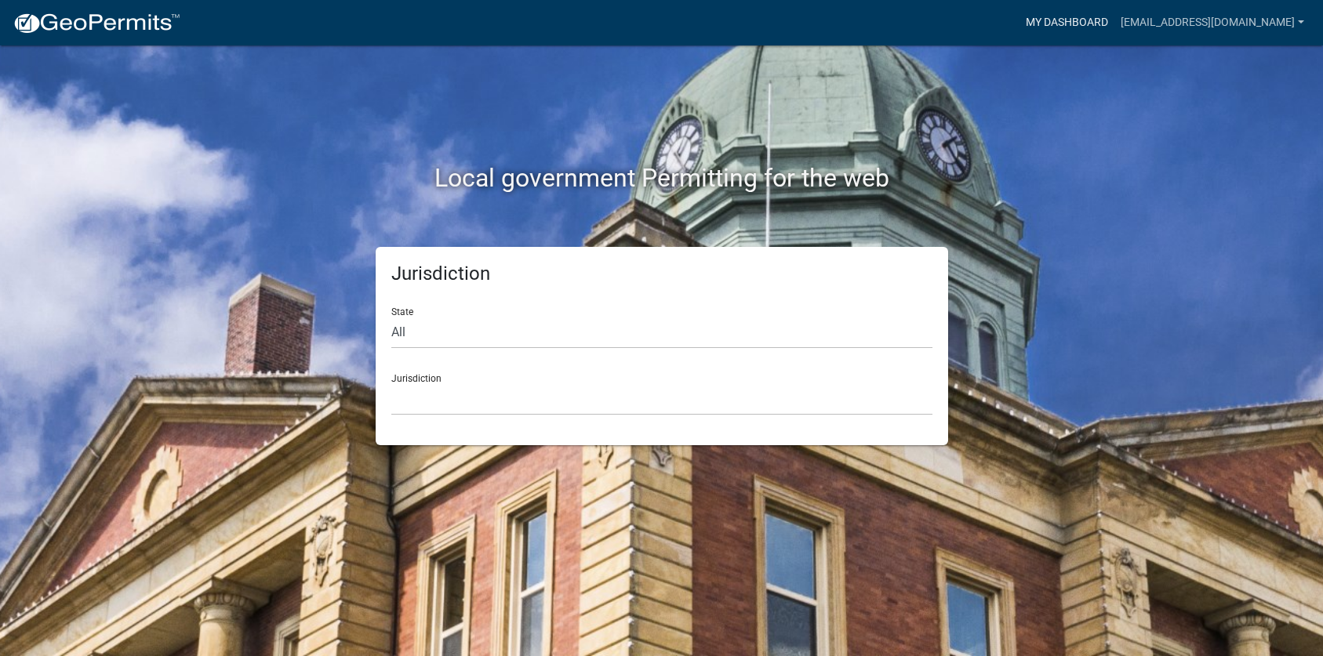
click at [1070, 28] on link "My Dashboard" at bounding box center [1066, 23] width 95 height 30
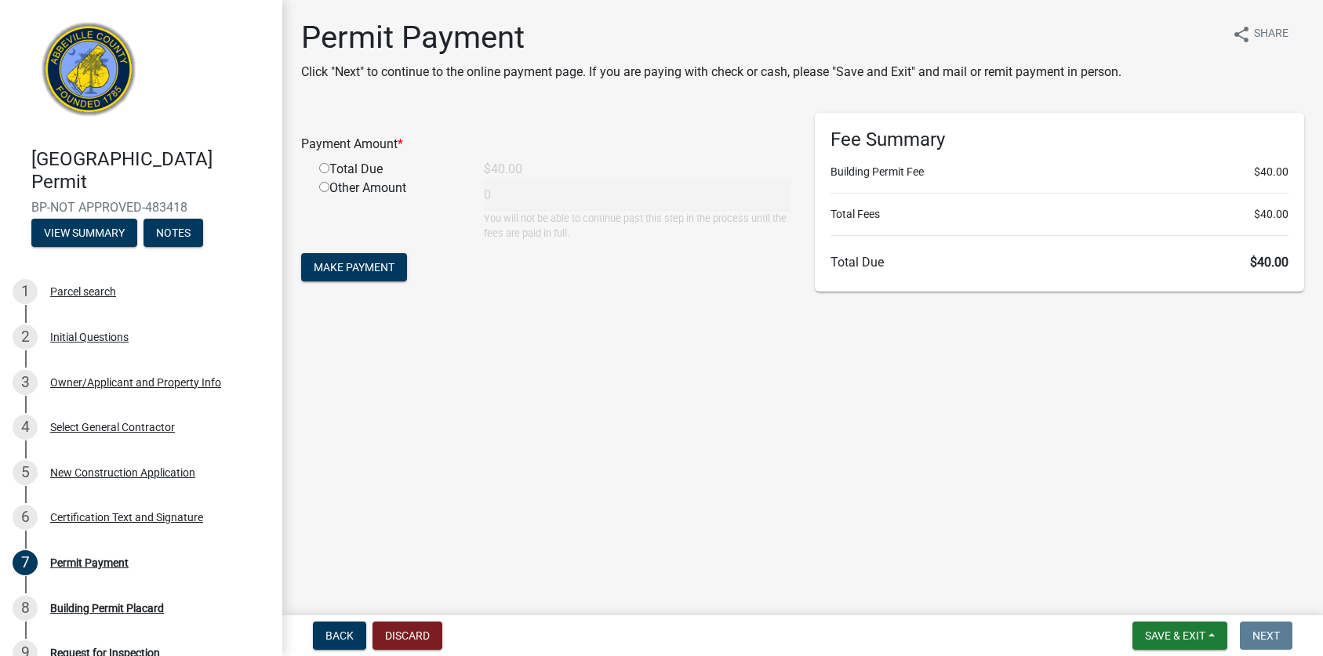
click at [381, 167] on div "Total Due" at bounding box center [389, 169] width 165 height 19
click at [323, 166] on input "radio" at bounding box center [324, 168] width 10 height 10
radio input "true"
type input "40"
click at [382, 270] on span "Make Payment" at bounding box center [354, 267] width 81 height 13
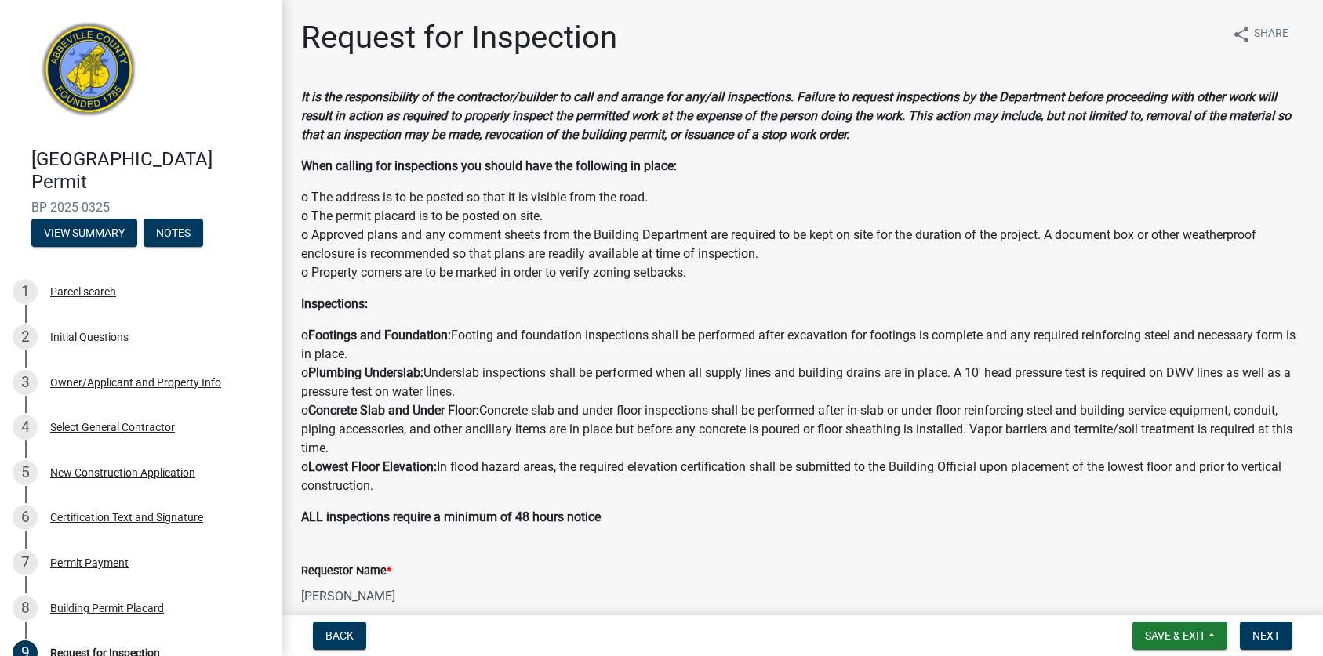
click at [1261, 634] on span "Next" at bounding box center [1265, 636] width 27 height 13
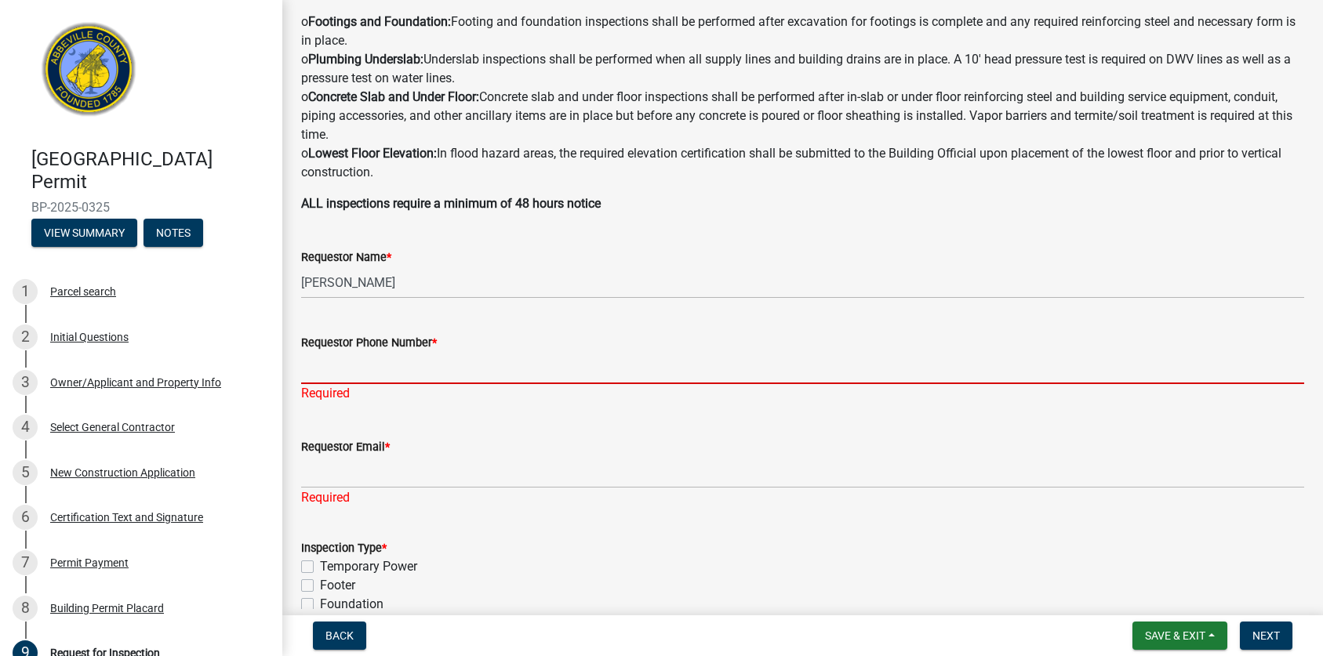
click at [391, 368] on input "Requestor Phone Number *" at bounding box center [802, 368] width 1003 height 32
type input "7272236795"
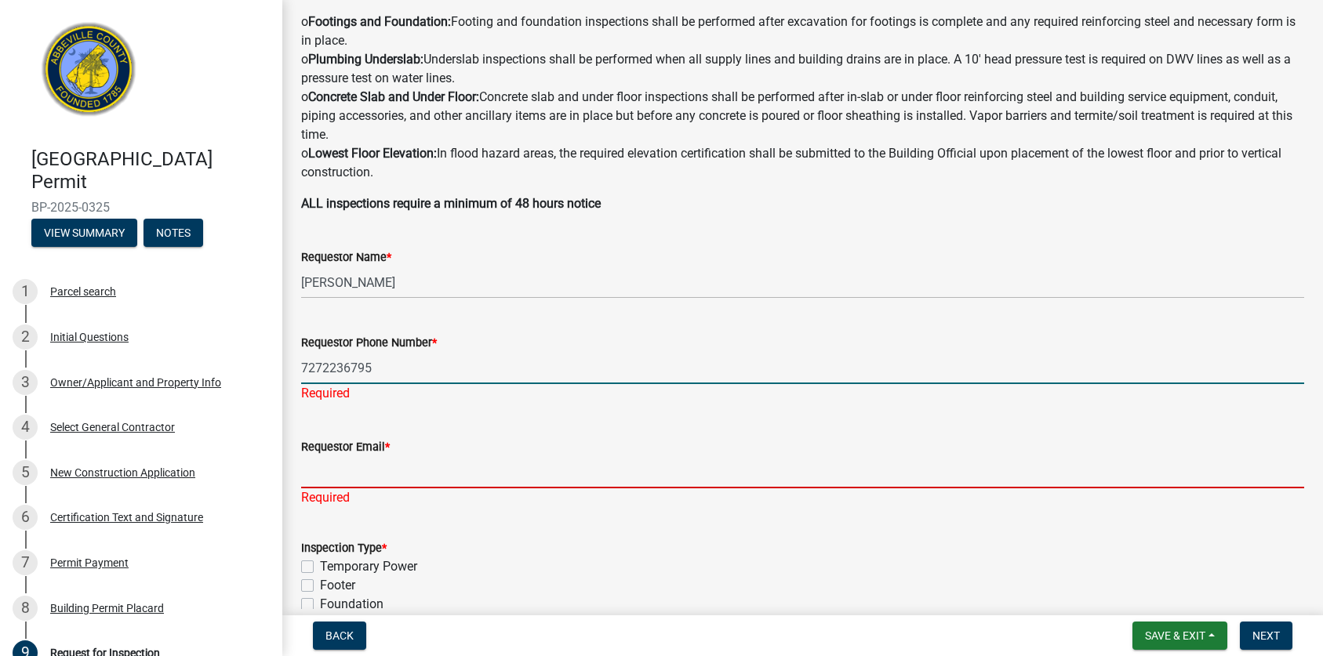
type input "[EMAIL_ADDRESS][DOMAIN_NAME]"
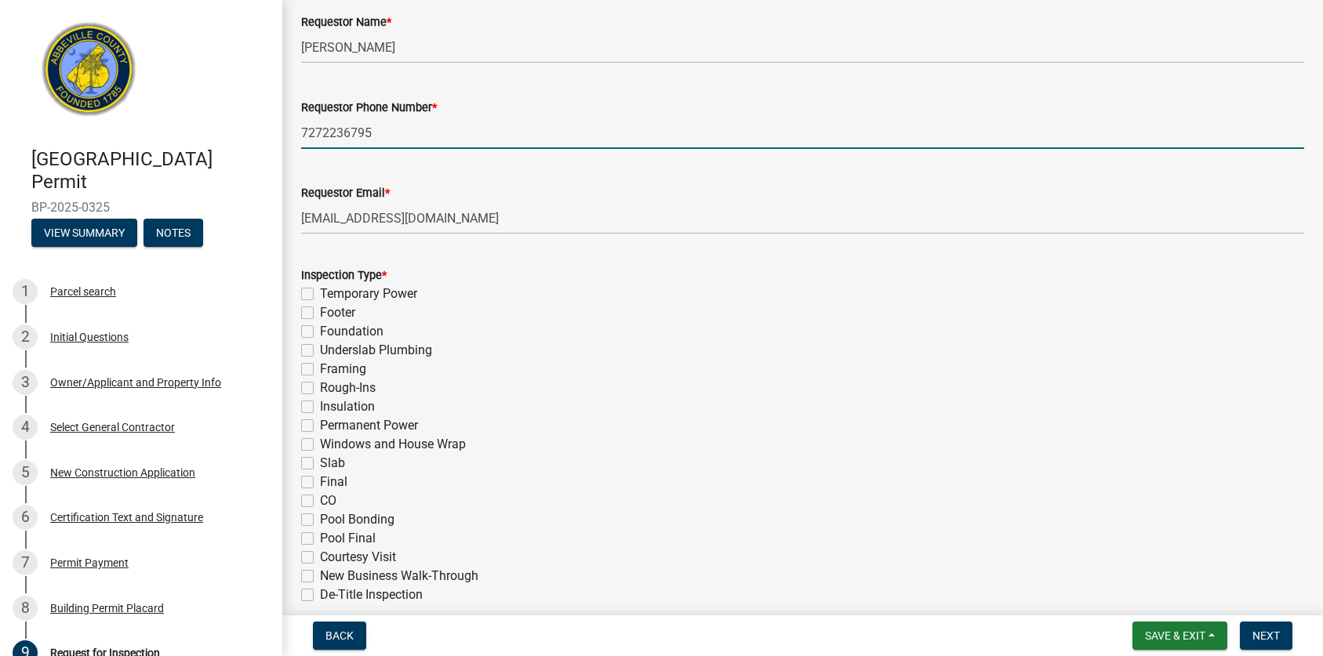
scroll to position [627, 0]
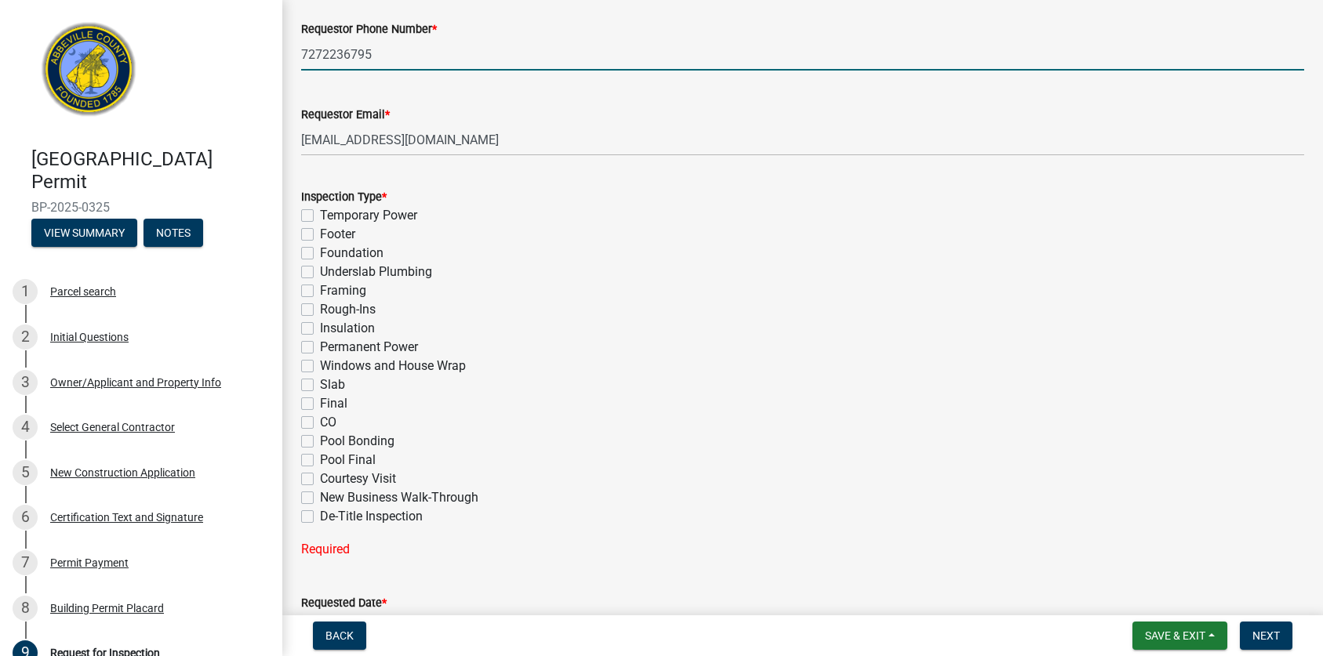
click at [390, 507] on label "De-Title Inspection" at bounding box center [371, 516] width 103 height 19
click at [330, 507] on input "De-Title Inspection" at bounding box center [325, 512] width 10 height 10
checkbox input "true"
checkbox input "false"
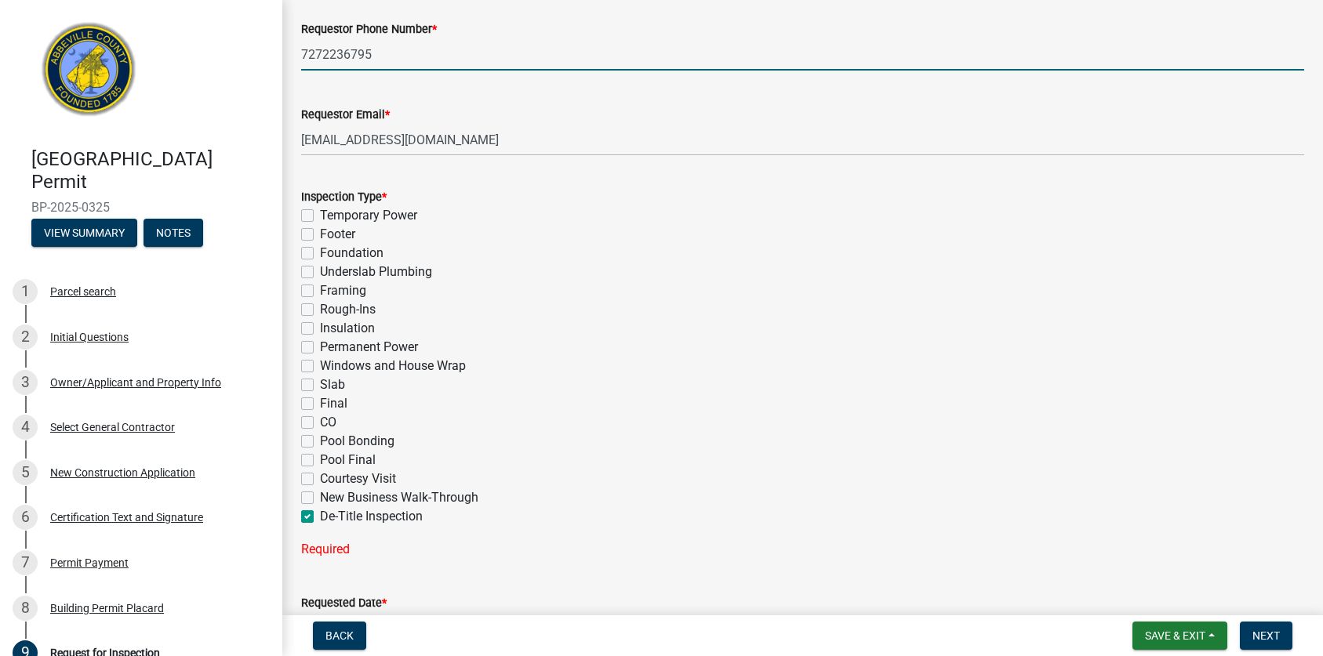
checkbox input "false"
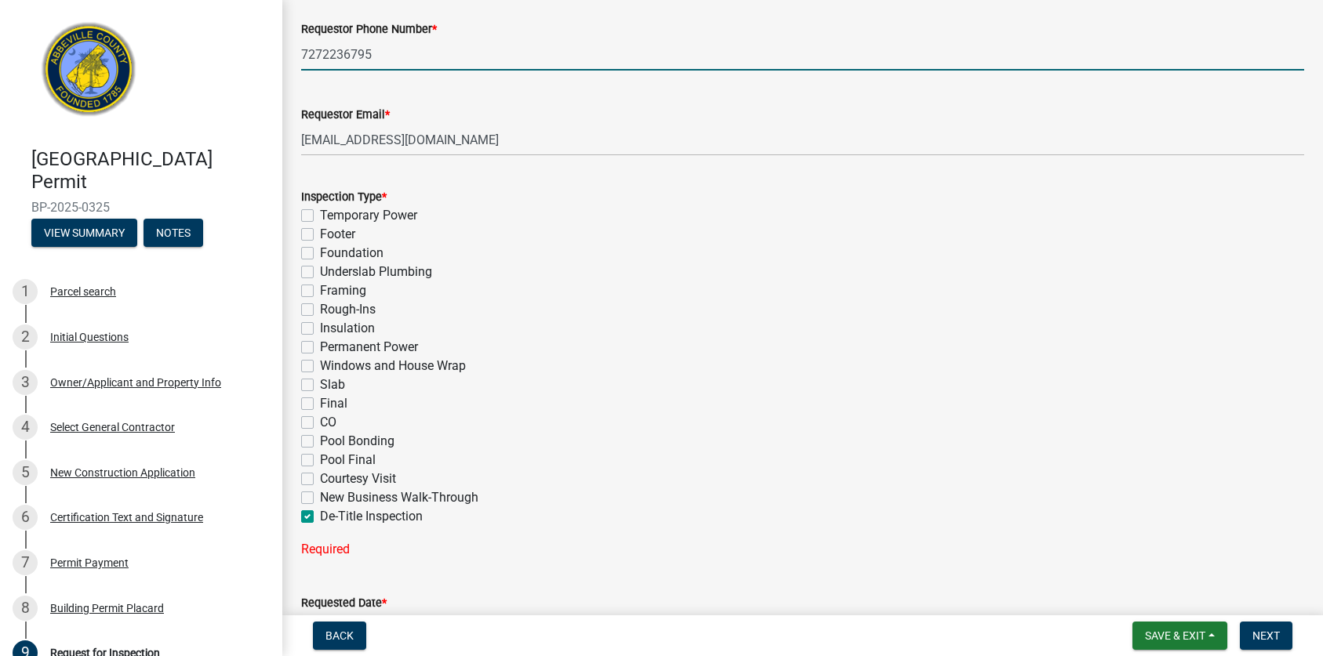
checkbox input "false"
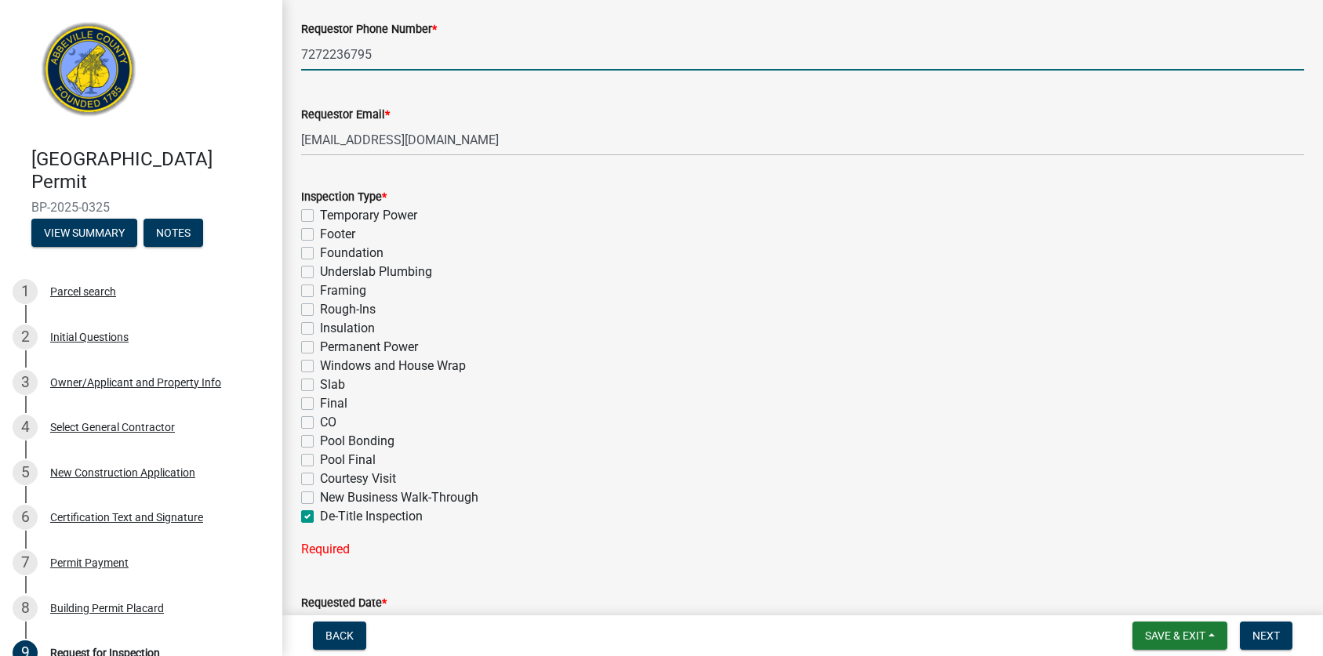
checkbox input "false"
checkbox input "true"
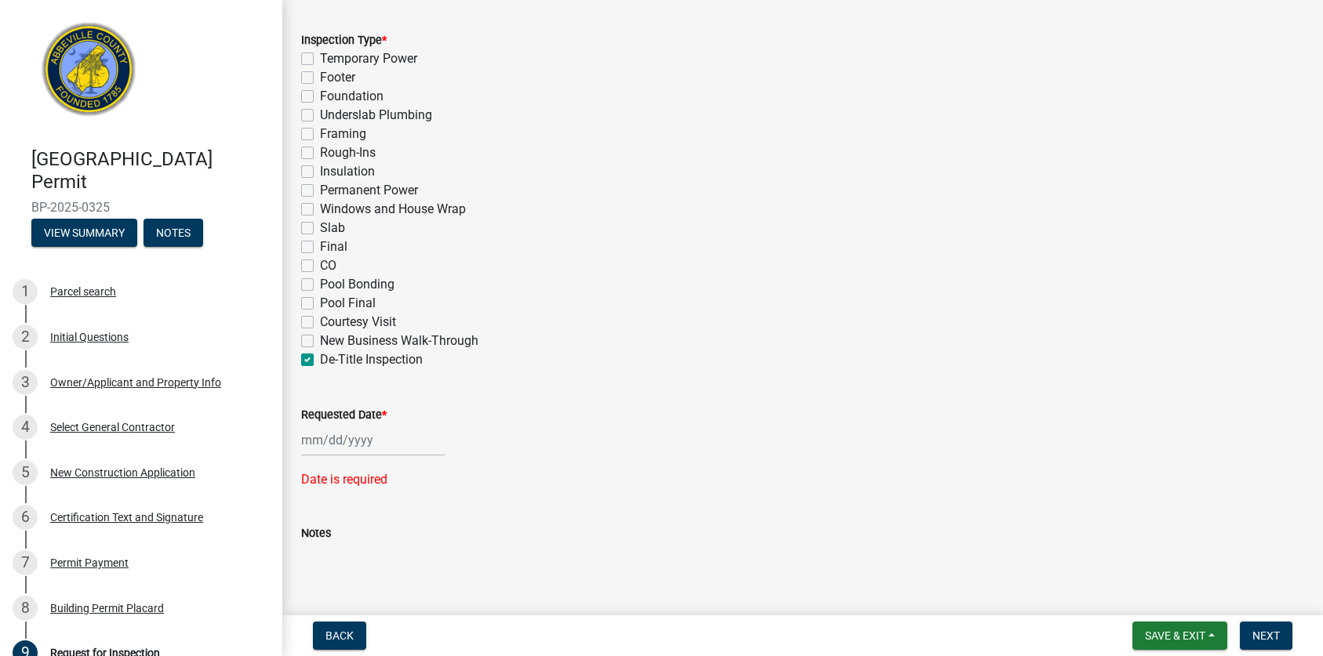
scroll to position [862, 0]
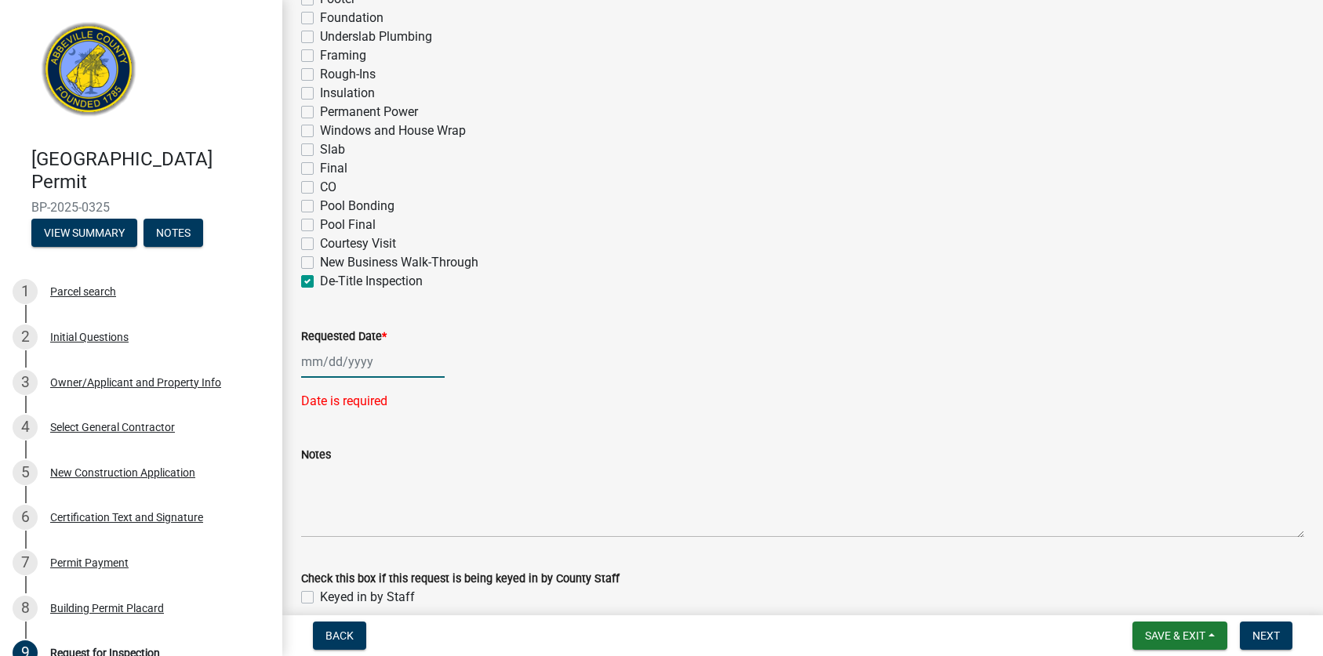
click at [365, 369] on div at bounding box center [372, 362] width 143 height 32
select select "9"
select select "2025"
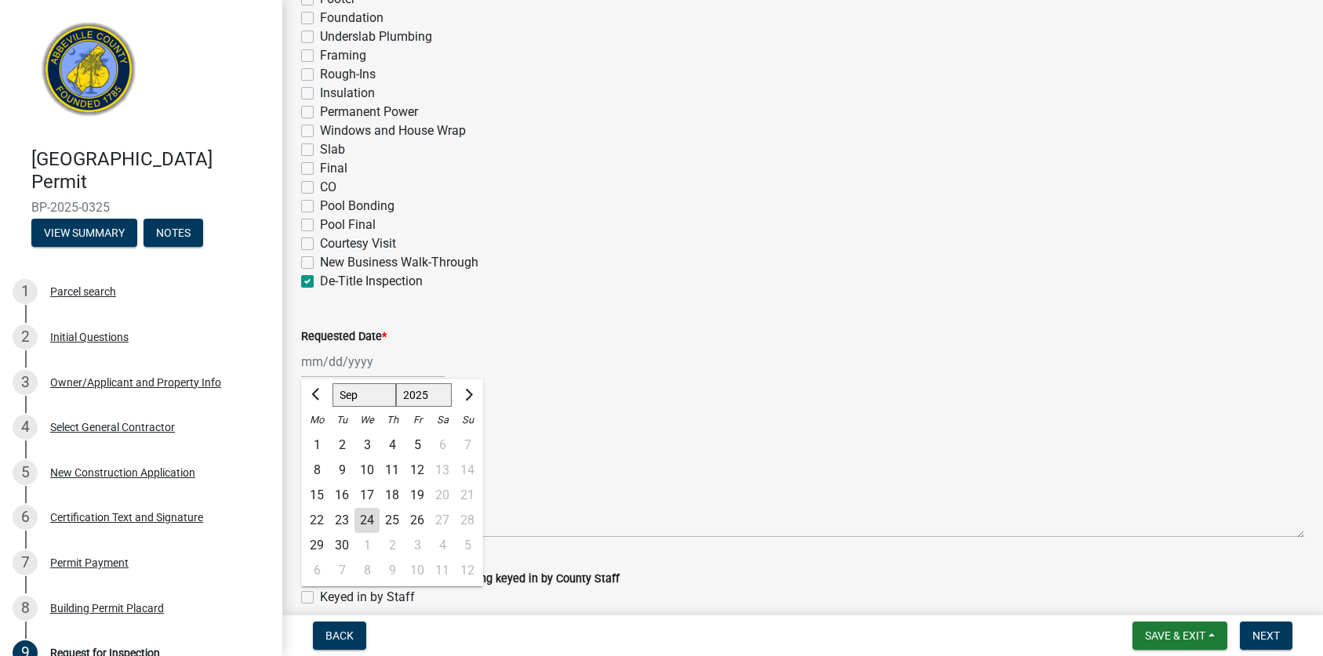
click at [369, 518] on div "24" at bounding box center [366, 520] width 25 height 25
type input "[DATE]"
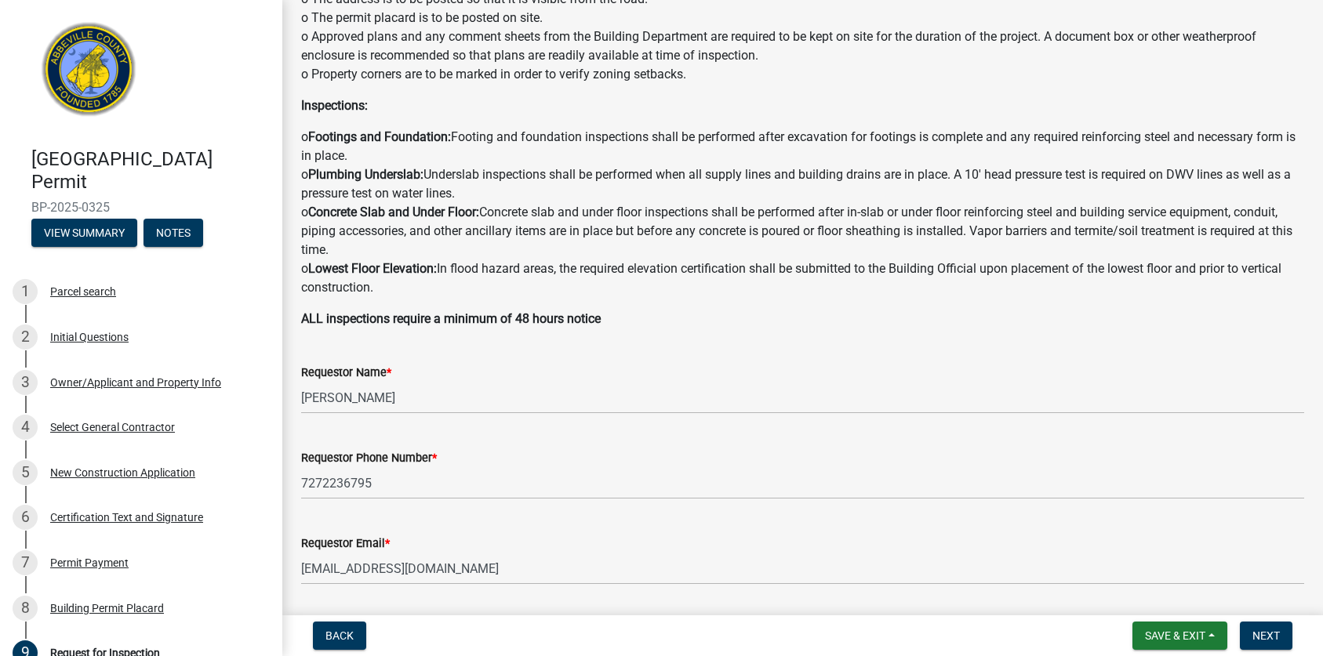
scroll to position [0, 0]
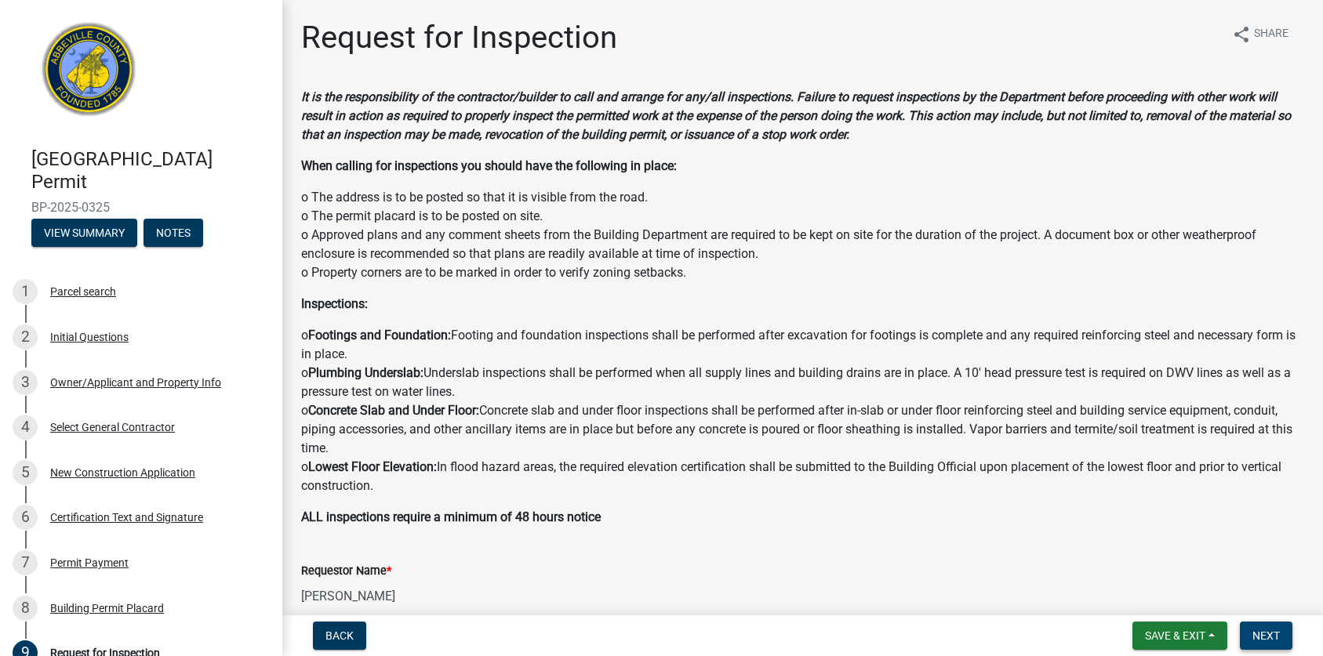
click at [1272, 633] on span "Next" at bounding box center [1265, 636] width 27 height 13
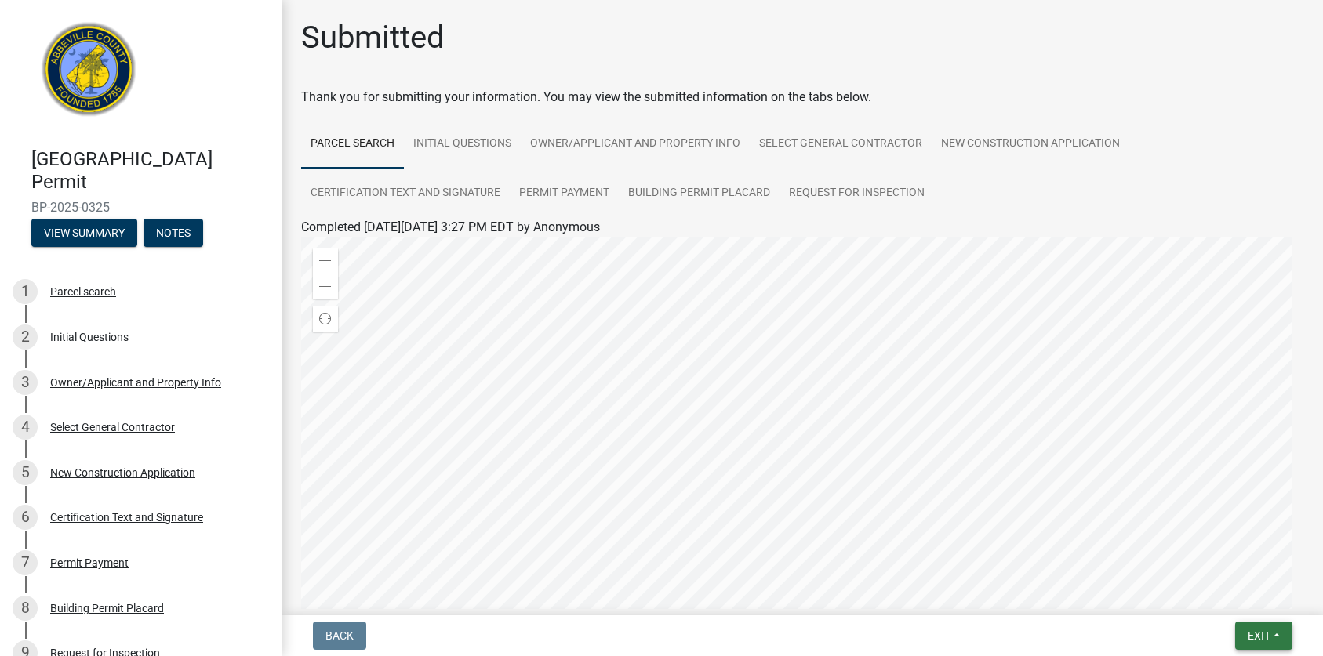
click at [1254, 633] on span "Exit" at bounding box center [1258, 636] width 23 height 13
click at [1226, 599] on button "Save & Exit" at bounding box center [1229, 595] width 125 height 38
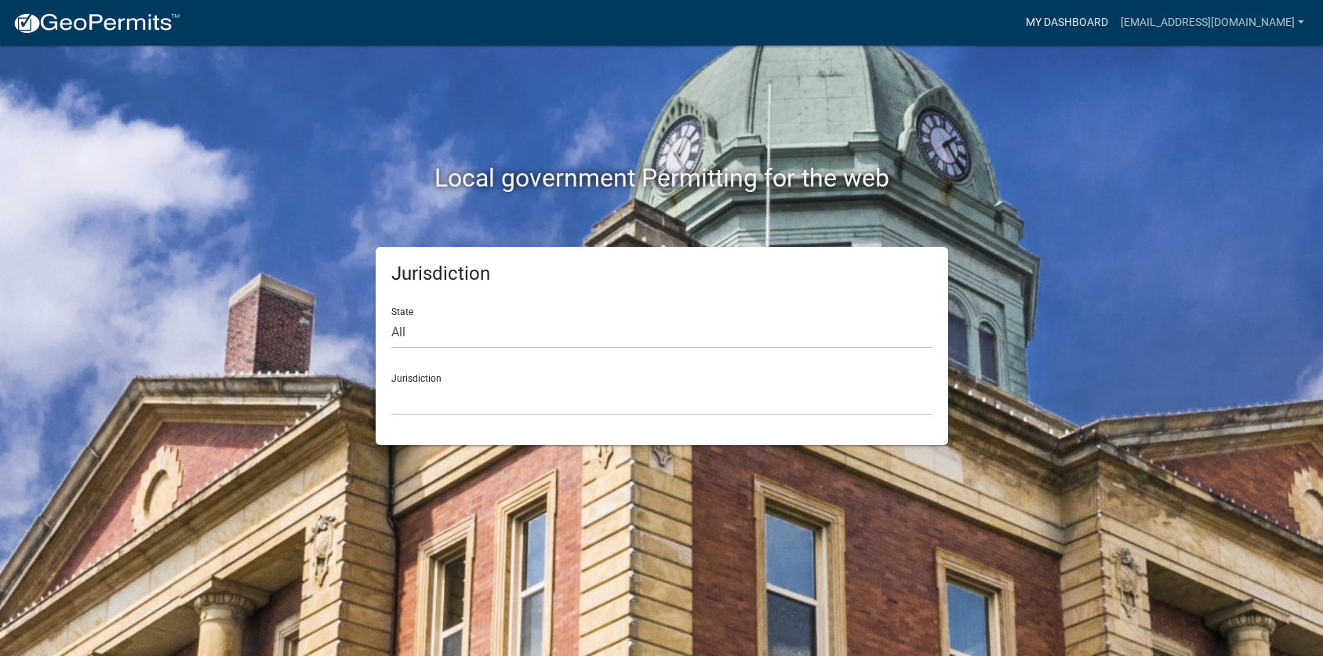
click at [1050, 10] on link "My Dashboard" at bounding box center [1066, 23] width 95 height 30
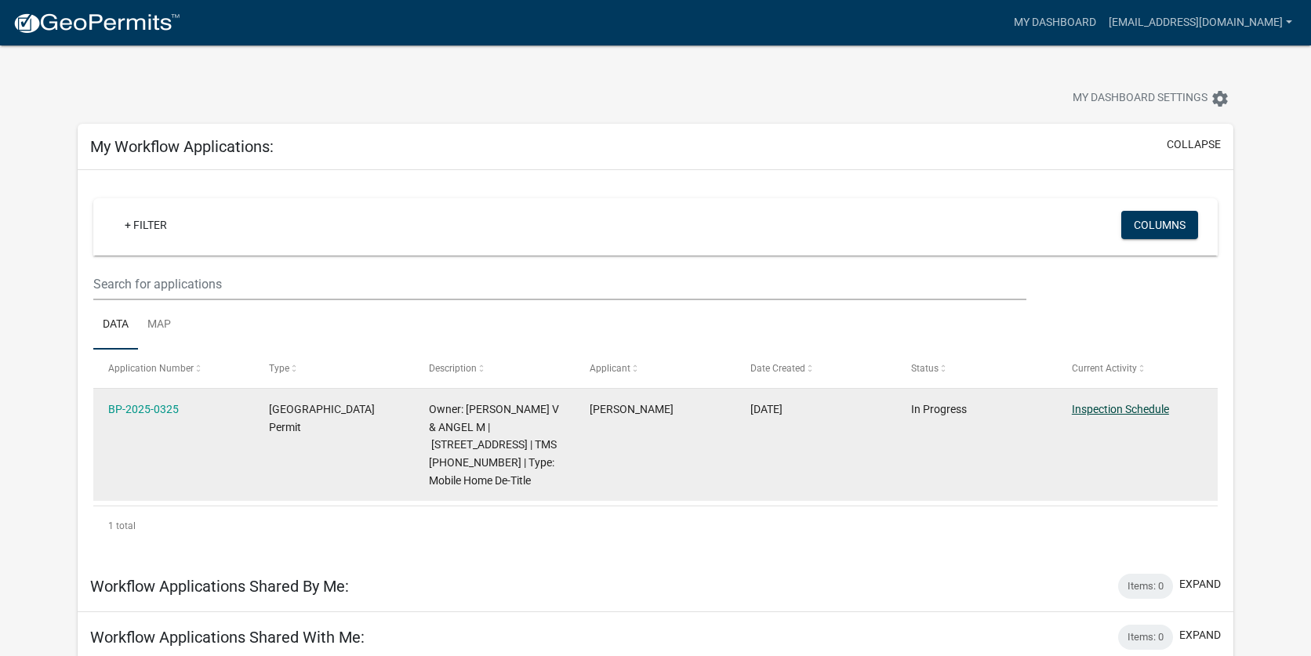
click at [1145, 408] on link "Inspection Schedule" at bounding box center [1120, 409] width 97 height 13
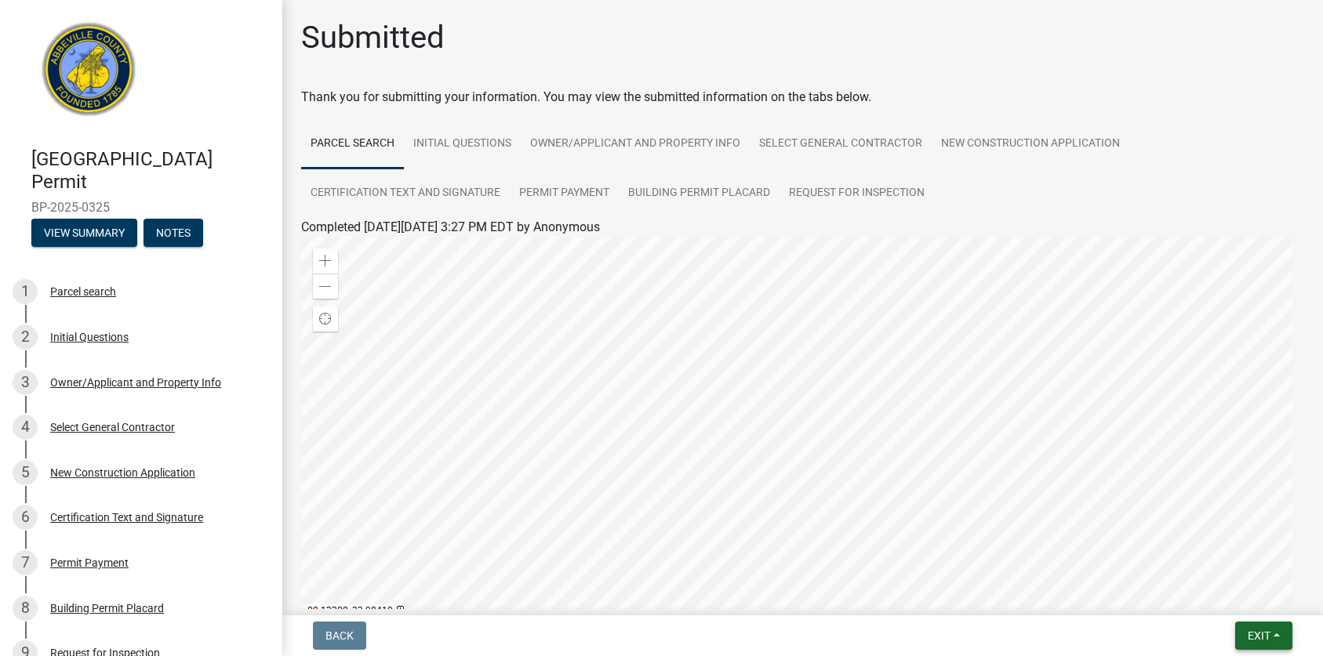
click at [1265, 637] on span "Exit" at bounding box center [1258, 636] width 23 height 13
click at [1221, 604] on button "Save & Exit" at bounding box center [1229, 595] width 125 height 38
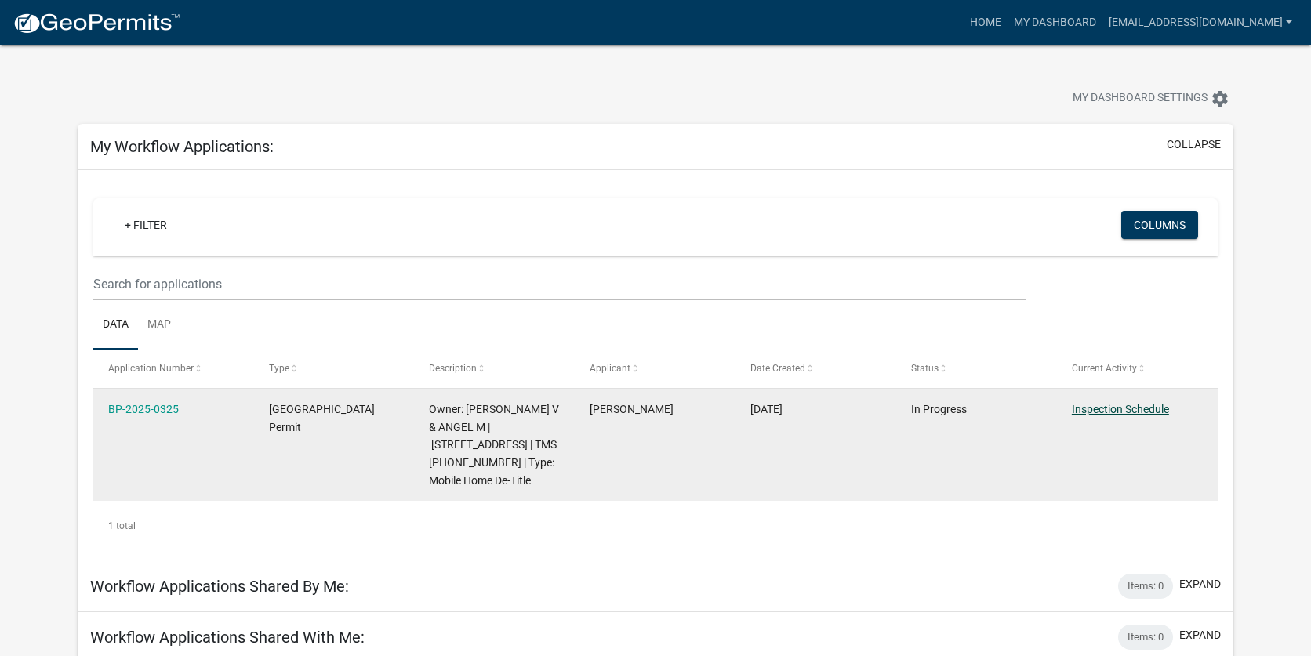
click at [1124, 407] on link "Inspection Schedule" at bounding box center [1120, 409] width 97 height 13
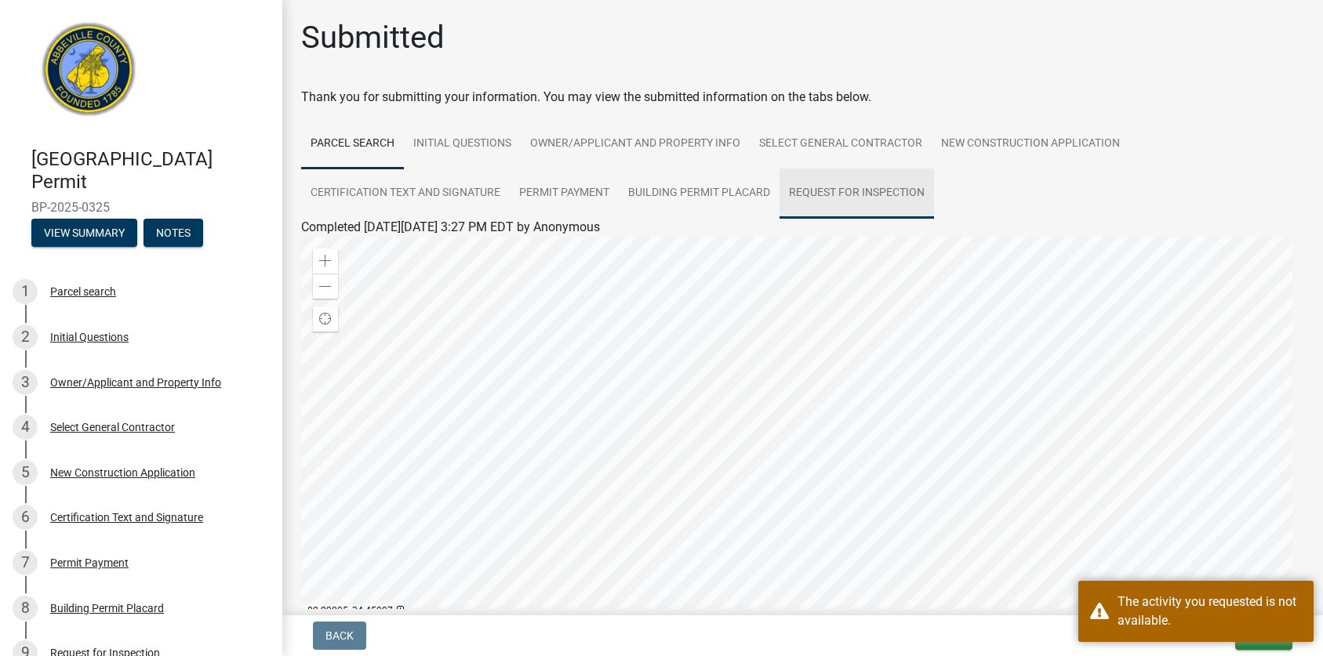
click at [853, 180] on link "Request for Inspection" at bounding box center [856, 194] width 154 height 50
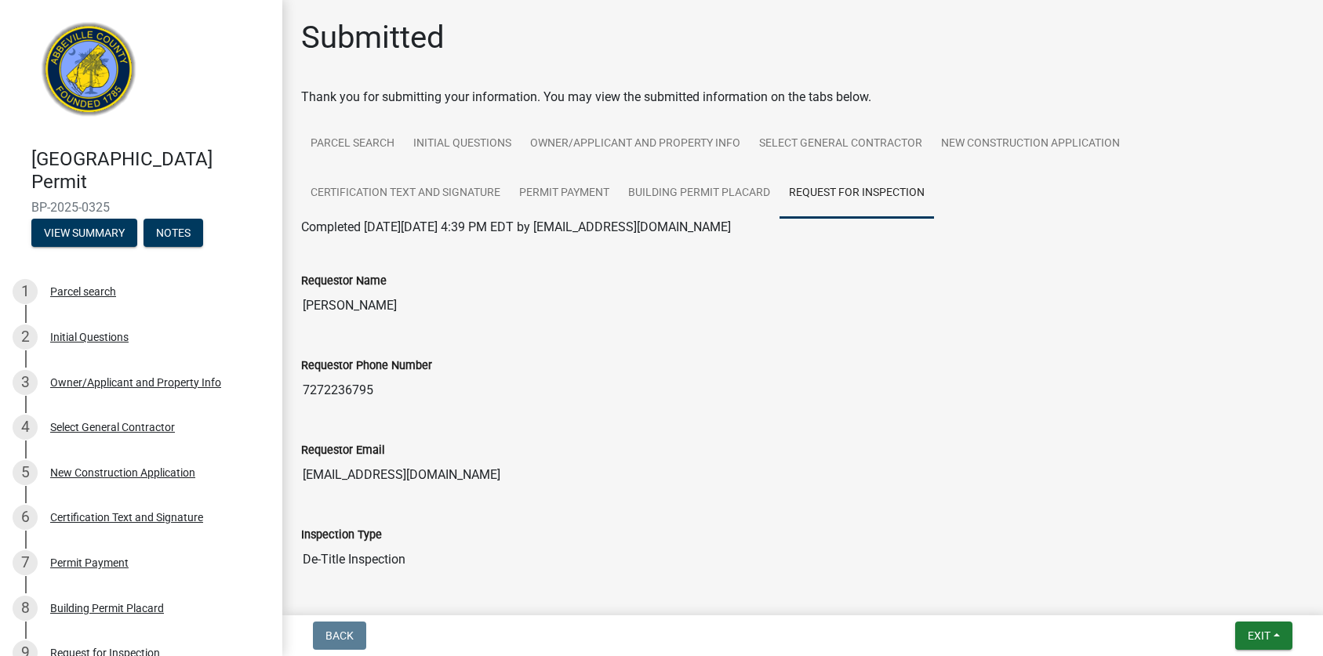
scroll to position [372, 0]
